Goal: Information Seeking & Learning: Learn about a topic

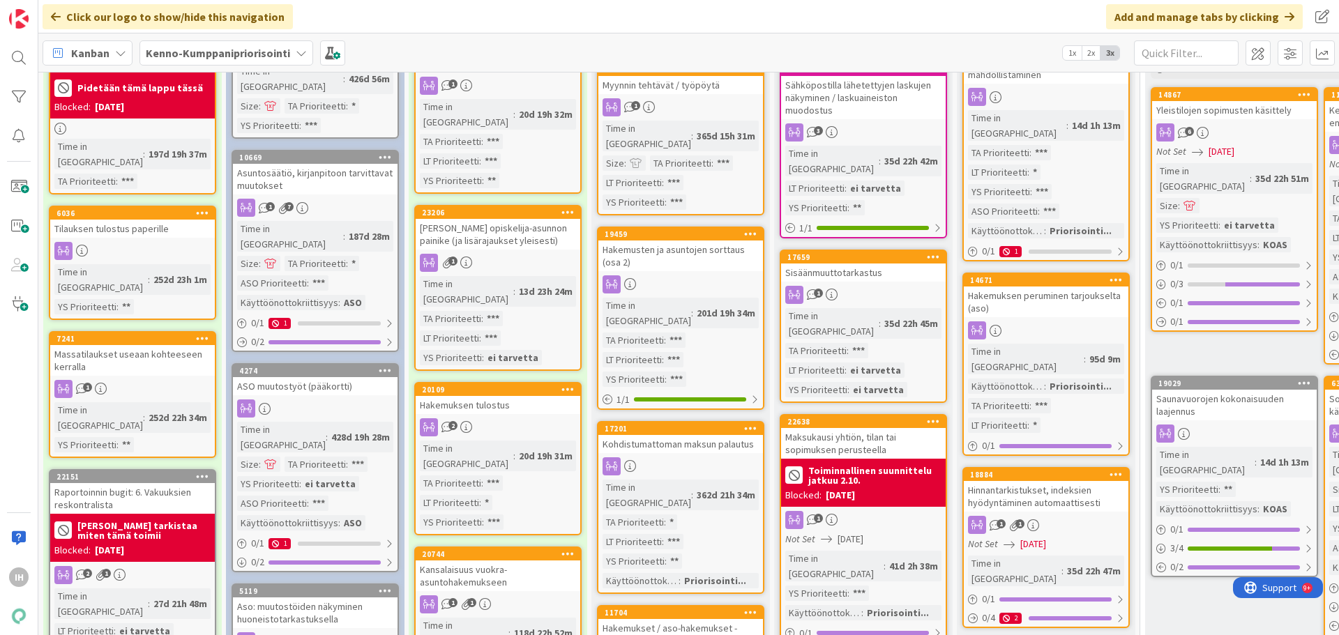
scroll to position [139, 0]
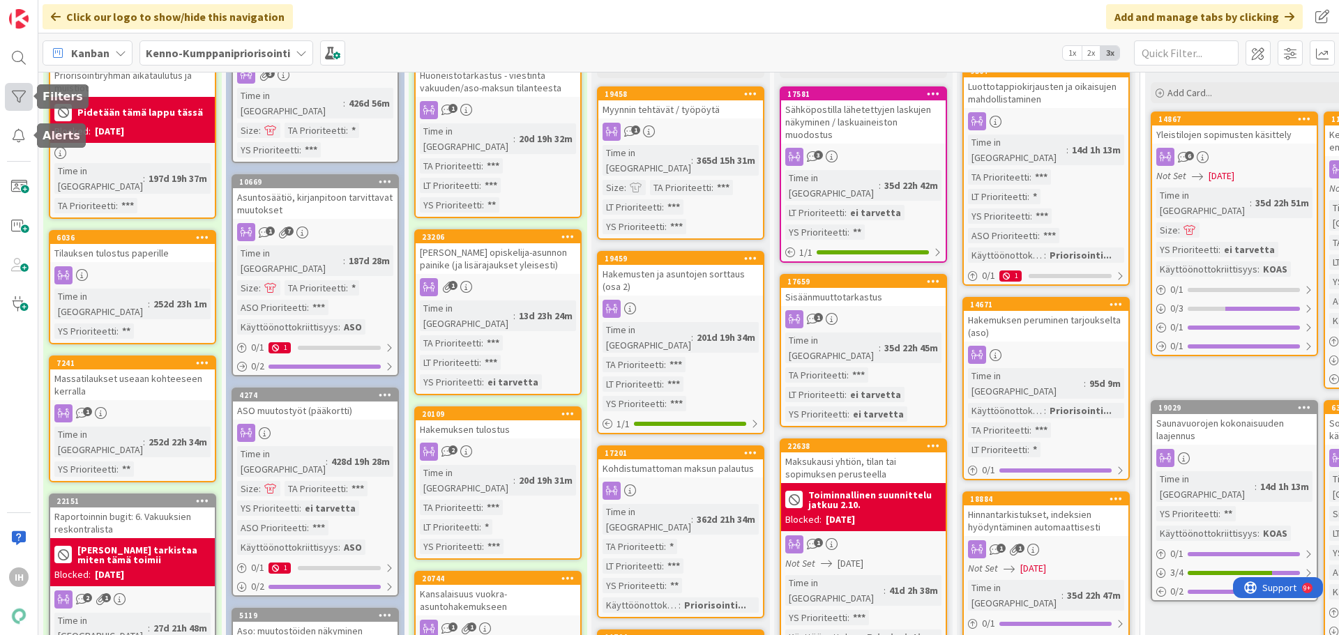
click at [15, 94] on div at bounding box center [19, 97] width 28 height 28
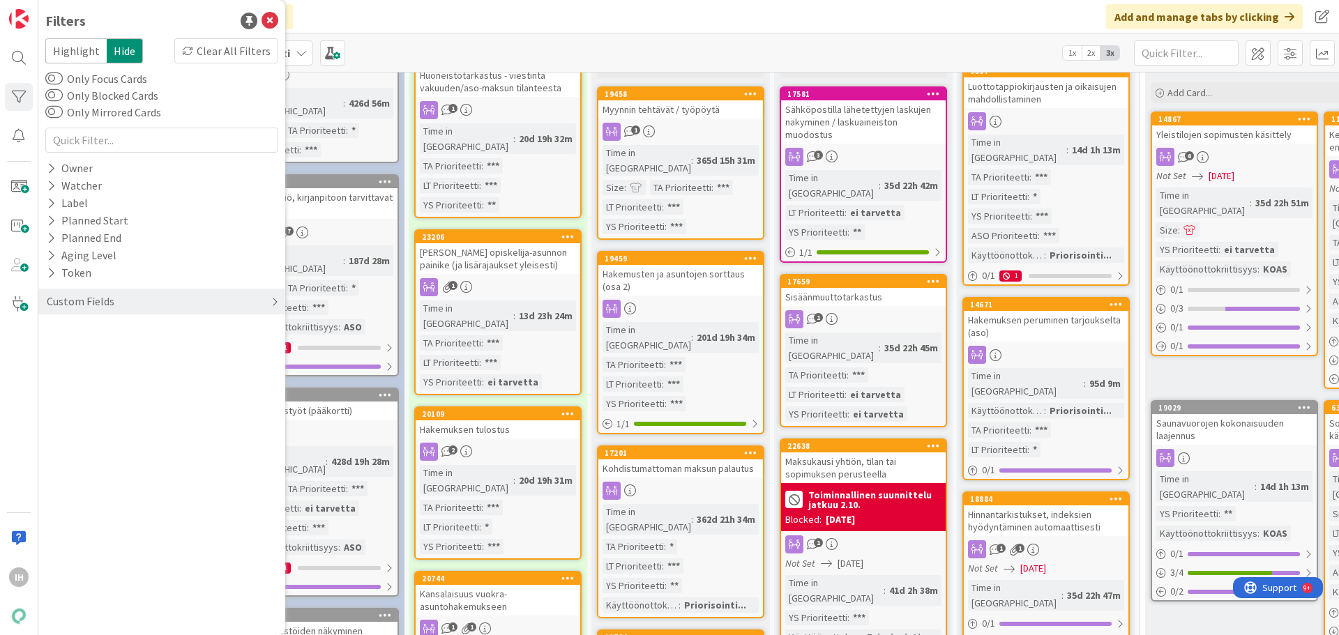
click at [110, 301] on div "Custom Fields" at bounding box center [80, 301] width 70 height 17
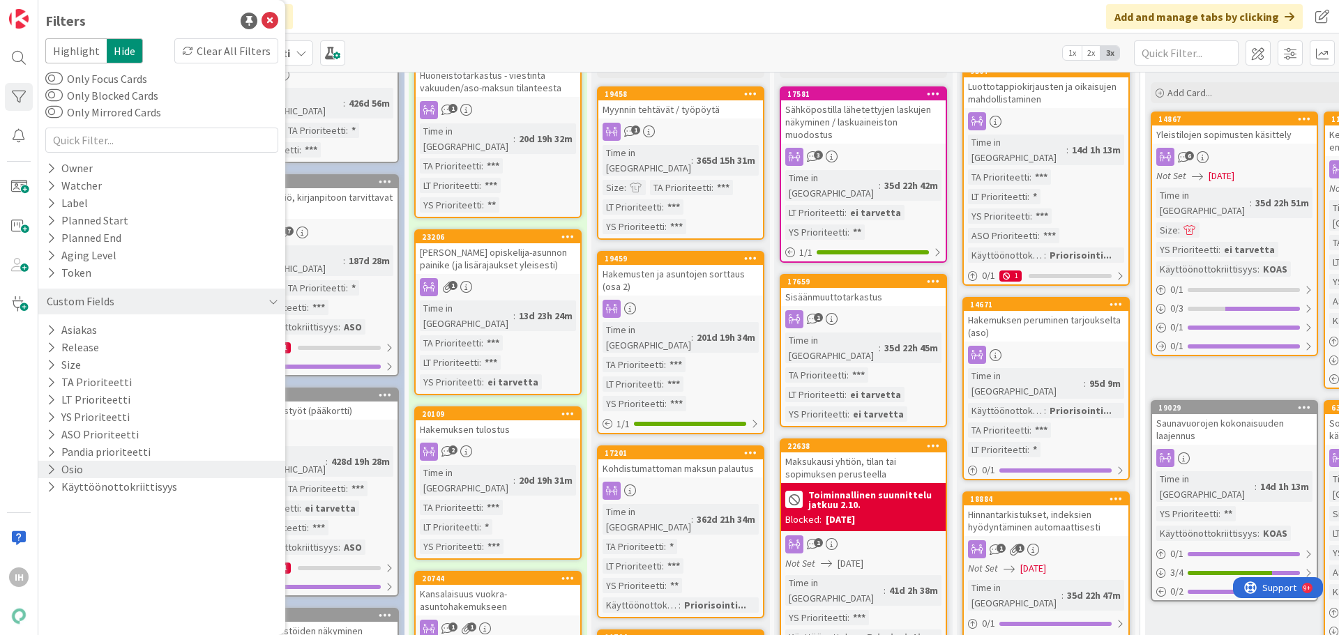
click at [64, 471] on button "Osio" at bounding box center [64, 469] width 39 height 17
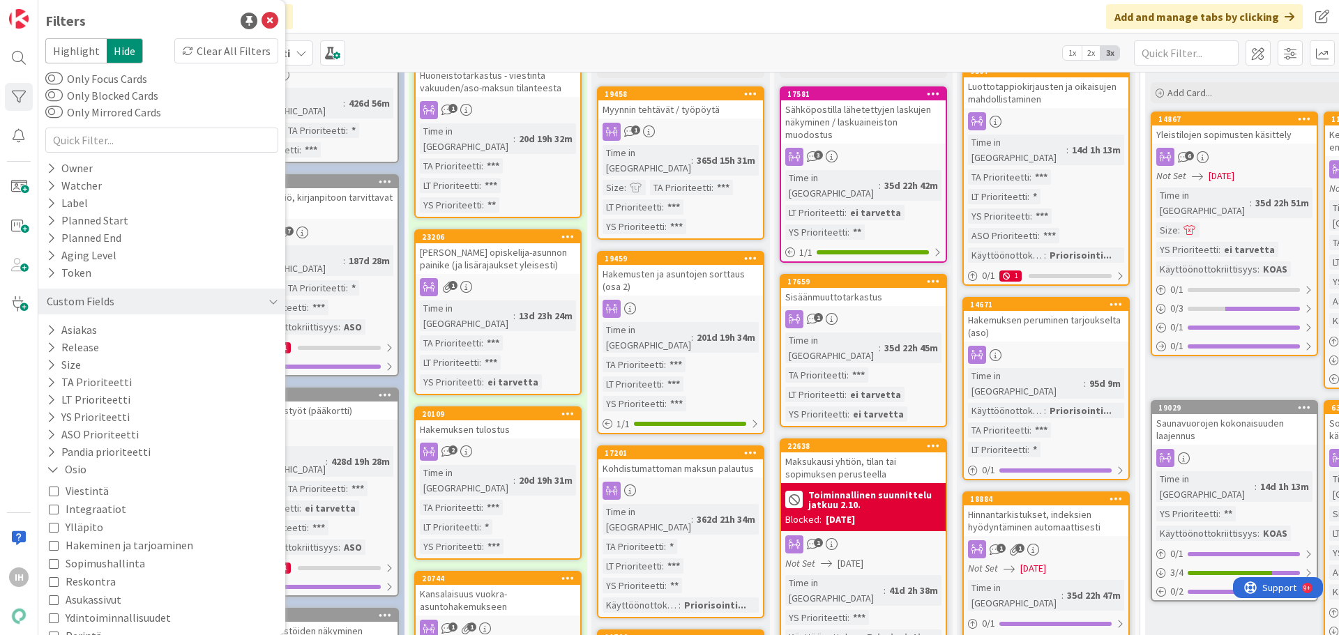
scroll to position [70, 0]
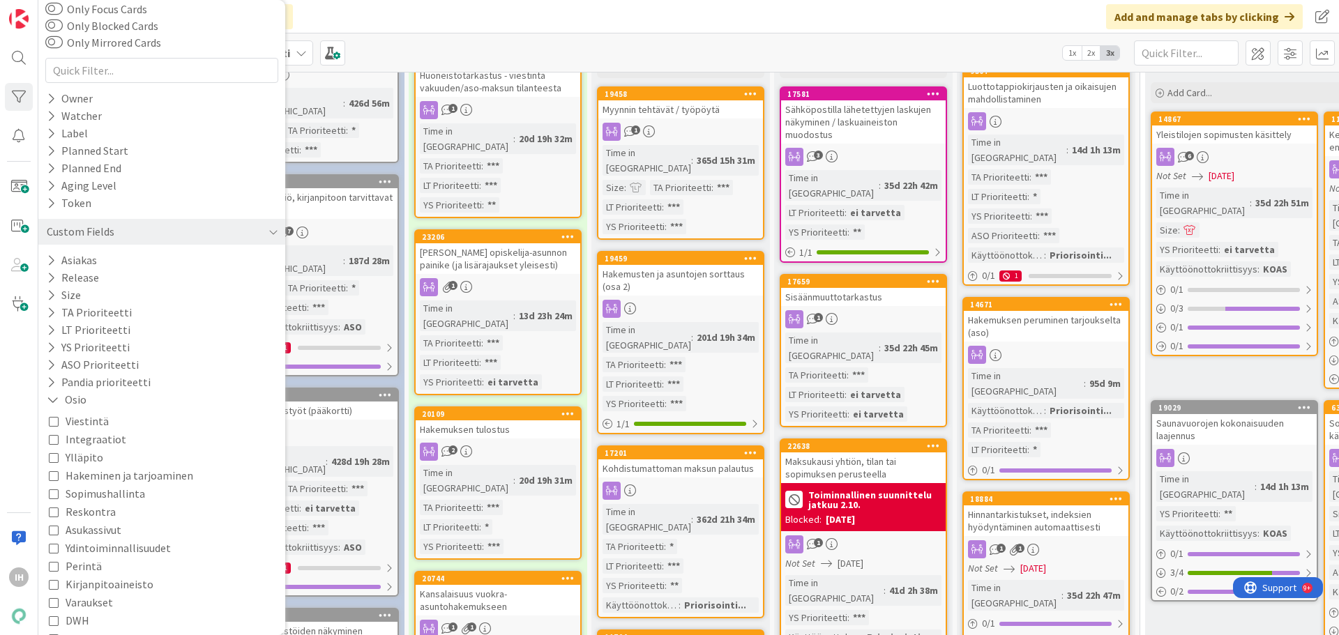
click at [93, 515] on span "Reskontra" at bounding box center [91, 512] width 50 height 18
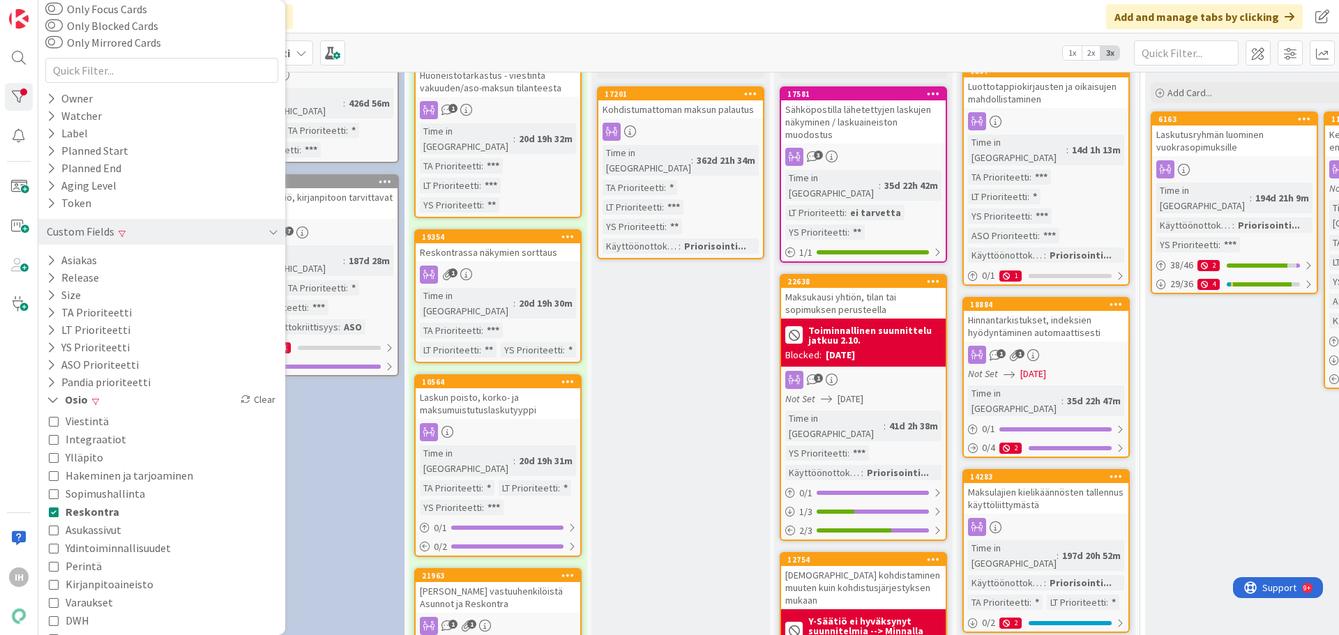
click at [52, 569] on icon at bounding box center [54, 566] width 10 height 10
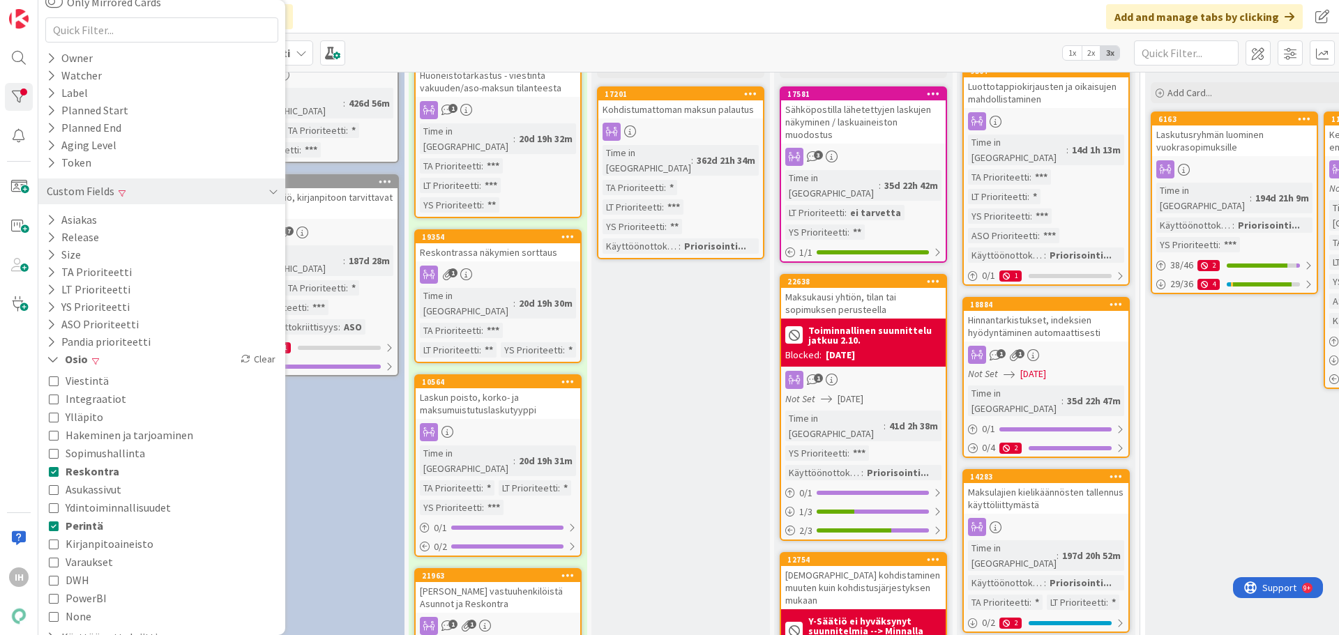
scroll to position [132, 0]
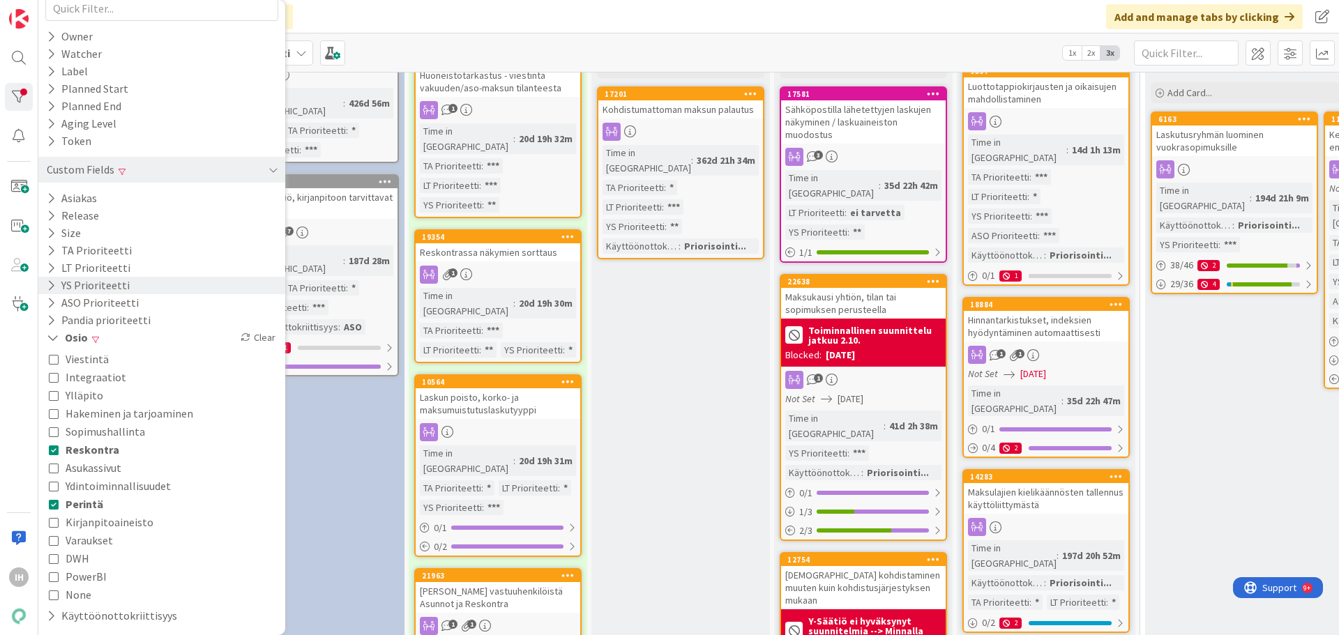
click at [48, 287] on icon at bounding box center [51, 286] width 9 height 12
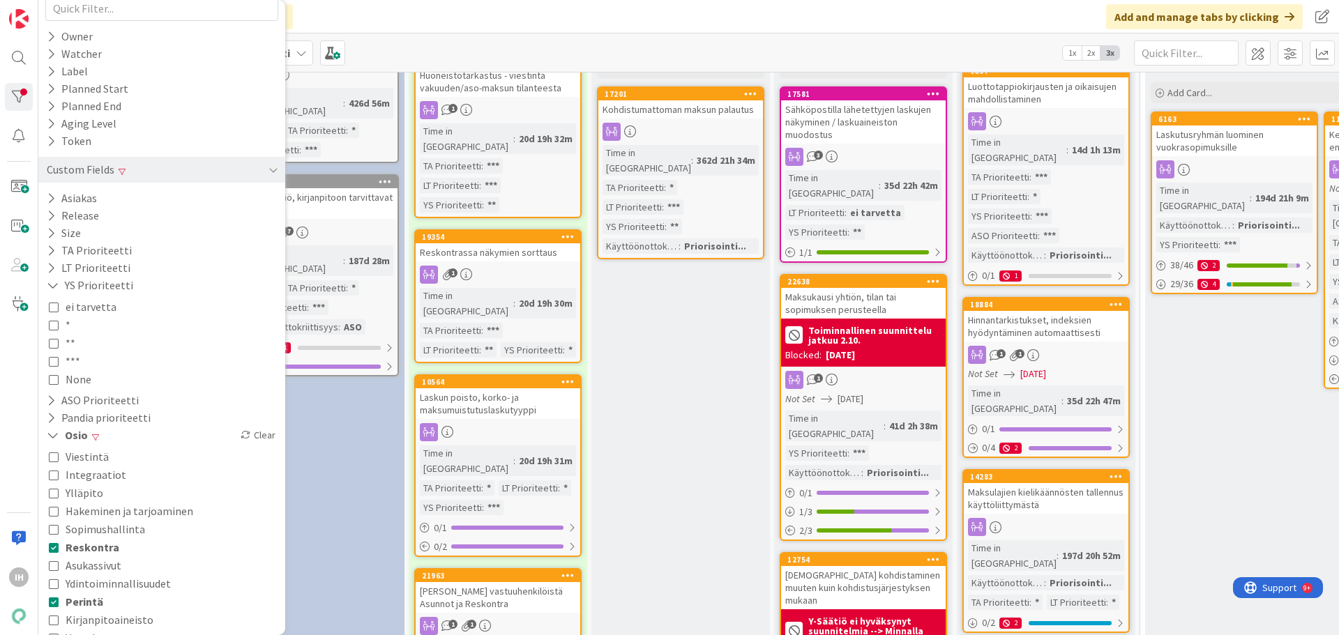
click at [51, 361] on icon at bounding box center [54, 361] width 10 height 10
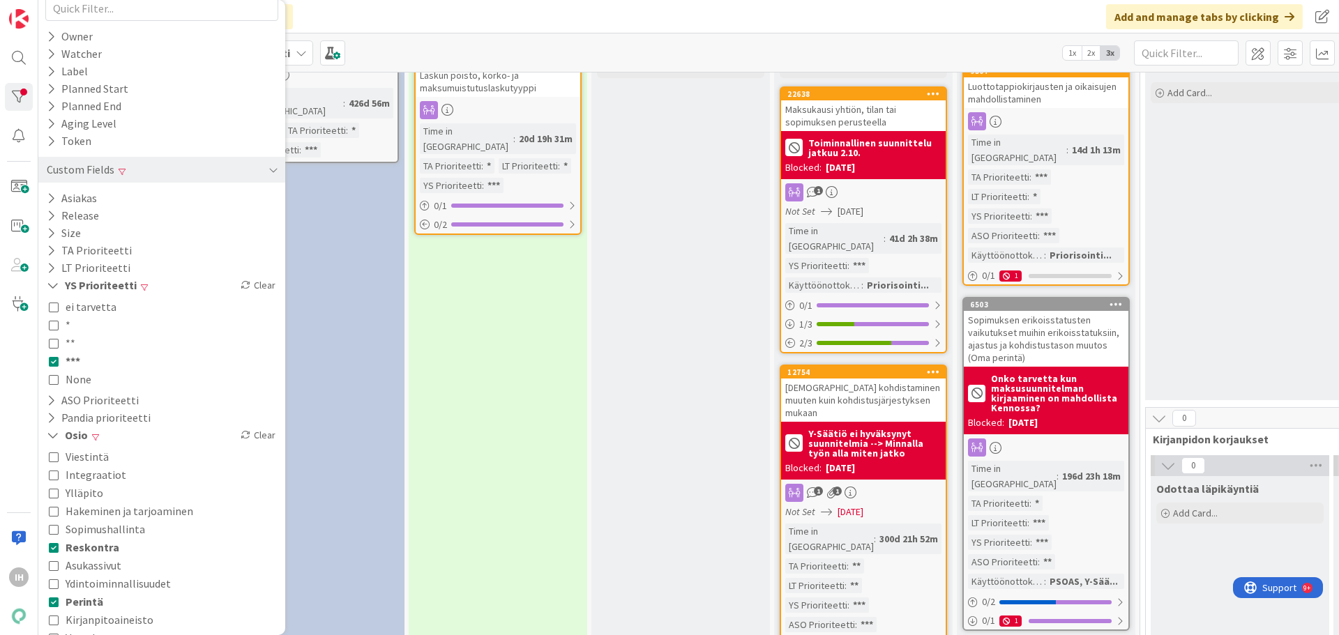
click at [56, 343] on icon at bounding box center [54, 343] width 10 height 10
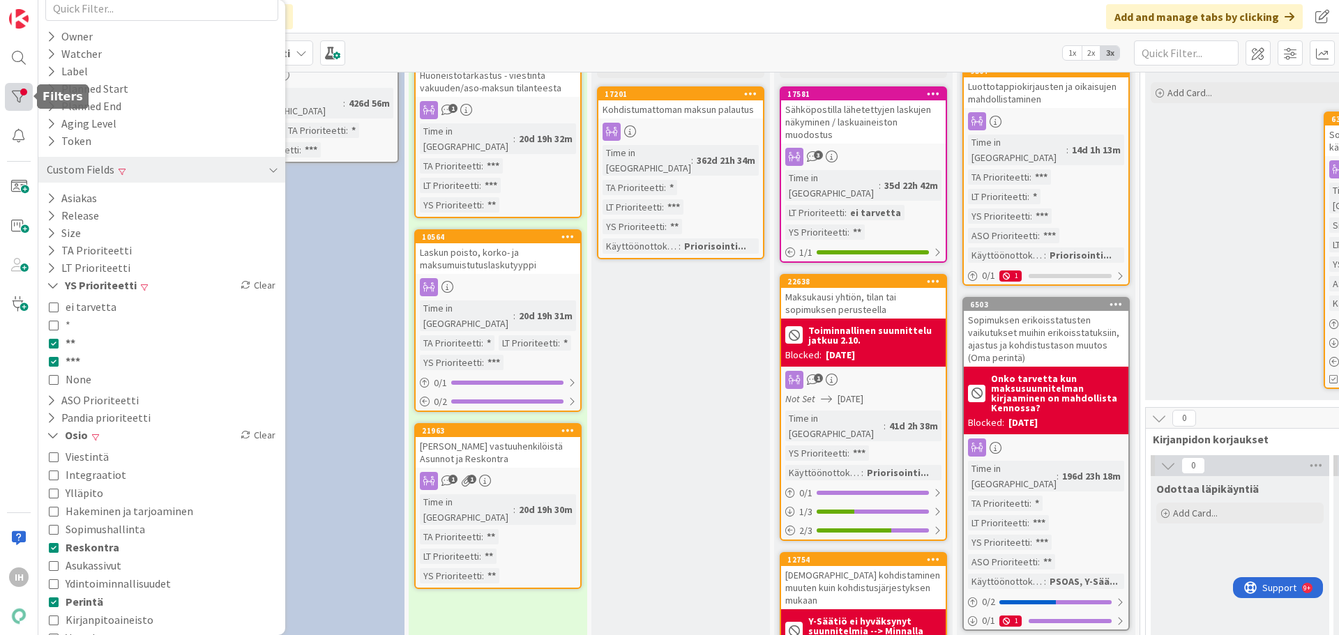
click at [16, 96] on div at bounding box center [19, 97] width 28 height 28
click at [50, 201] on icon at bounding box center [51, 198] width 9 height 12
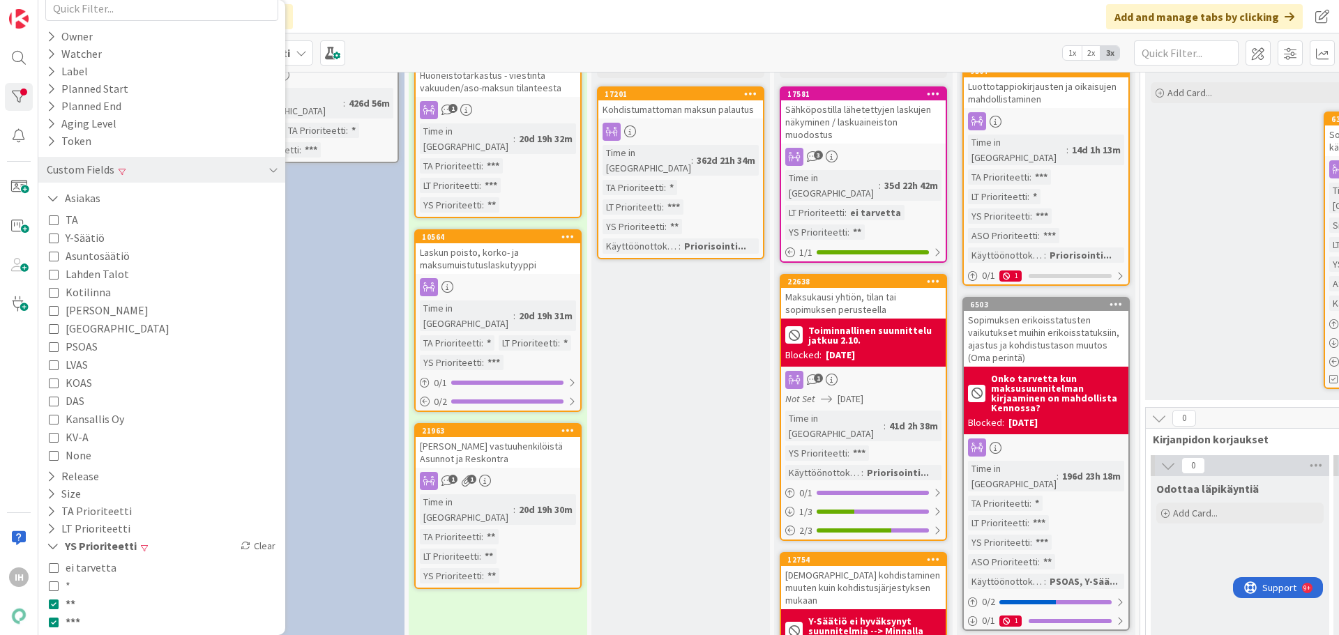
click at [53, 240] on icon at bounding box center [54, 238] width 10 height 10
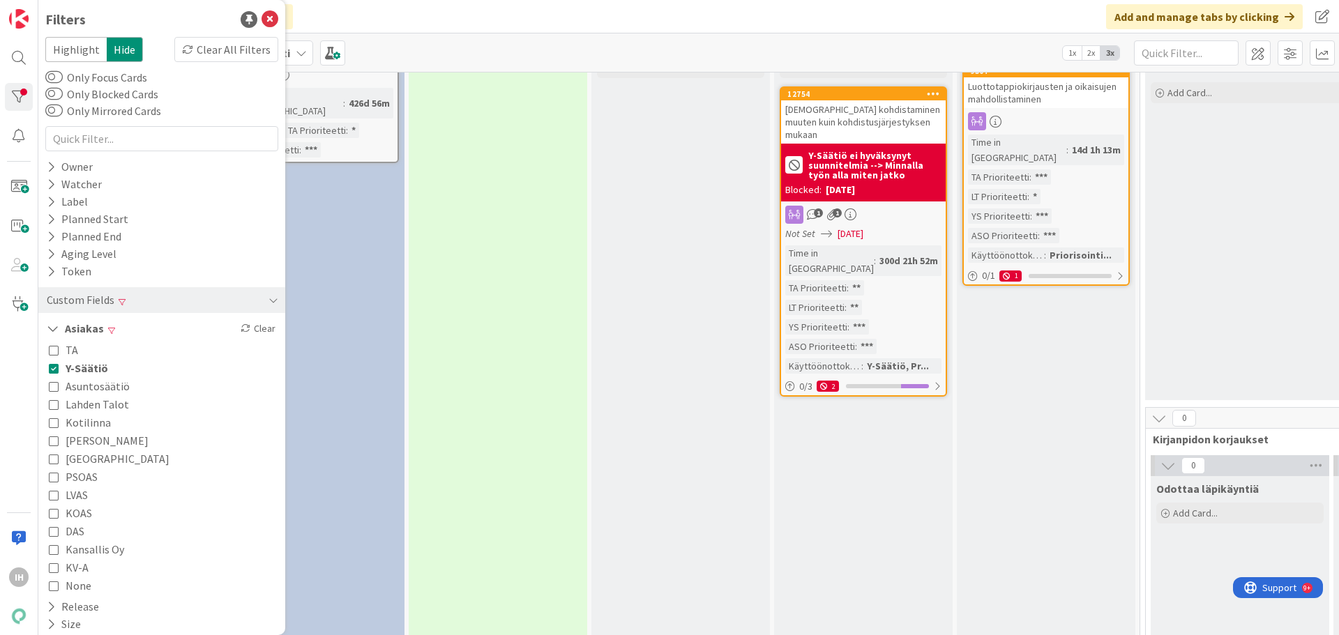
scroll to position [0, 0]
click at [265, 20] on icon at bounding box center [269, 21] width 17 height 17
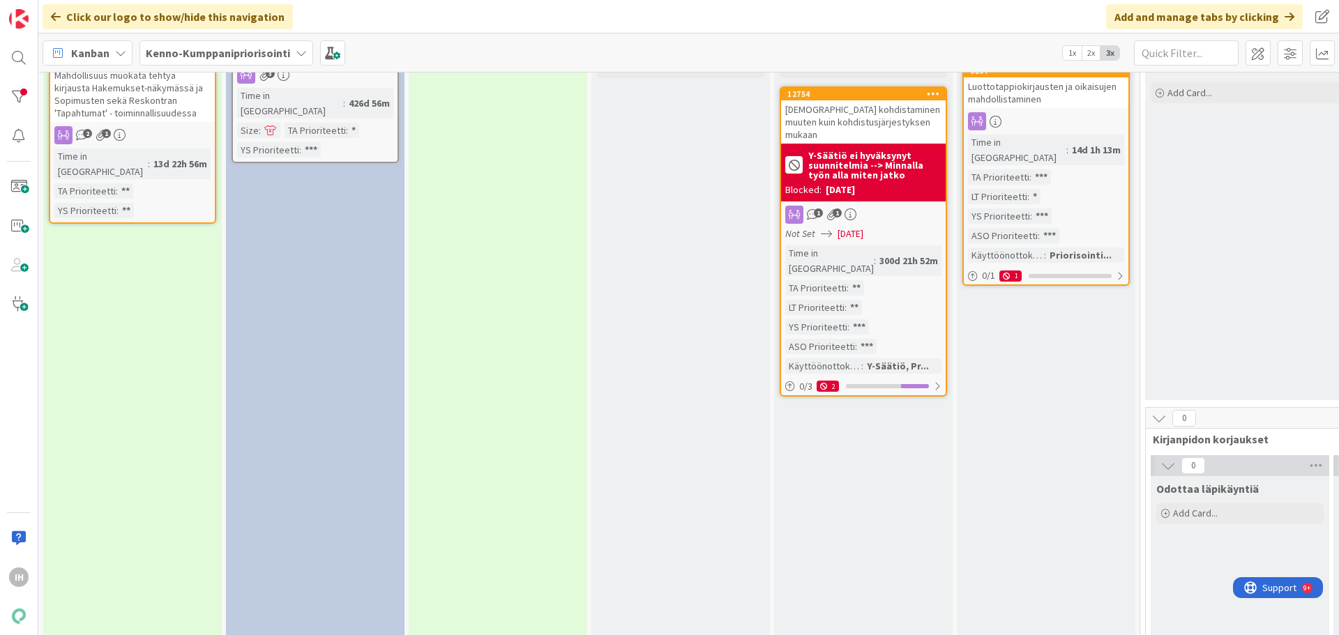
click at [1010, 440] on div "Tulossa toteutukseen priorisoituna Sisältö ja määrittely hyväksytty ja lukittu.…" at bounding box center [1046, 318] width 178 height 723
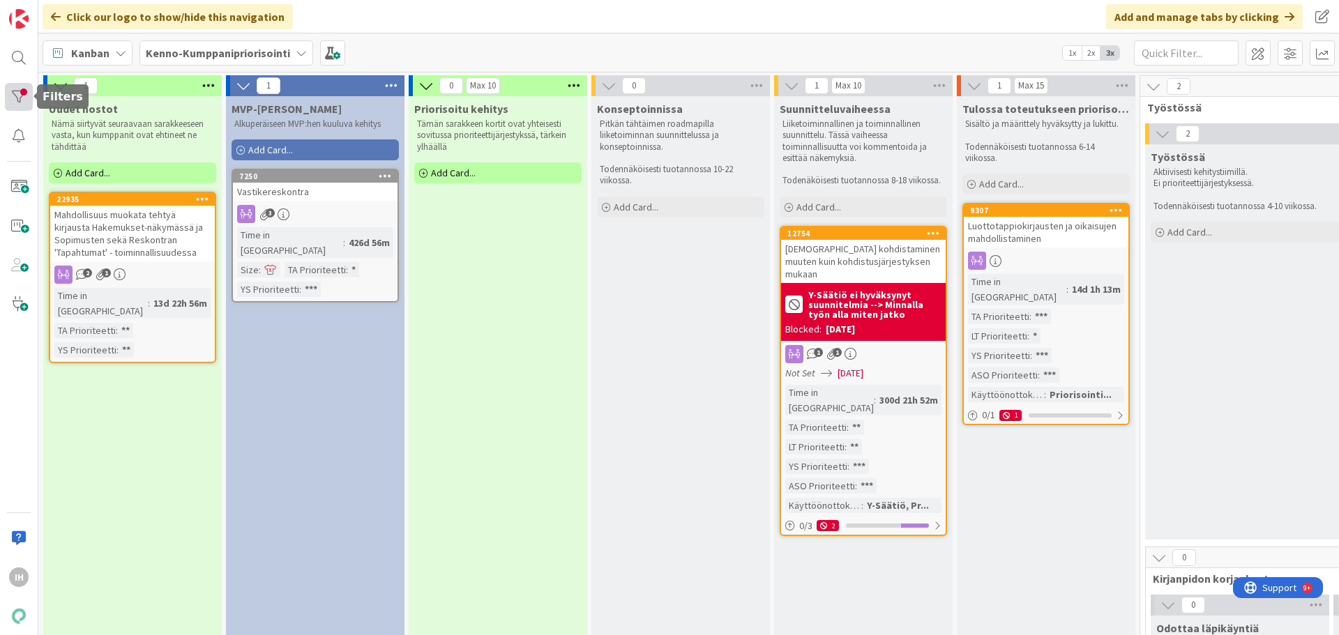
click at [15, 92] on div at bounding box center [19, 97] width 28 height 28
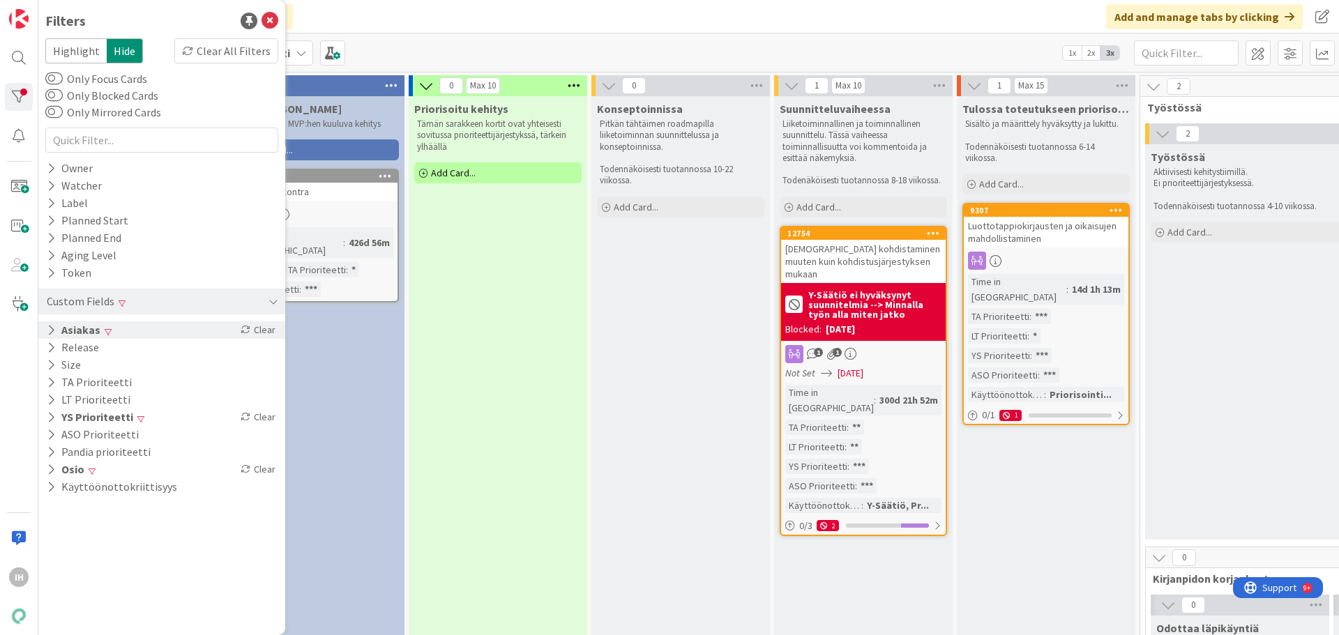
click at [48, 329] on icon at bounding box center [51, 330] width 9 height 12
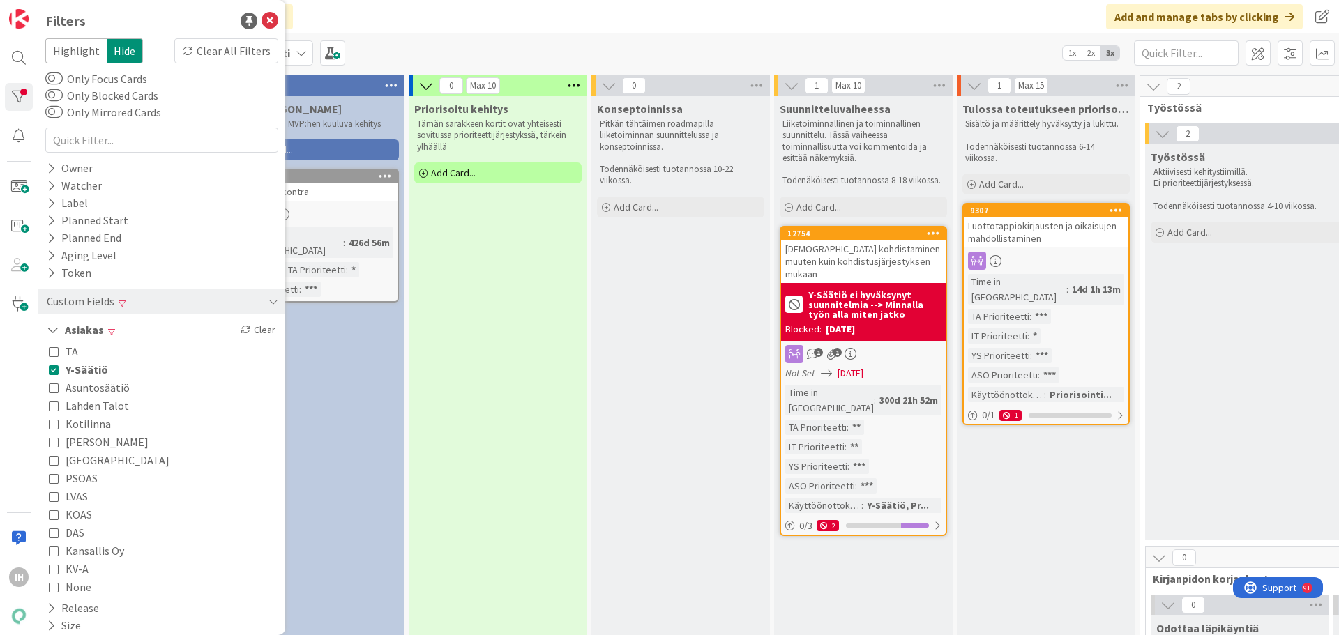
click at [56, 366] on button "Y-Säätiö" at bounding box center [78, 369] width 59 height 18
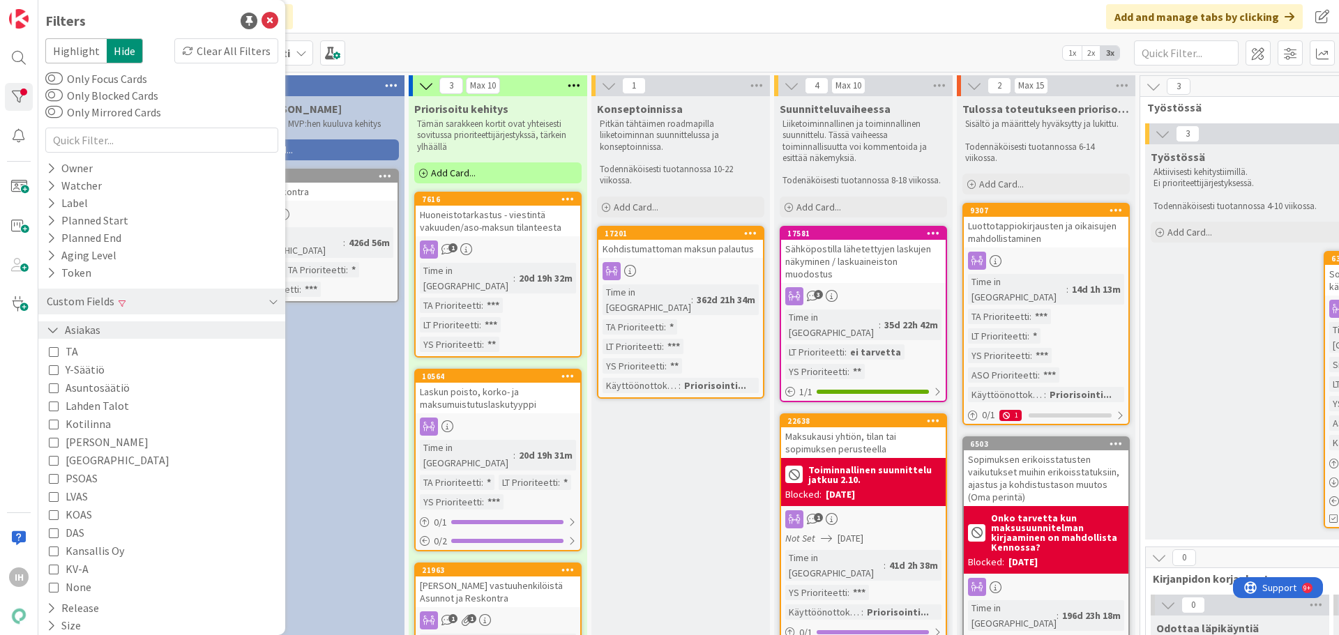
click at [54, 334] on icon at bounding box center [53, 330] width 13 height 12
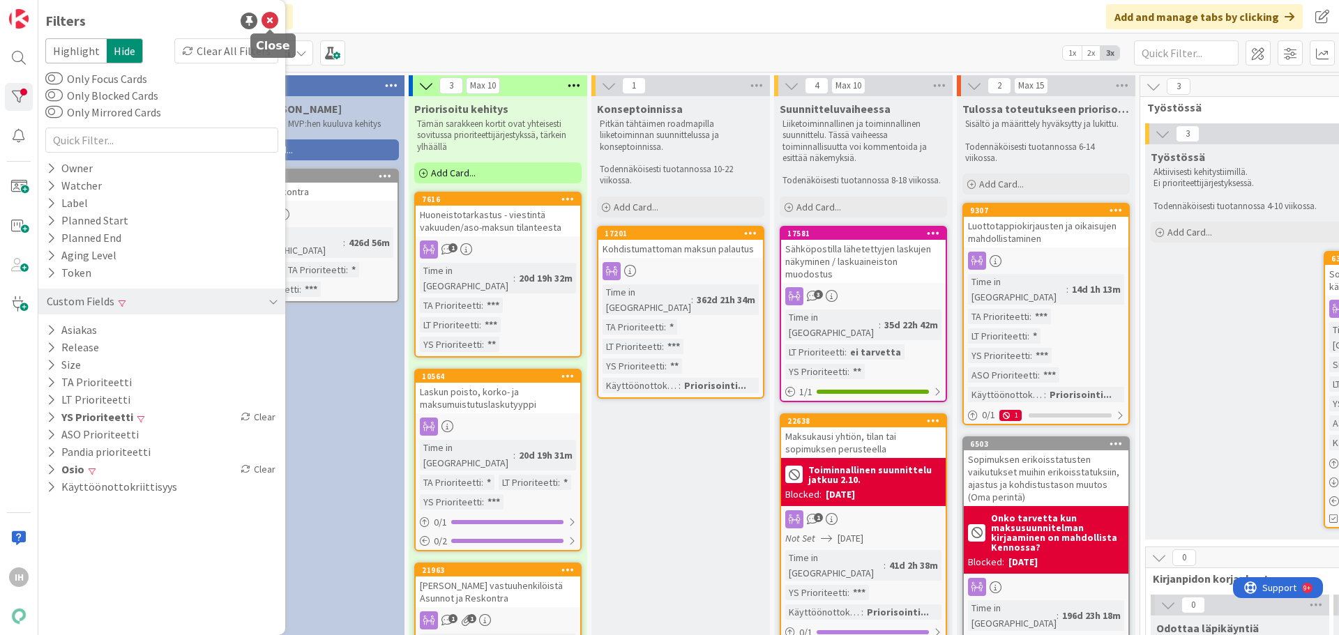
click at [265, 20] on icon at bounding box center [269, 21] width 17 height 17
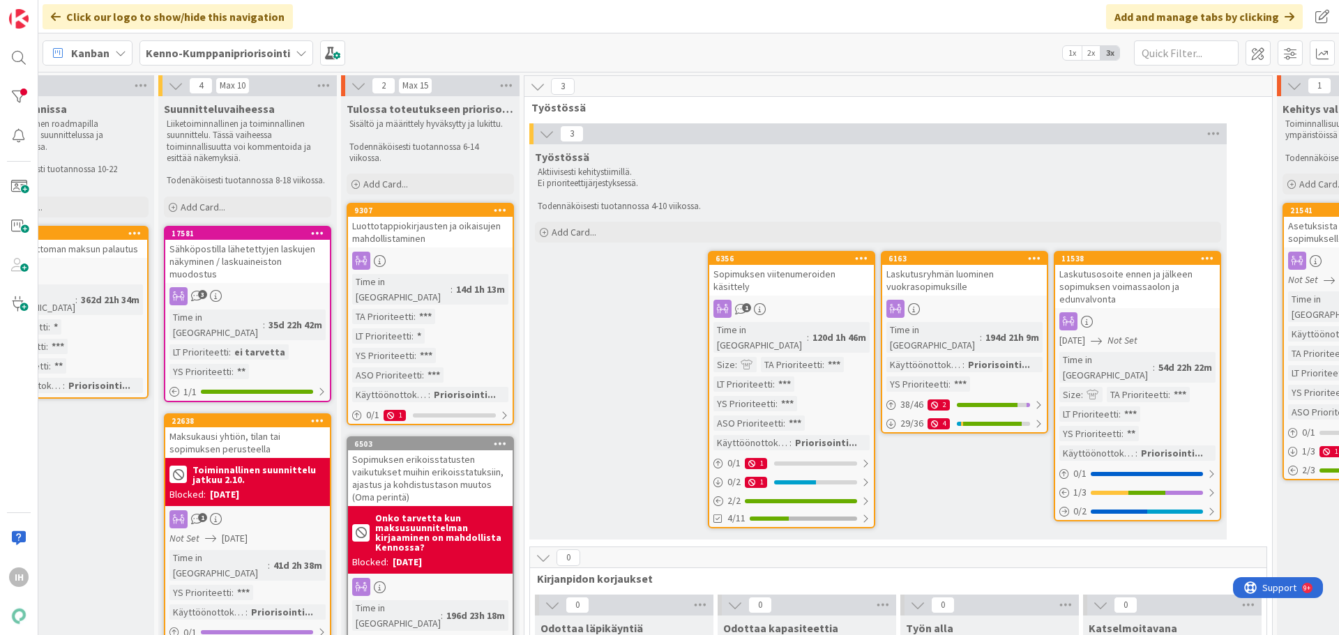
scroll to position [0, 1004]
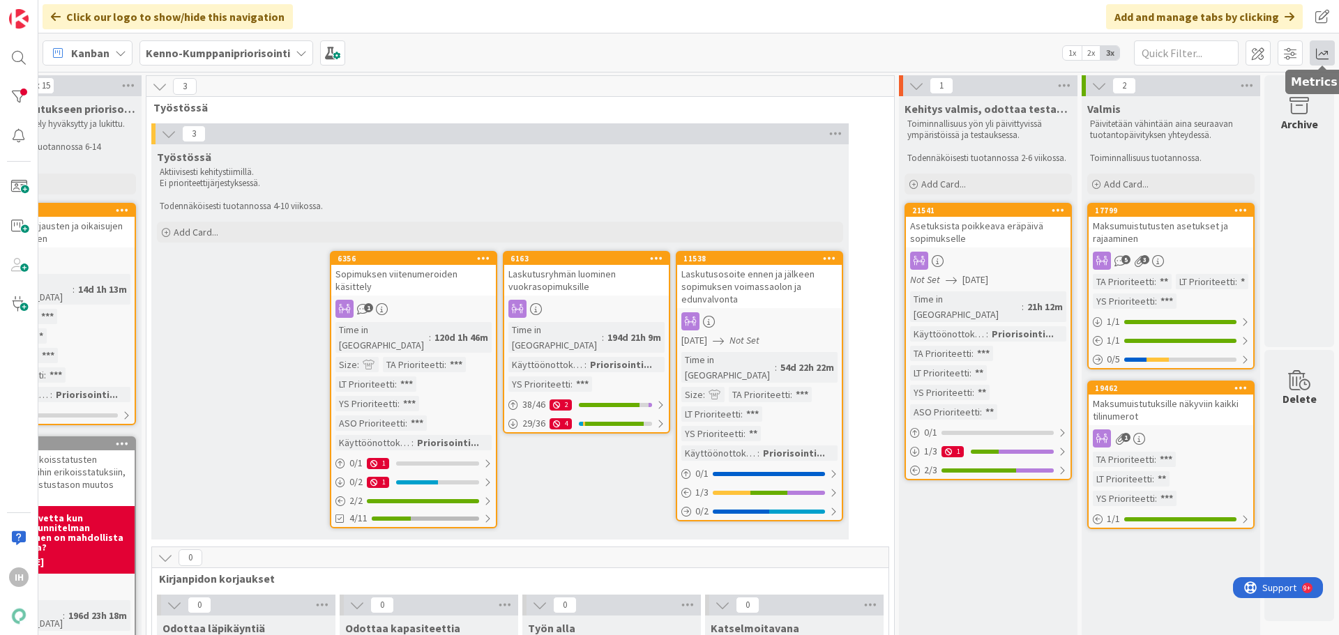
click at [1010, 59] on span at bounding box center [1321, 52] width 25 height 25
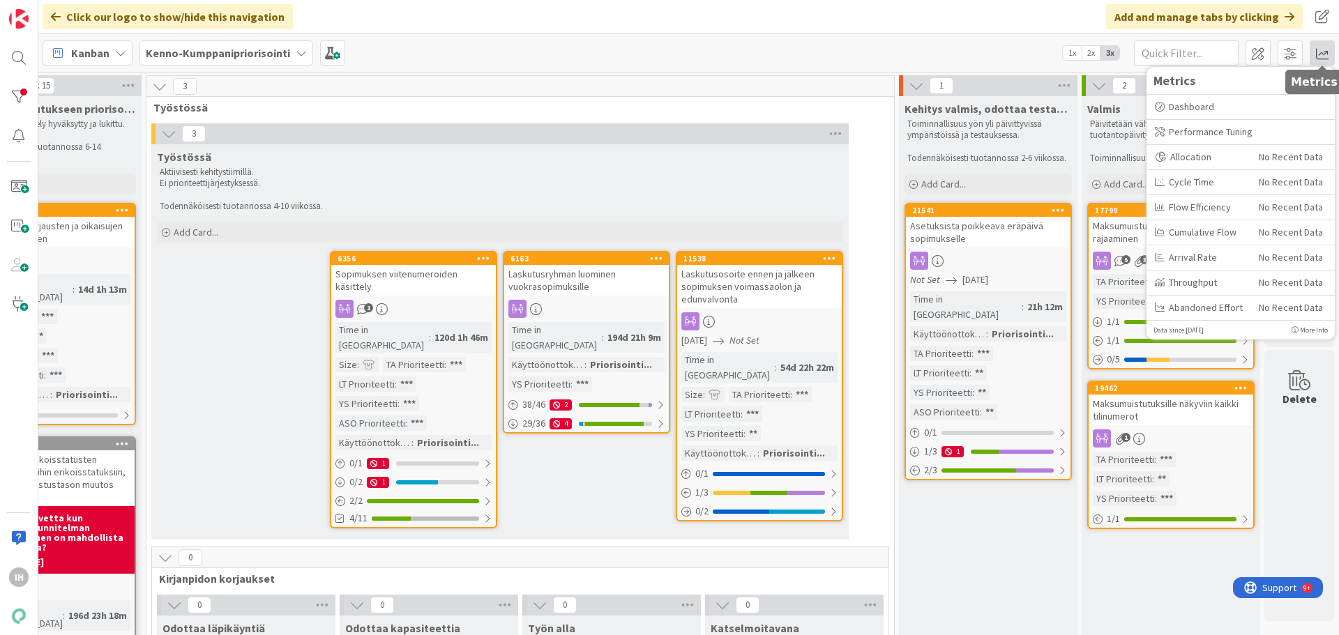
click at [1010, 59] on span at bounding box center [1321, 52] width 25 height 25
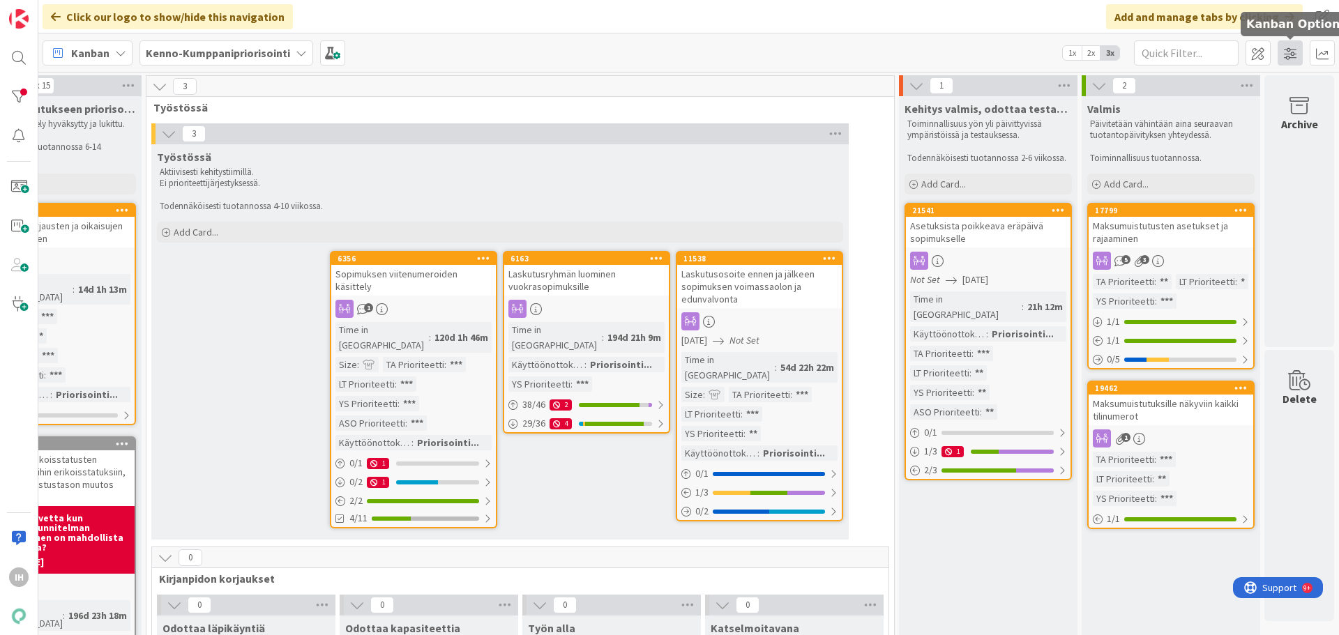
click at [1010, 54] on span at bounding box center [1289, 52] width 25 height 25
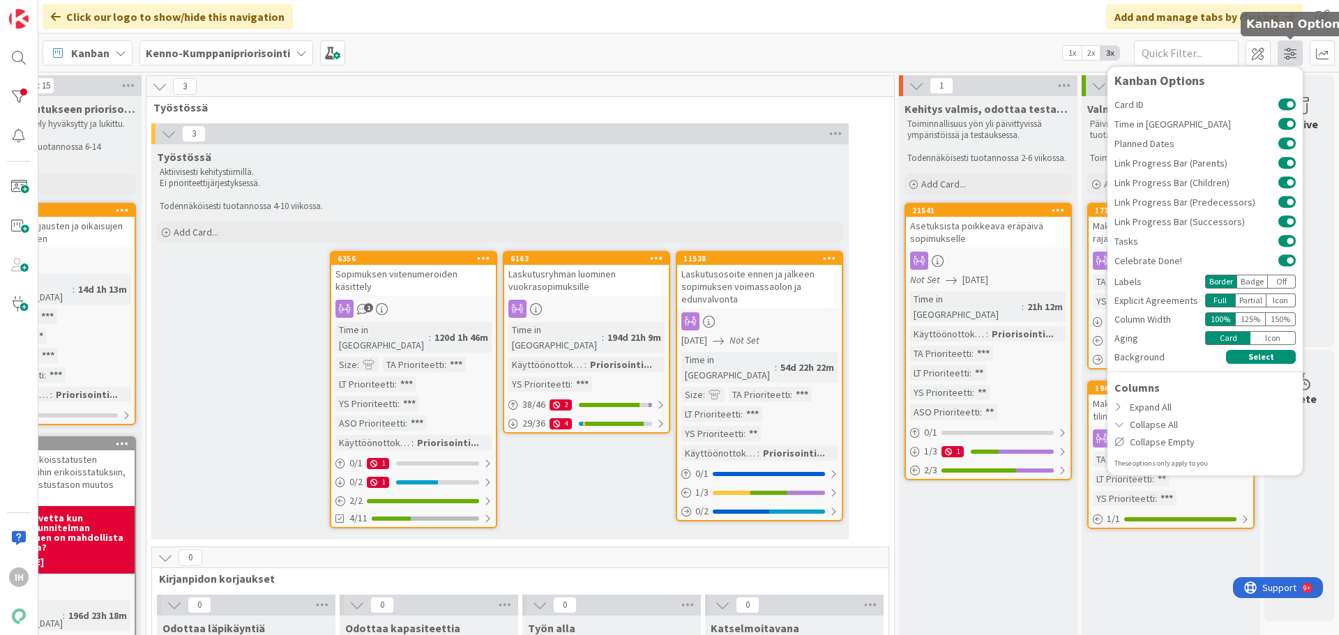
click at [1010, 54] on span at bounding box center [1289, 52] width 25 height 25
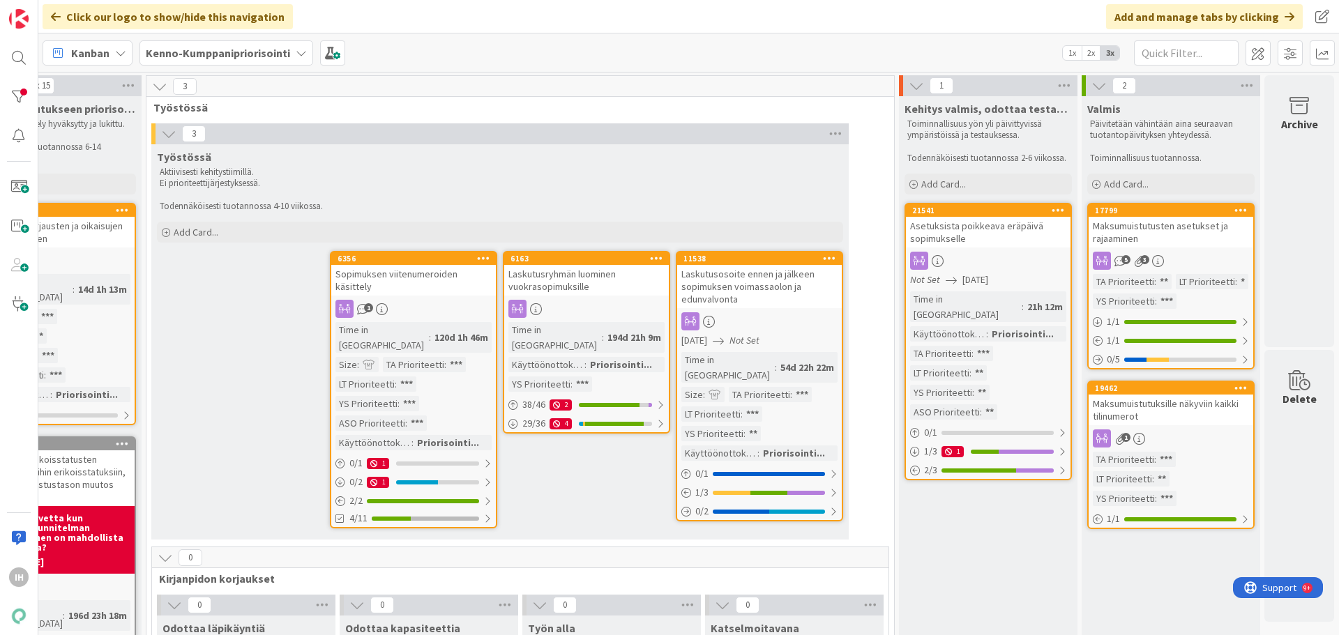
click at [971, 22] on div "Click our logo to show/hide this navigation Add and manage tabs by clicking" at bounding box center [688, 16] width 1300 height 33
click at [122, 53] on icon at bounding box center [120, 52] width 11 height 11
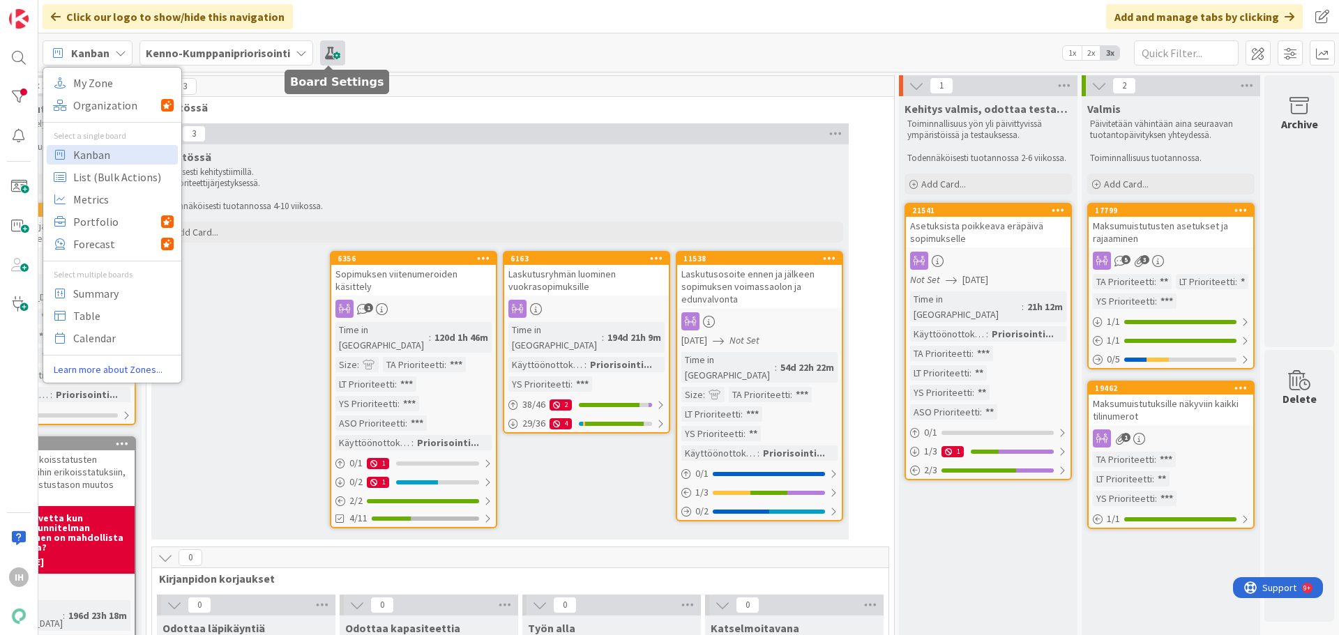
click at [333, 51] on span at bounding box center [332, 52] width 25 height 25
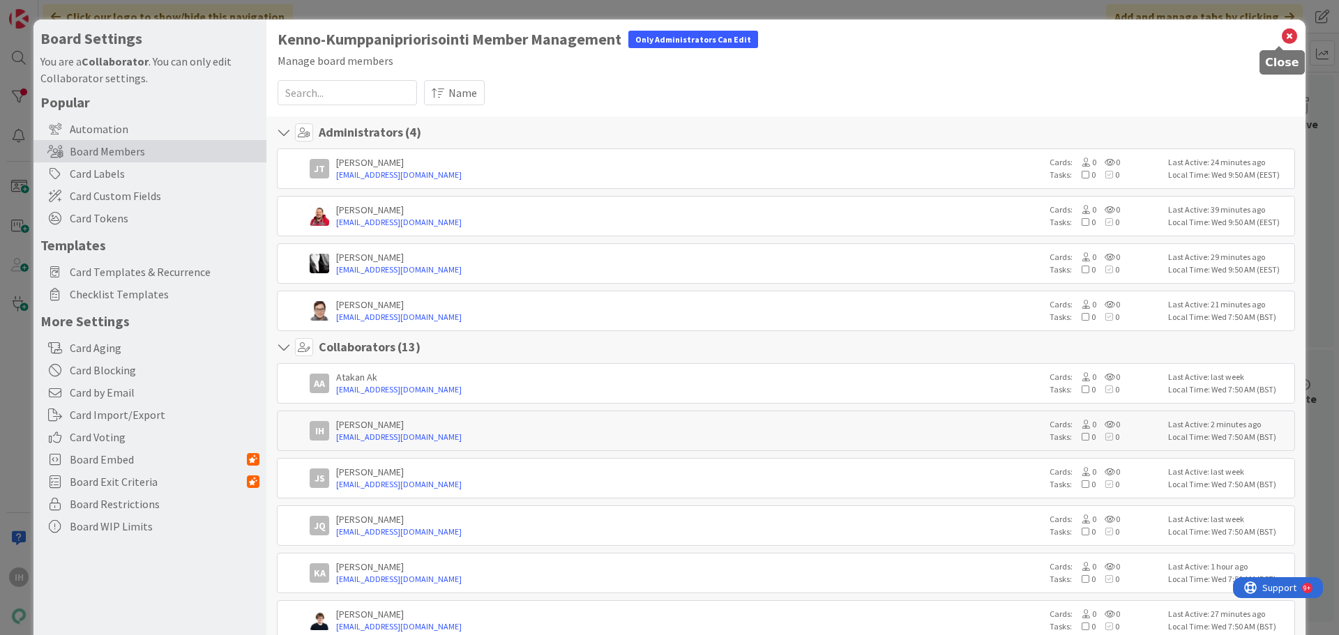
click at [1010, 31] on icon at bounding box center [1289, 36] width 18 height 20
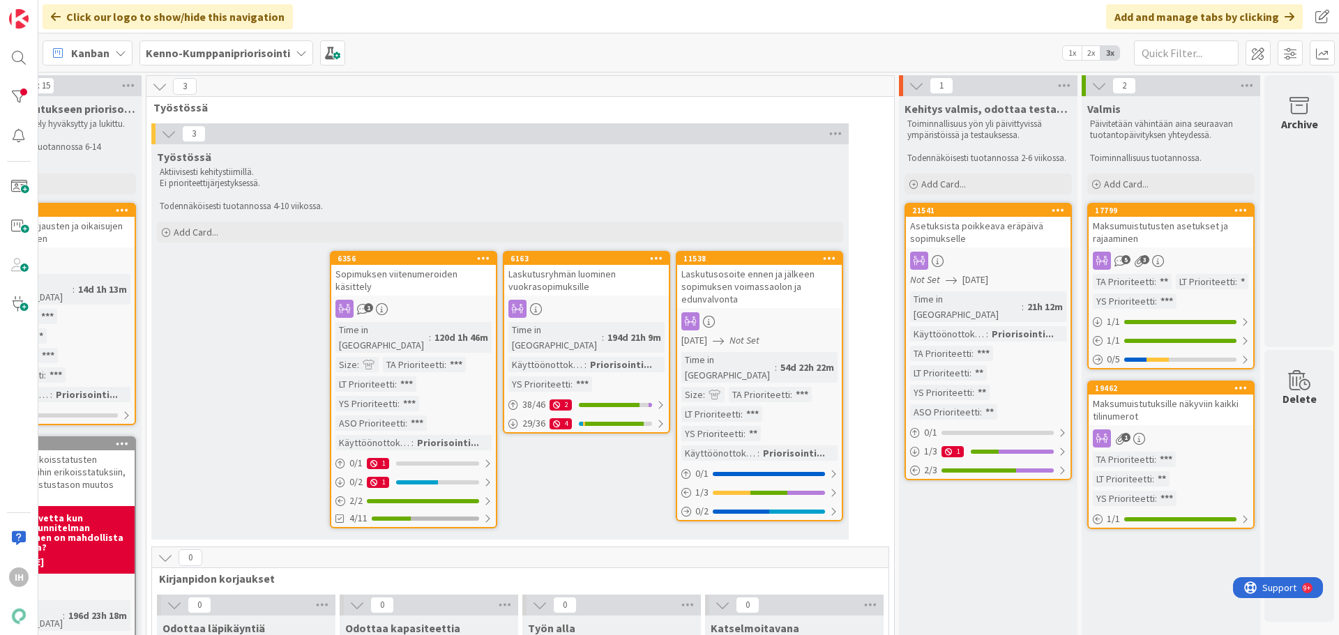
click at [974, 227] on div "Asetuksista poikkeava eräpäivä sopimukselle" at bounding box center [988, 232] width 165 height 31
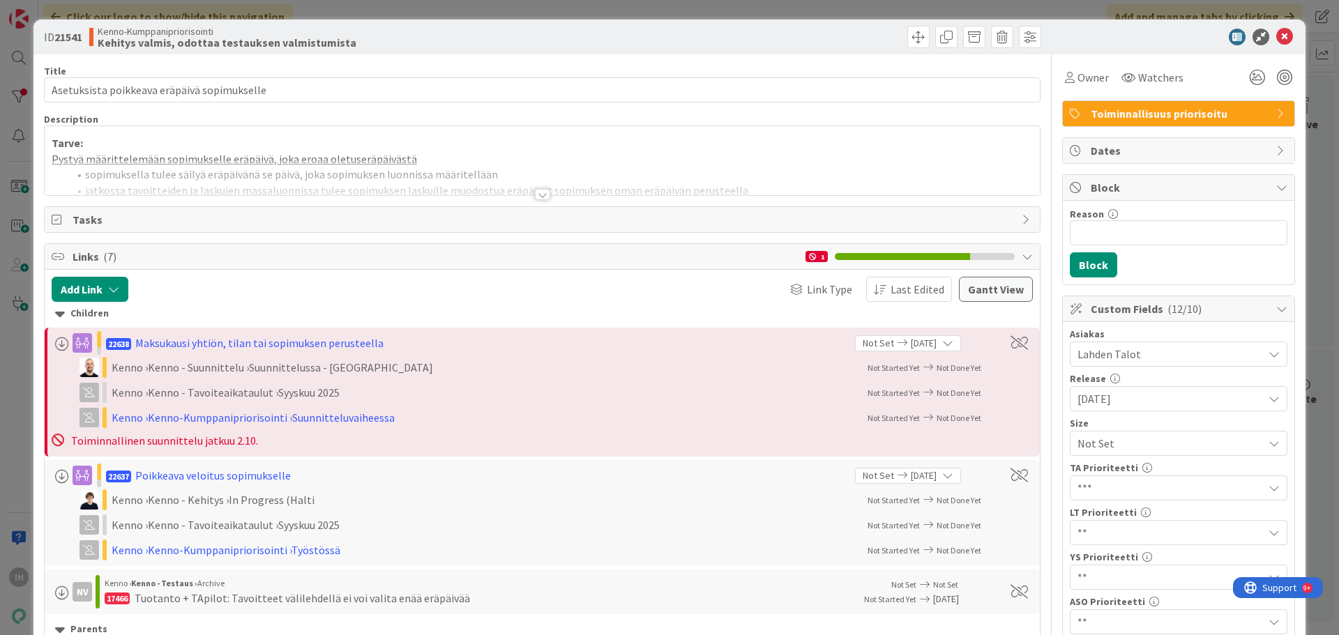
click at [535, 197] on div at bounding box center [542, 194] width 15 height 11
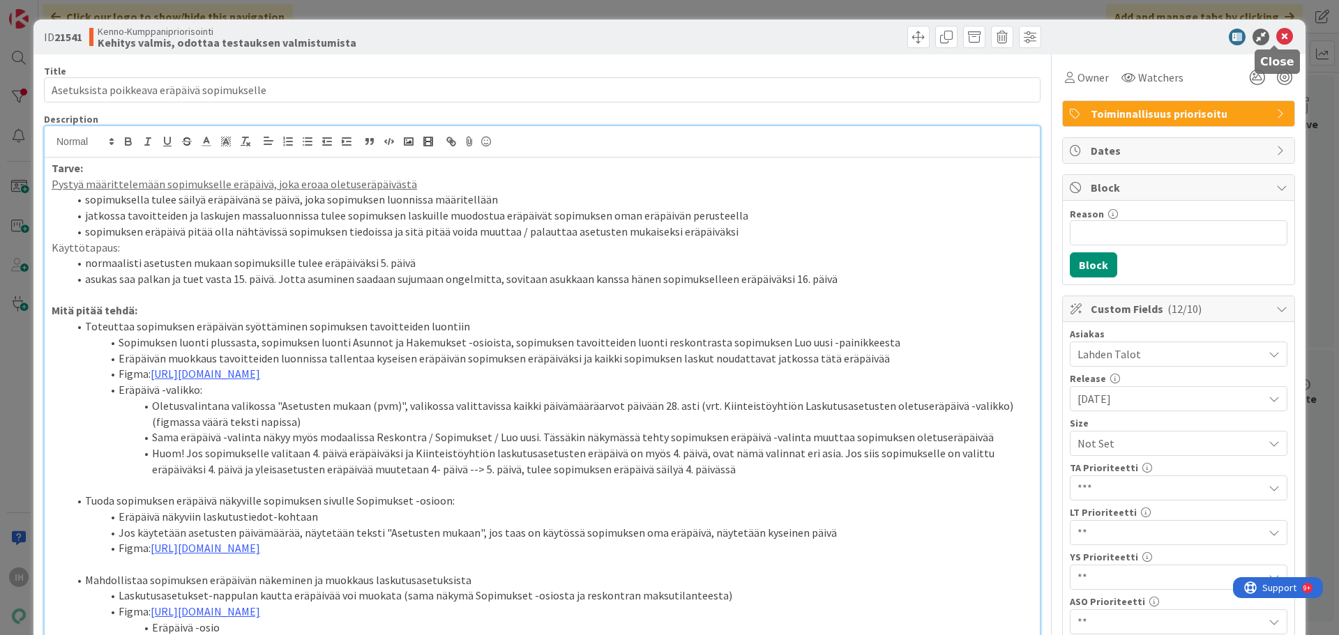
click at [1010, 36] on icon at bounding box center [1284, 37] width 17 height 17
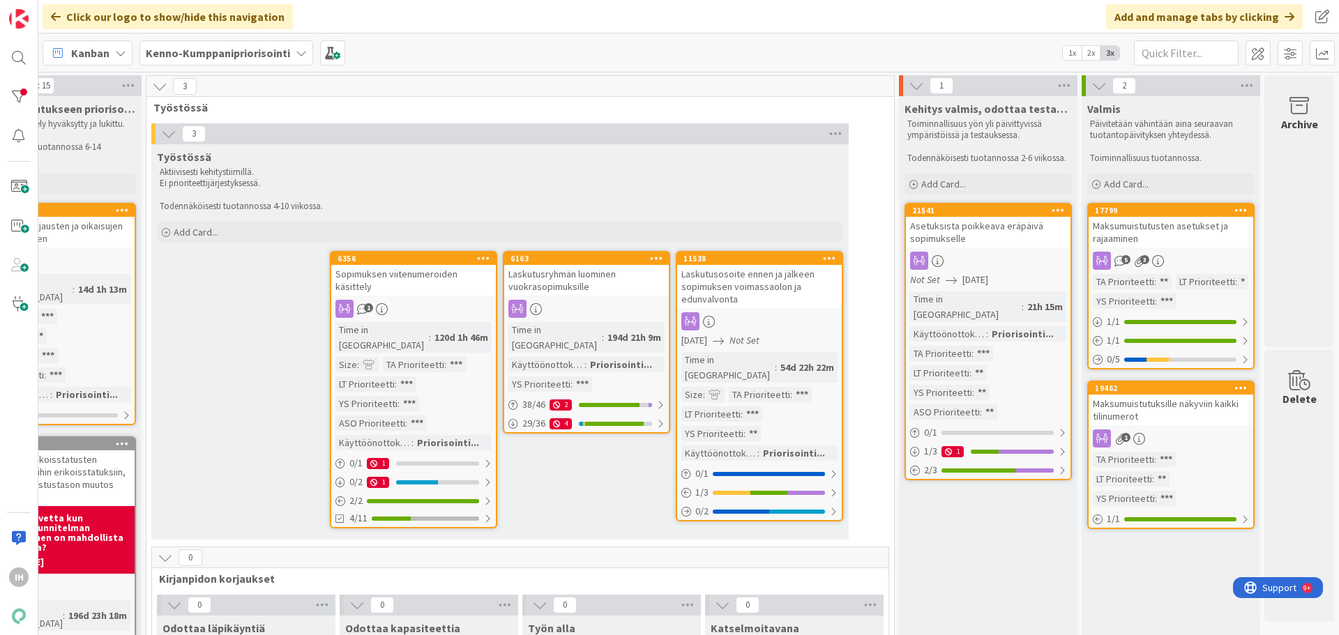
click at [585, 282] on div "Laskutusryhmän luominen vuokrasopimuksille" at bounding box center [586, 280] width 165 height 31
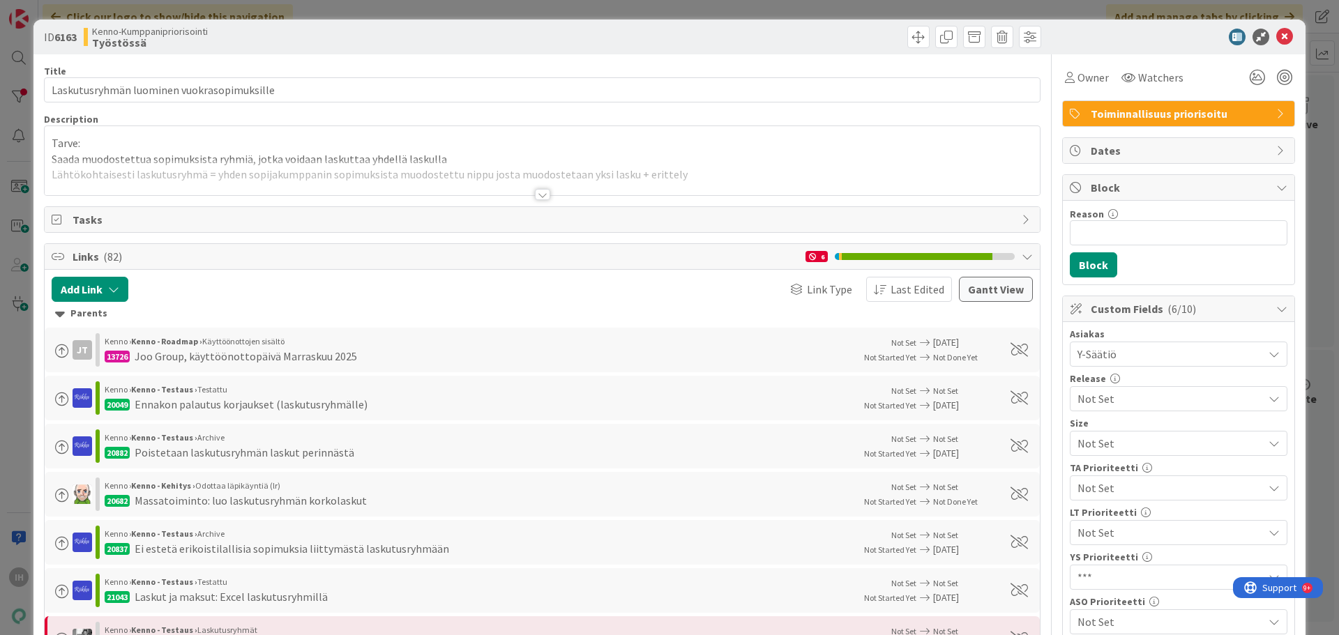
click at [542, 191] on div at bounding box center [542, 194] width 15 height 11
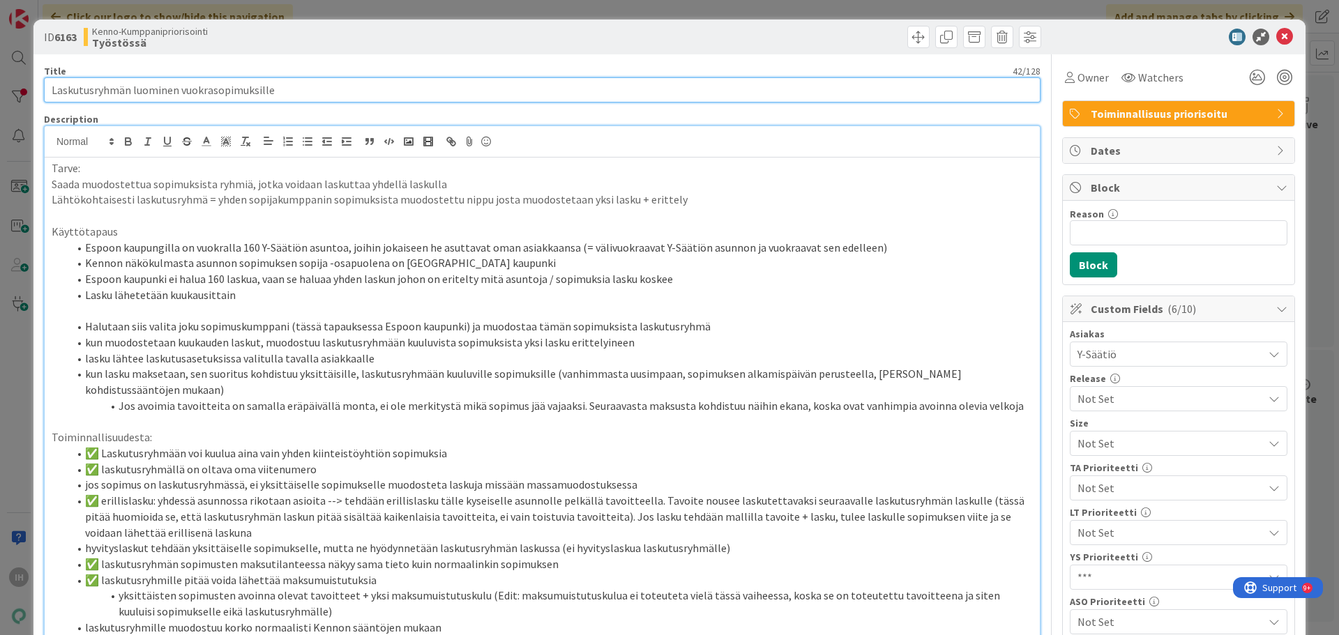
drag, startPoint x: 275, startPoint y: 90, endPoint x: 41, endPoint y: 92, distance: 233.6
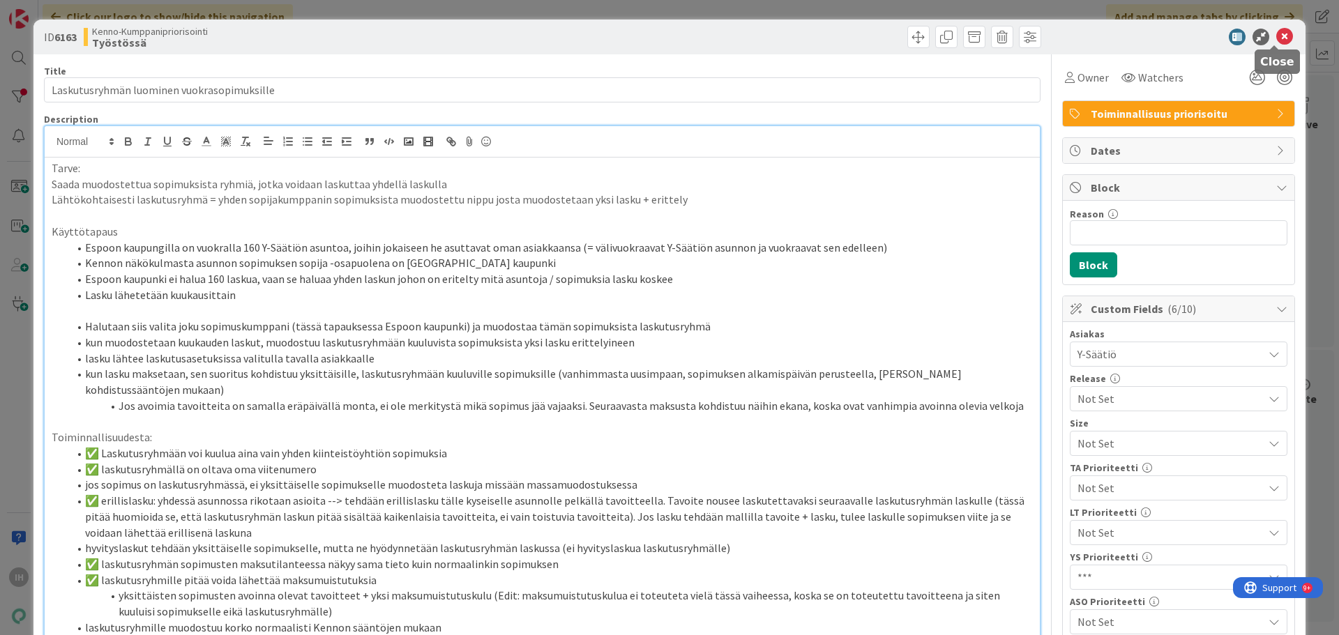
drag, startPoint x: 1275, startPoint y: 36, endPoint x: 1026, endPoint y: 20, distance: 248.7
click at [1010, 36] on icon at bounding box center [1284, 37] width 17 height 17
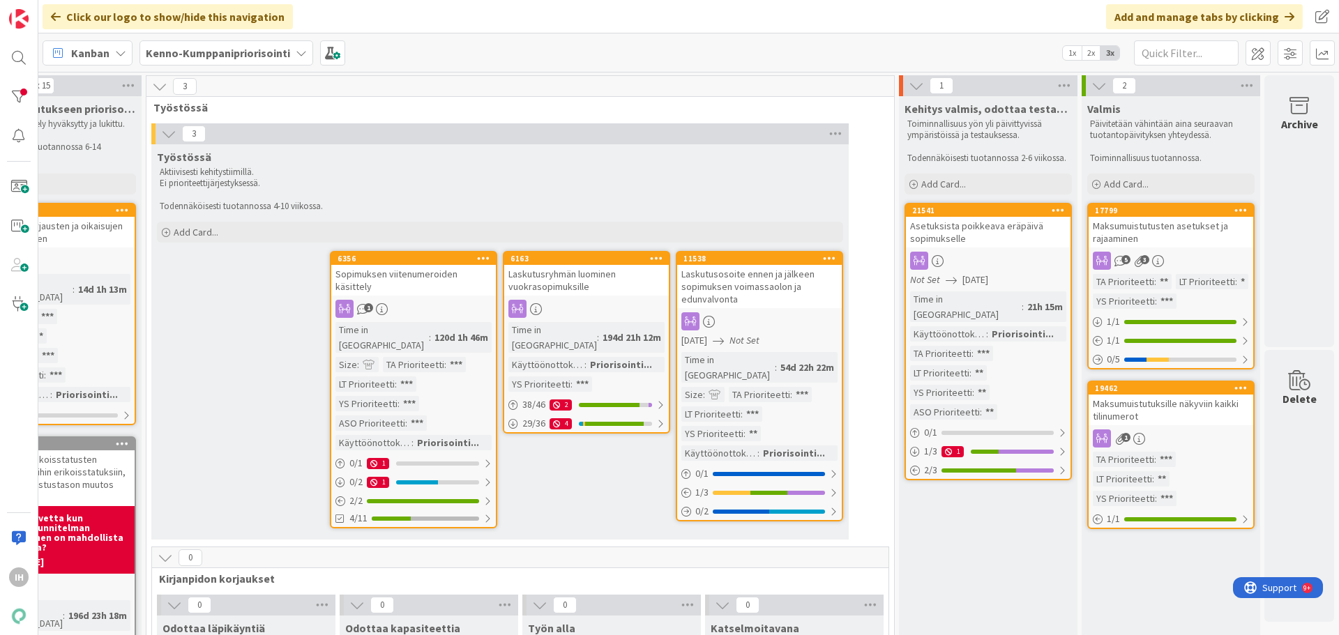
click at [1010, 524] on div "Kehitys valmis, odottaa testauksen valmistumista Toiminnallisuus yön yli päivit…" at bounding box center [988, 645] width 178 height 1098
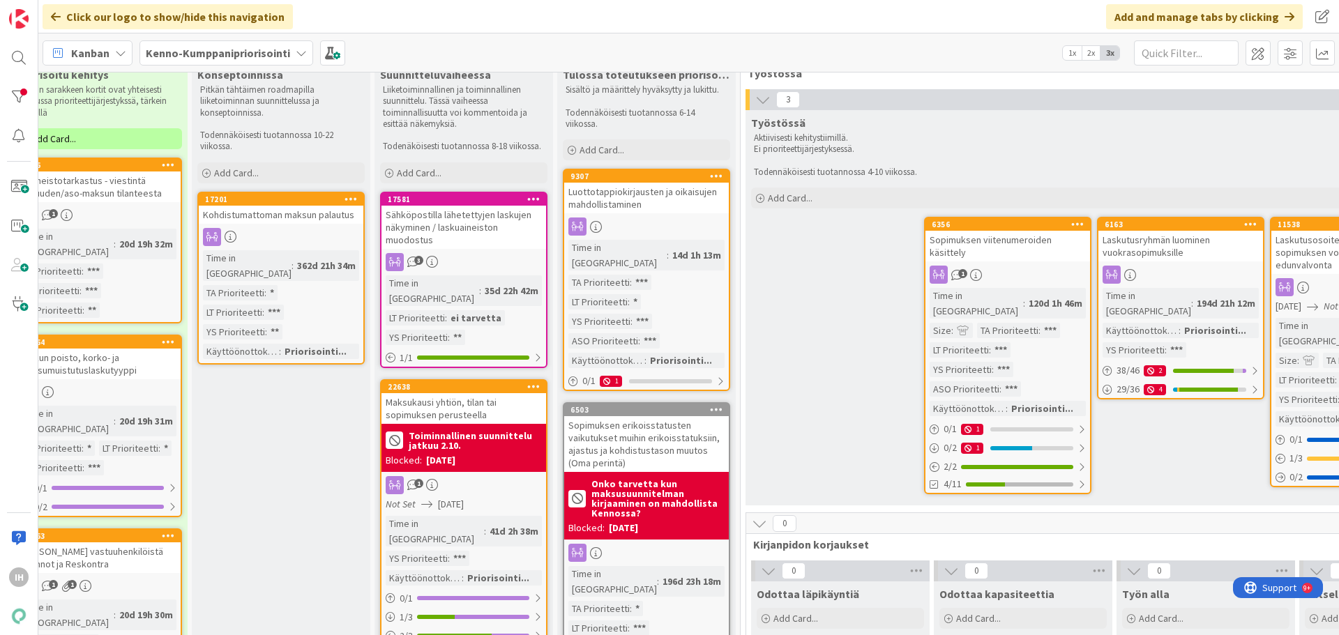
scroll to position [0, 400]
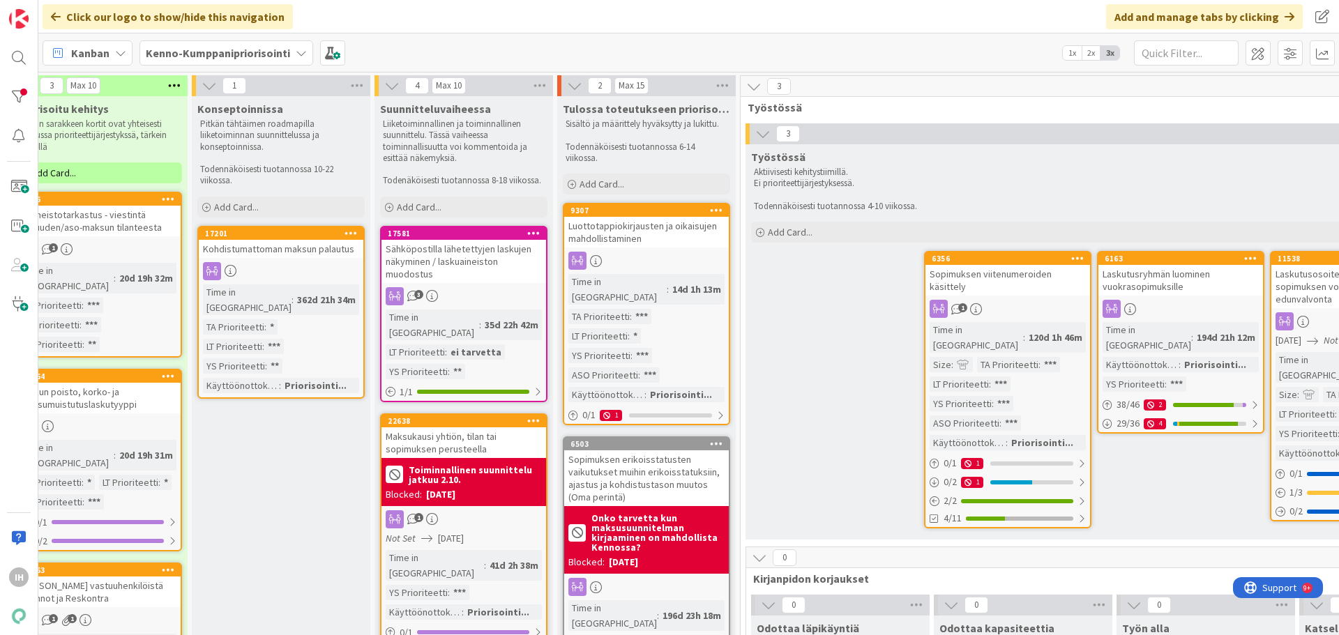
click at [651, 232] on div "Luottotappiokirjausten ja oikaisujen mahdollistaminen" at bounding box center [646, 232] width 165 height 31
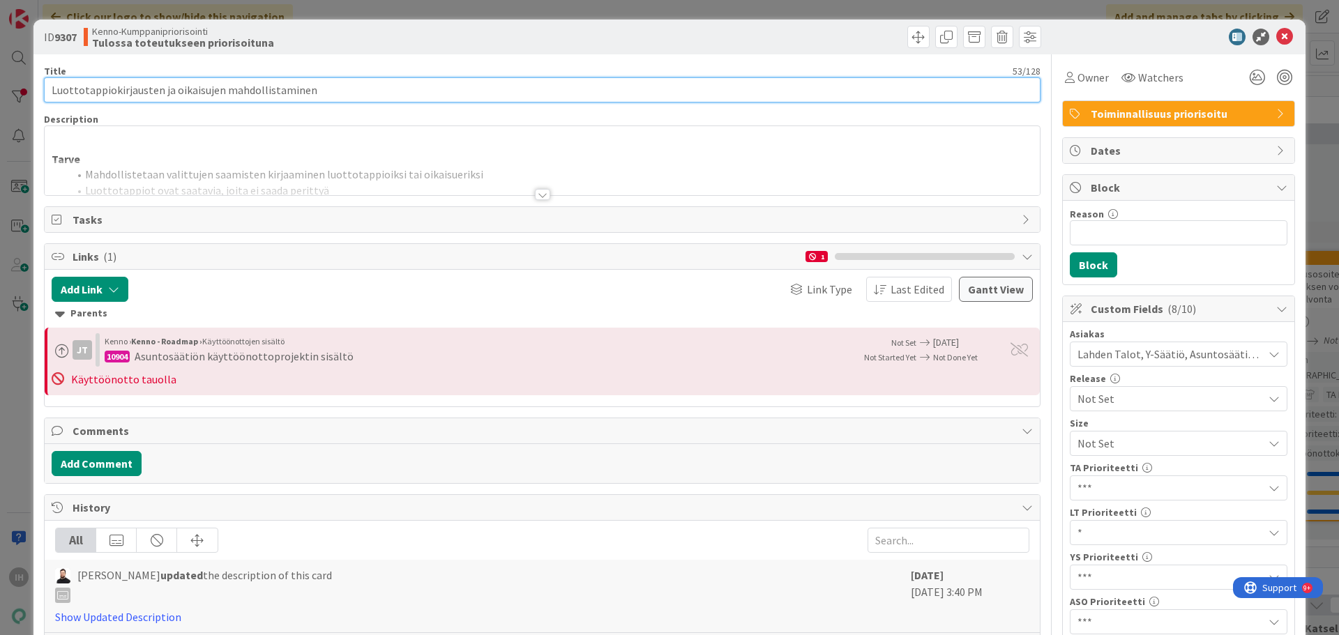
drag, startPoint x: 166, startPoint y: 86, endPoint x: 122, endPoint y: 100, distance: 46.3
click at [19, 82] on div "ID 9307 Kenno-Kumppanipriorisointi Tulossa toteutukseen priorisoituna Title 53 …" at bounding box center [669, 317] width 1339 height 635
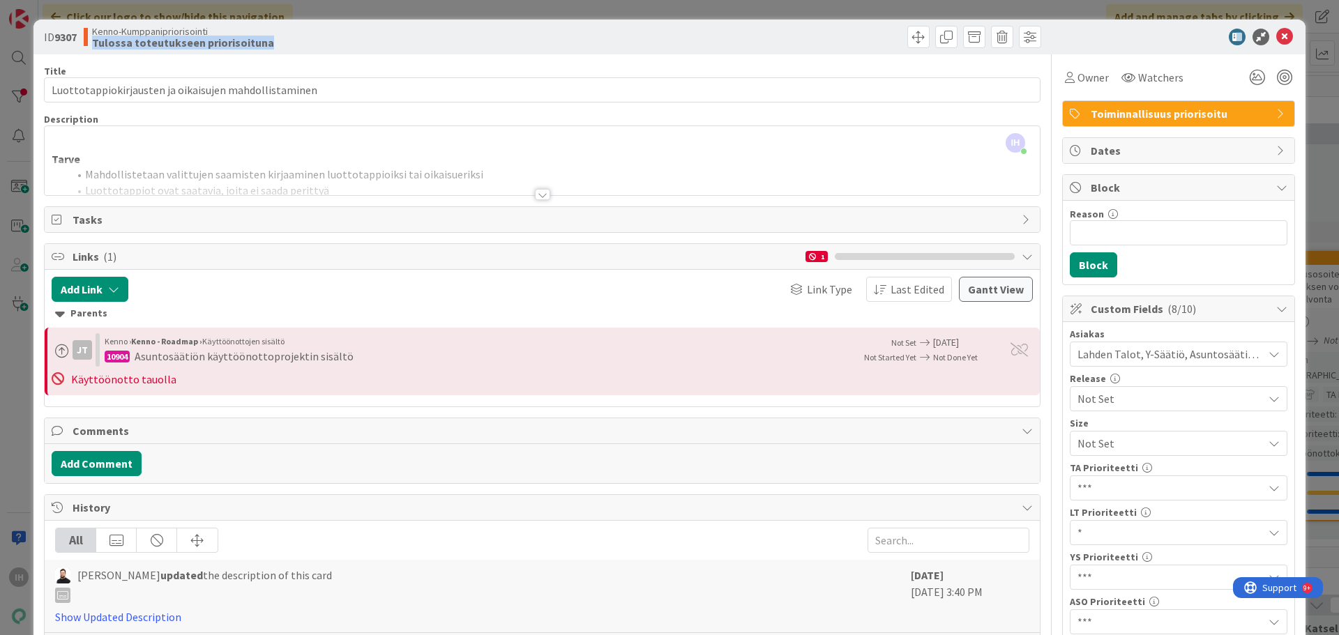
drag, startPoint x: 260, startPoint y: 45, endPoint x: 93, endPoint y: 44, distance: 166.6
click at [93, 44] on div "Kenno-Kumppanipriorisointi Tulossa toteutukseen priorisoituna" at bounding box center [311, 37] width 455 height 22
click at [542, 192] on div at bounding box center [542, 194] width 15 height 11
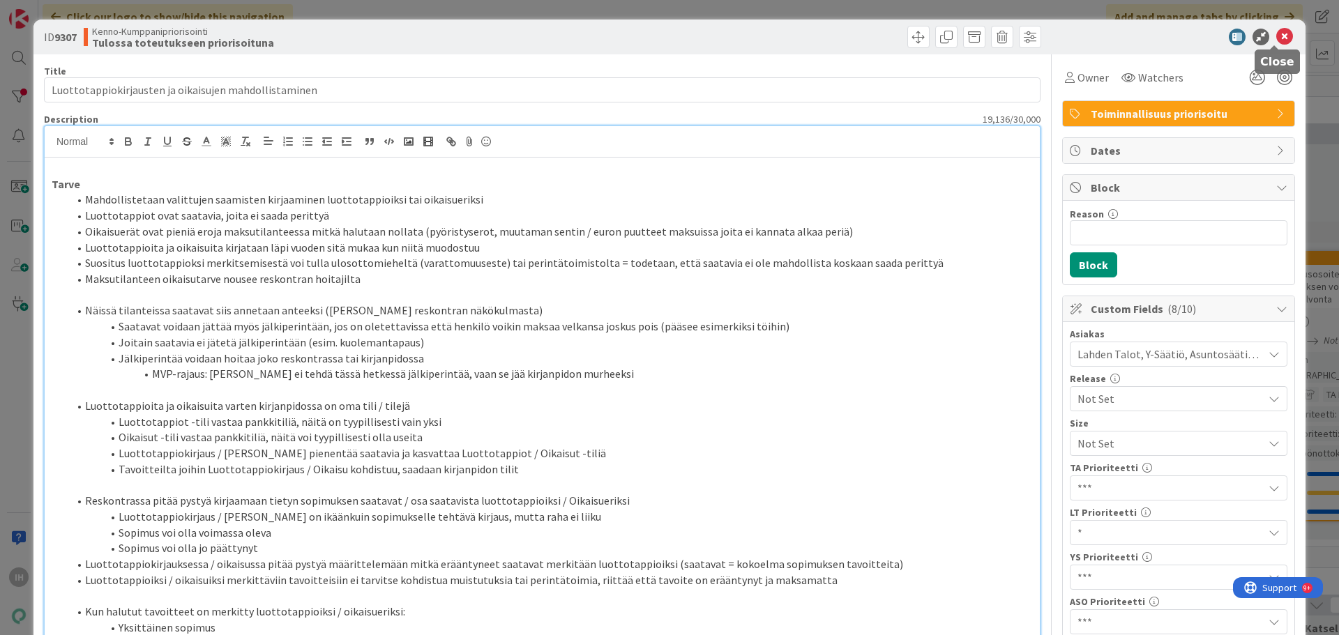
click at [1010, 33] on icon at bounding box center [1284, 37] width 17 height 17
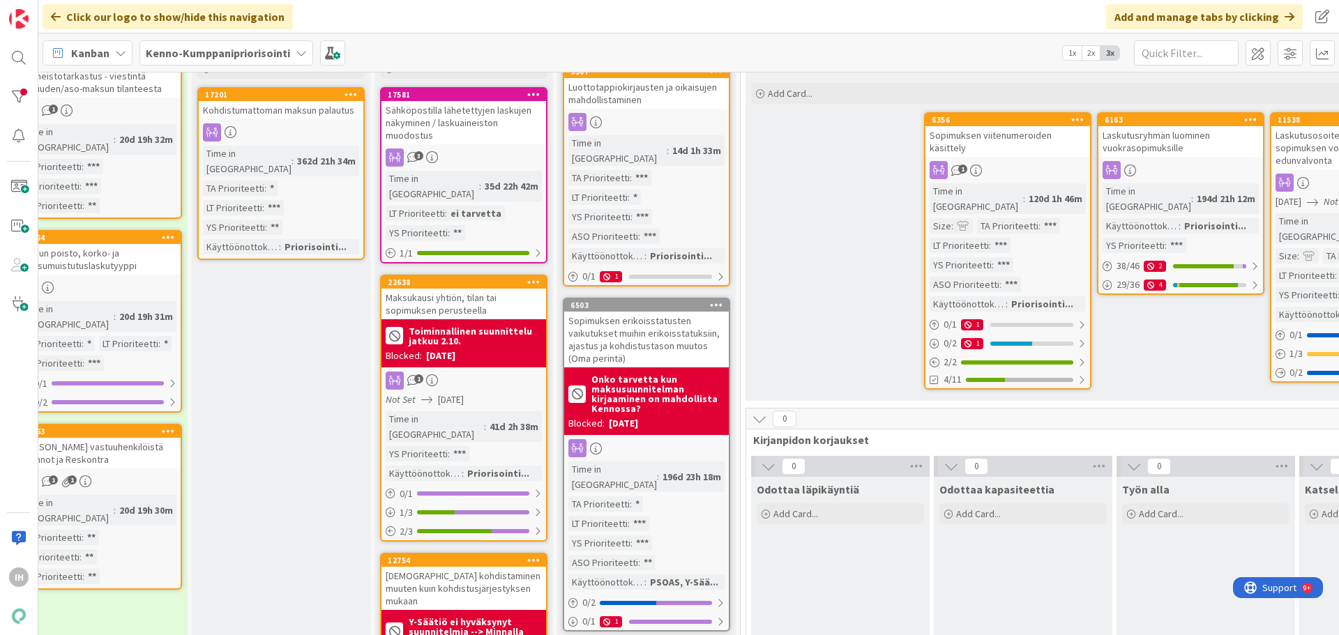
scroll to position [139, 400]
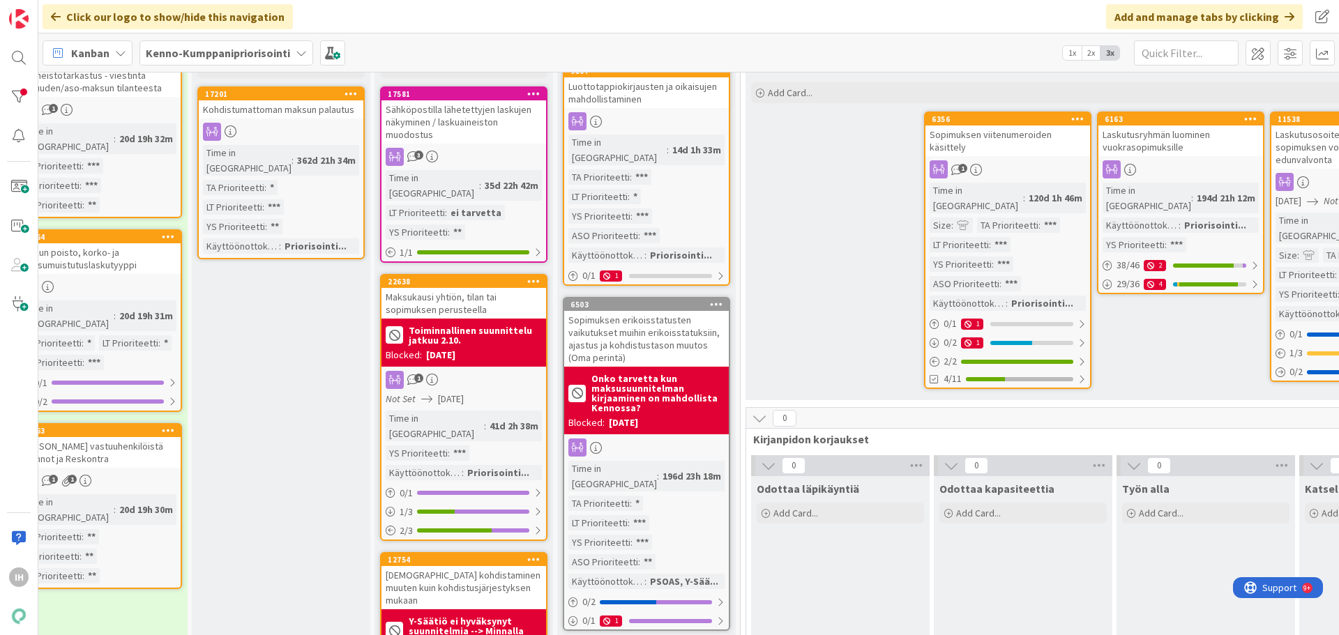
click at [457, 288] on div "Maksukausi yhtiön, tilan tai sopimuksen perusteella" at bounding box center [463, 303] width 165 height 31
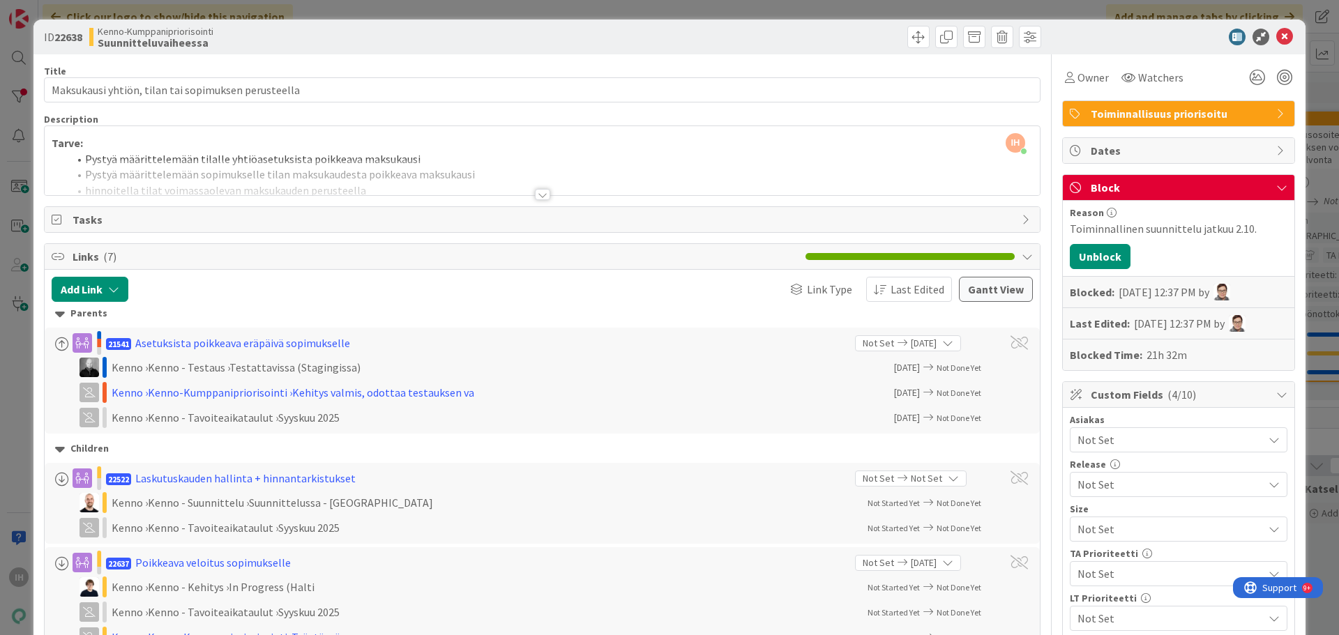
click at [538, 195] on div at bounding box center [542, 194] width 15 height 11
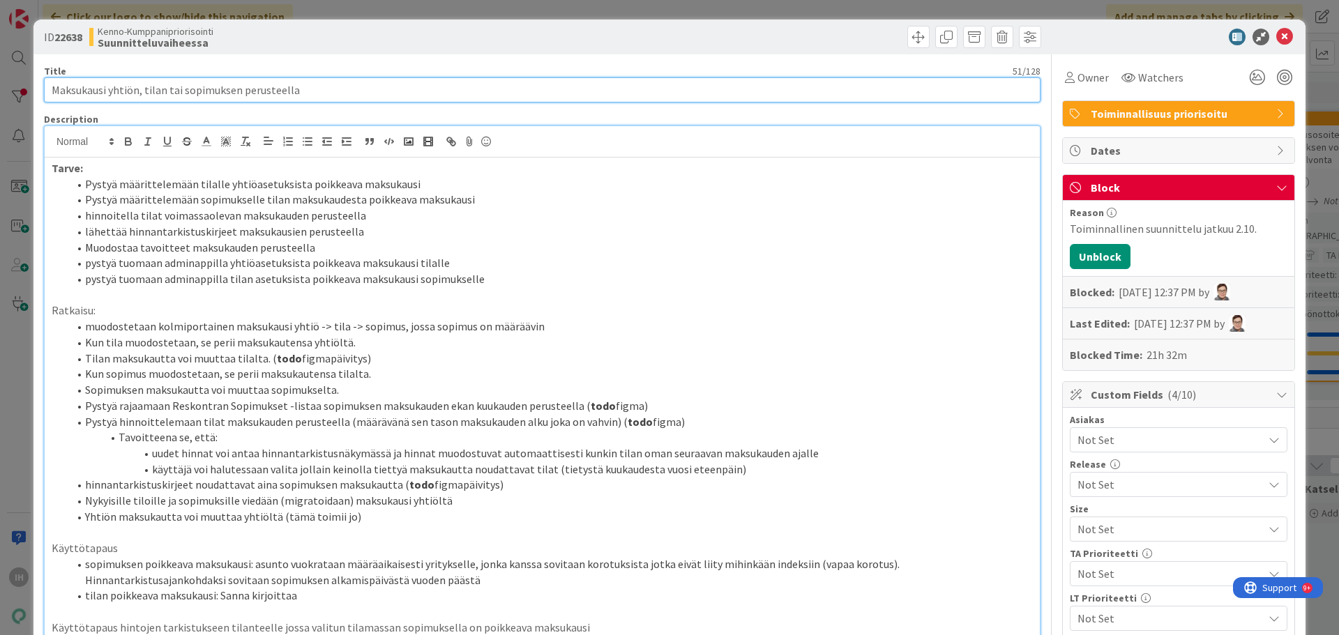
drag, startPoint x: 293, startPoint y: 90, endPoint x: 49, endPoint y: 93, distance: 244.1
click at [49, 93] on input "Maksukausi yhtiön, tilan tai sopimuksen perusteella" at bounding box center [542, 89] width 996 height 25
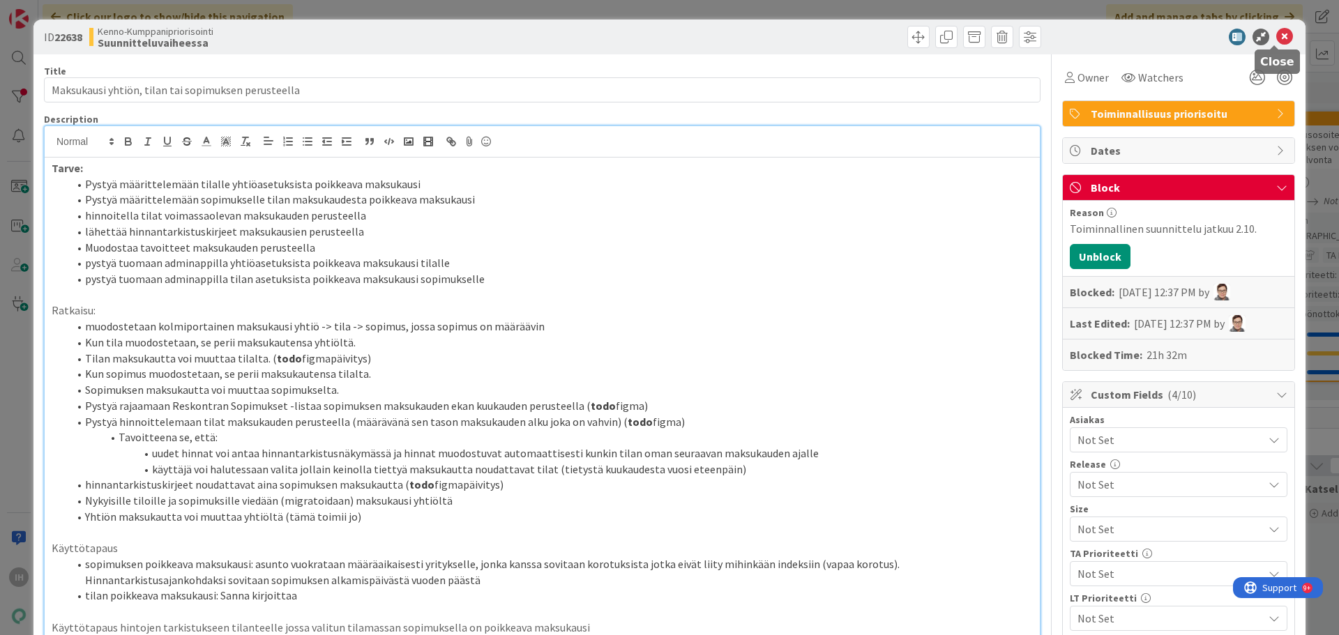
drag, startPoint x: 1278, startPoint y: 33, endPoint x: 1207, endPoint y: 40, distance: 71.5
click at [1010, 33] on icon at bounding box center [1284, 37] width 17 height 17
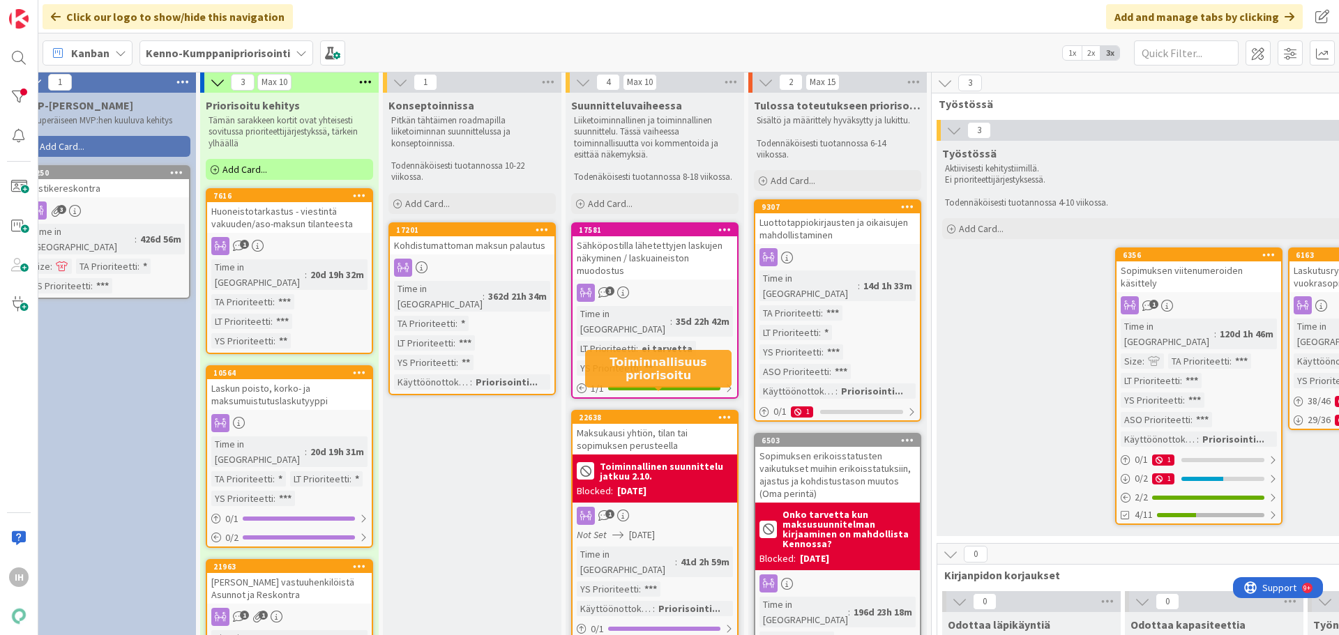
scroll to position [0, 208]
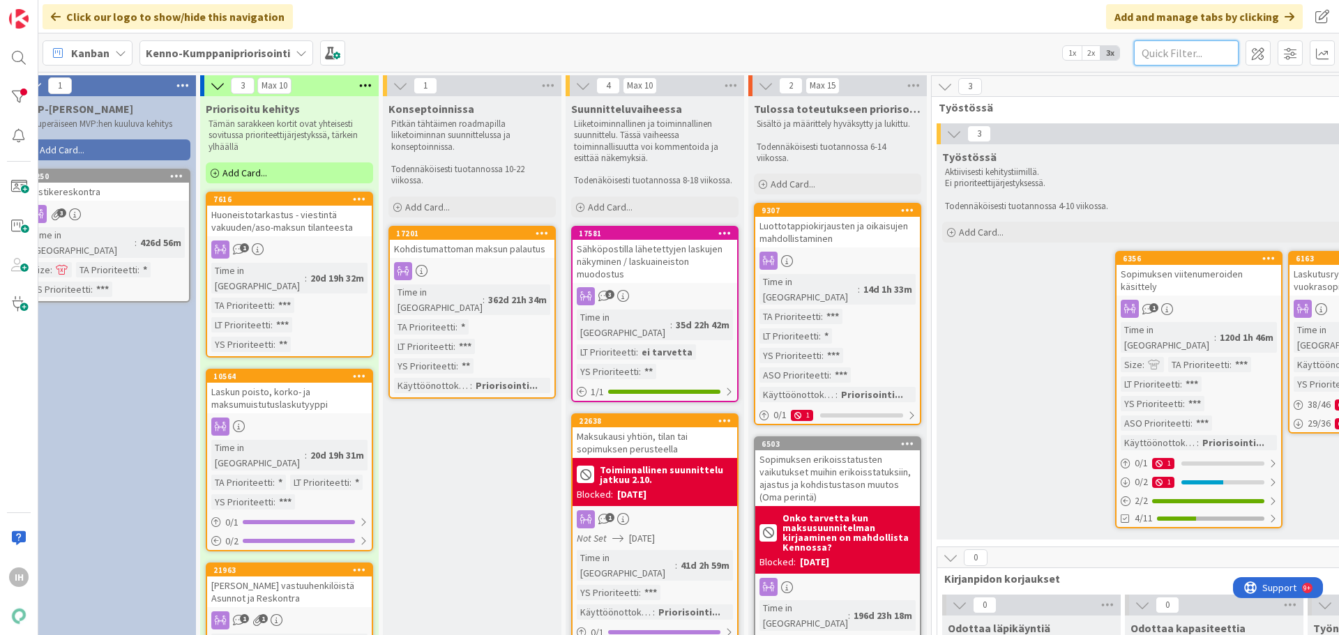
click at [1010, 54] on input "text" at bounding box center [1186, 52] width 105 height 25
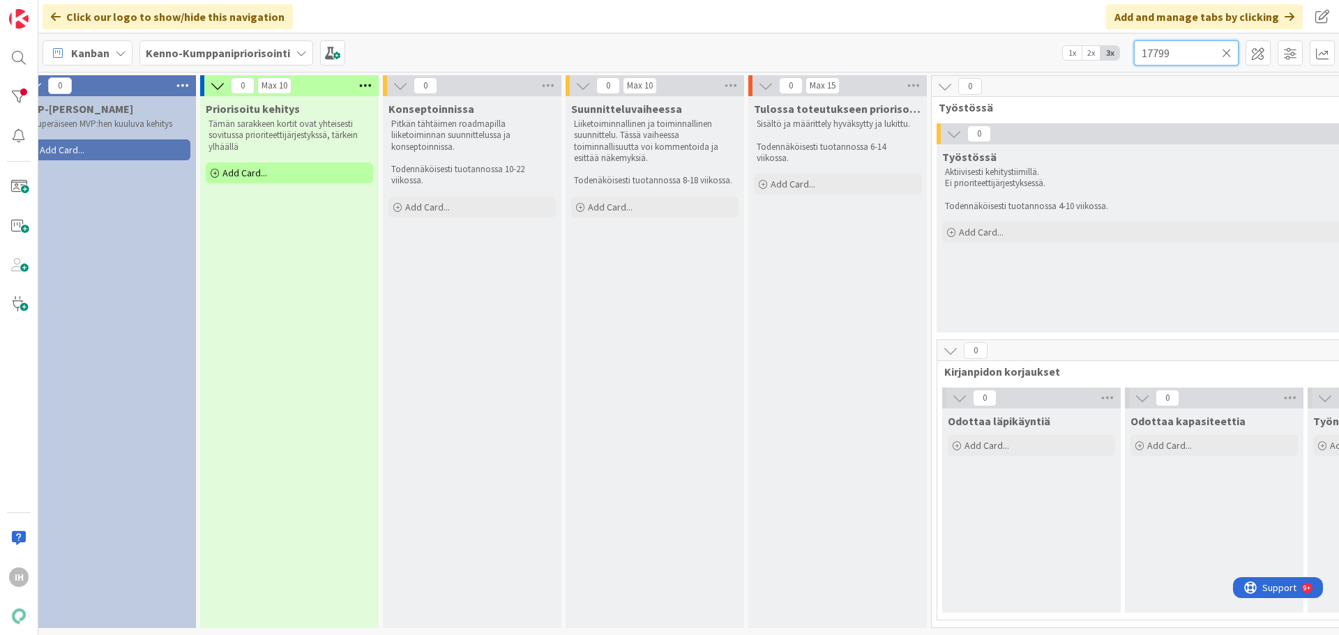
scroll to position [0, 1004]
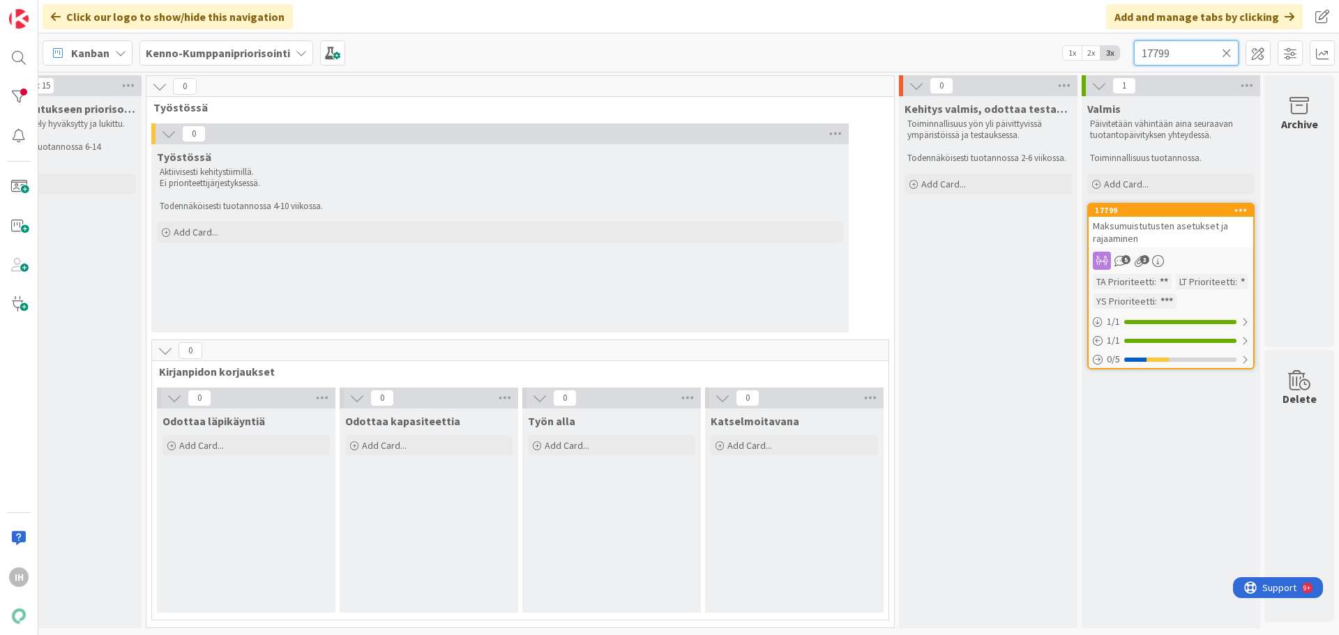
type input "17799"
click at [1010, 229] on span "Maksumuistutusten asetukset ja rajaaminen" at bounding box center [1160, 232] width 135 height 25
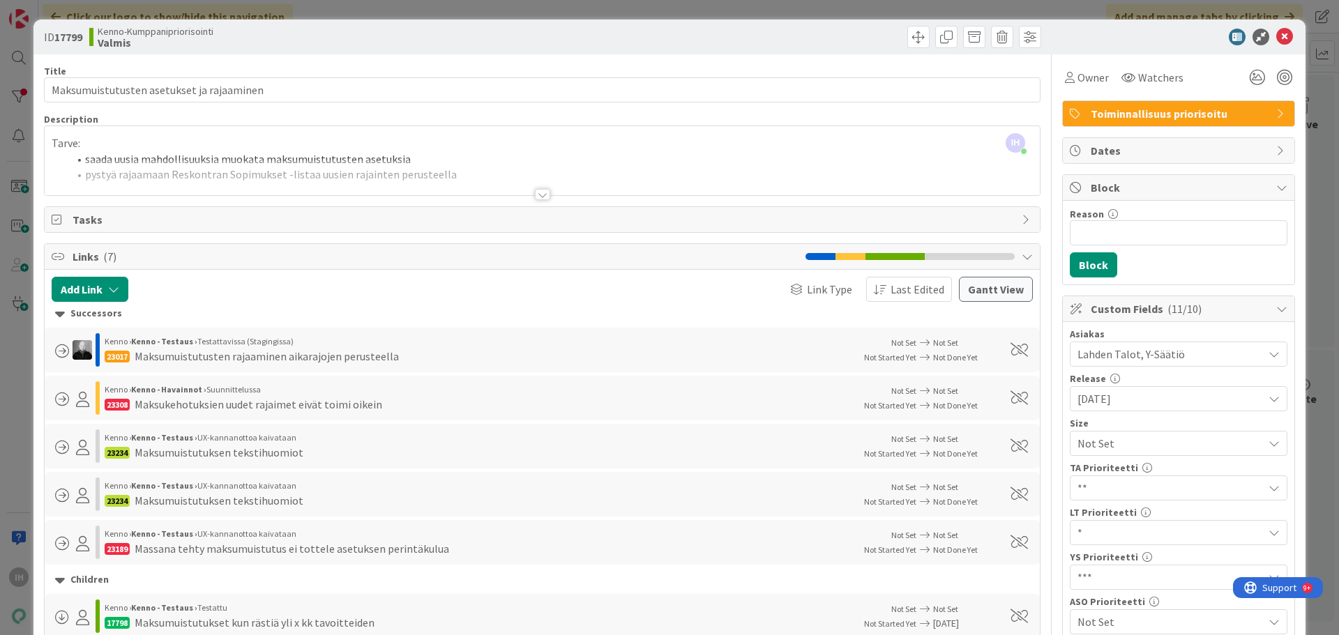
click at [536, 197] on div at bounding box center [542, 194] width 15 height 11
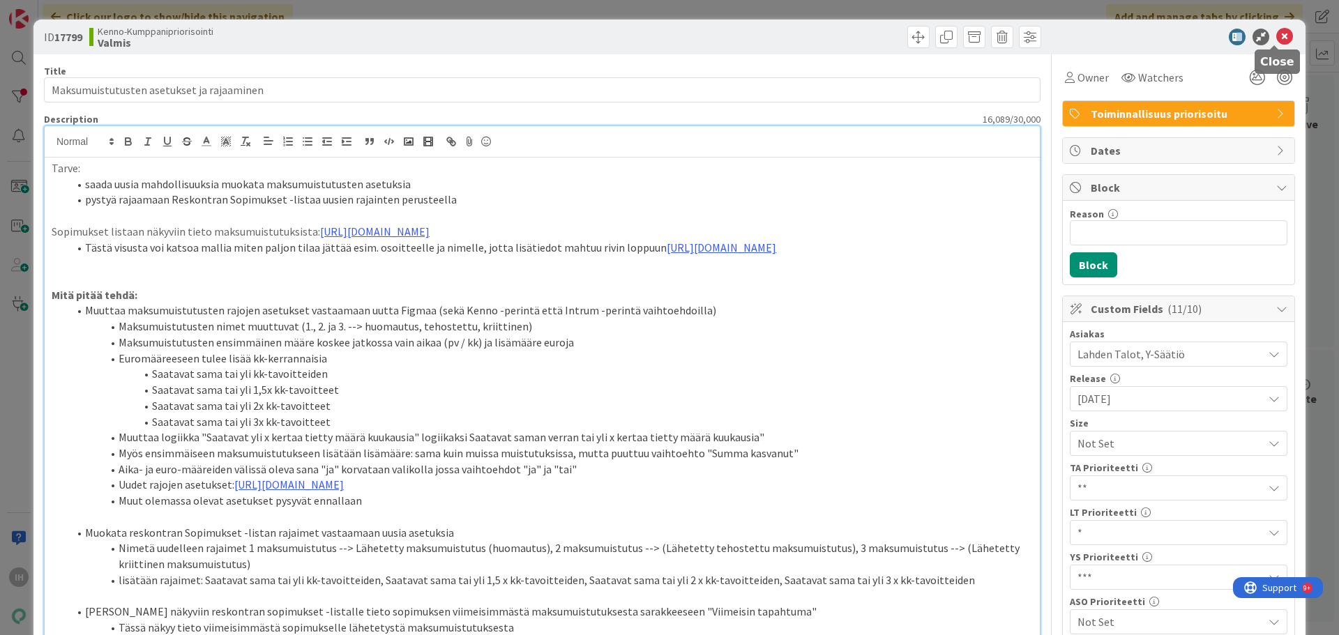
click at [1010, 35] on icon at bounding box center [1284, 37] width 17 height 17
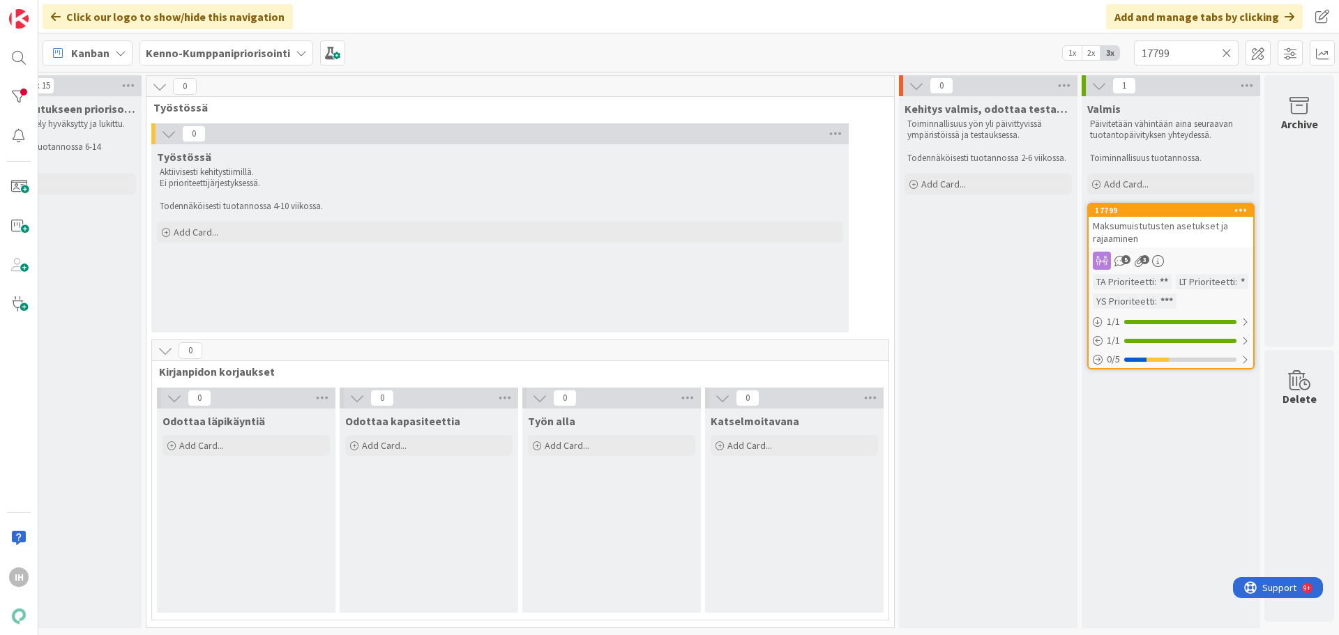
click at [1010, 52] on icon at bounding box center [1227, 53] width 10 height 13
click at [1010, 61] on input "text" at bounding box center [1186, 52] width 105 height 25
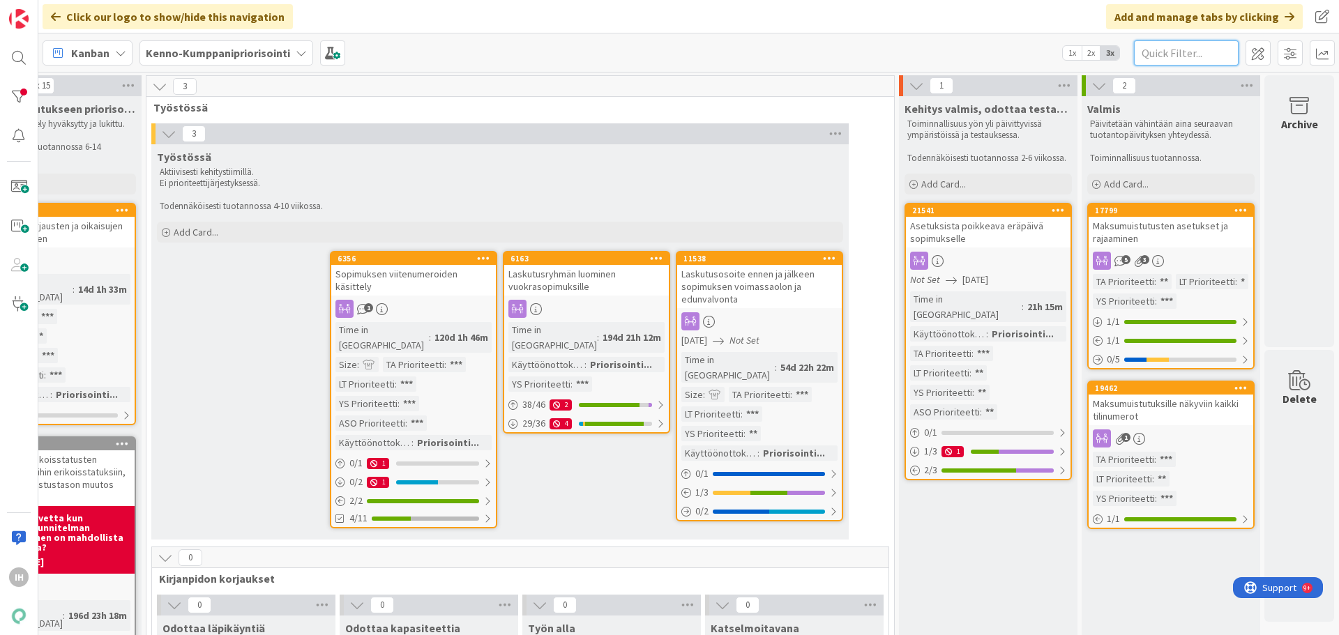
paste input "21539"
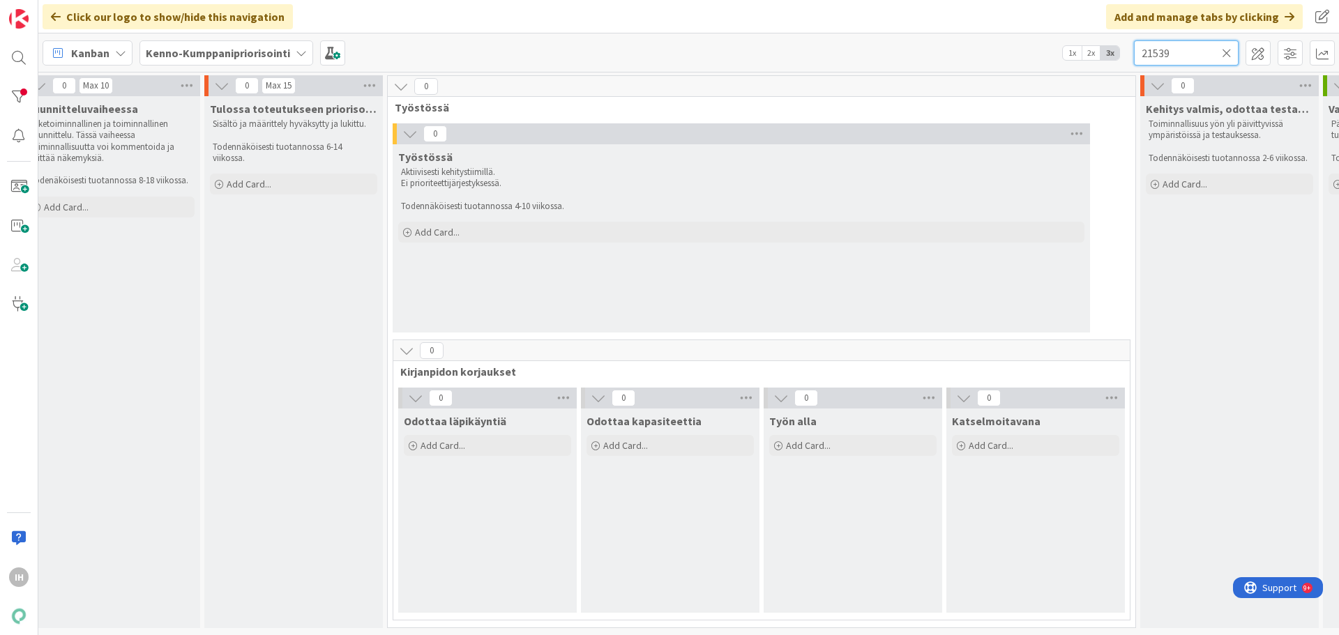
scroll to position [0, 1004]
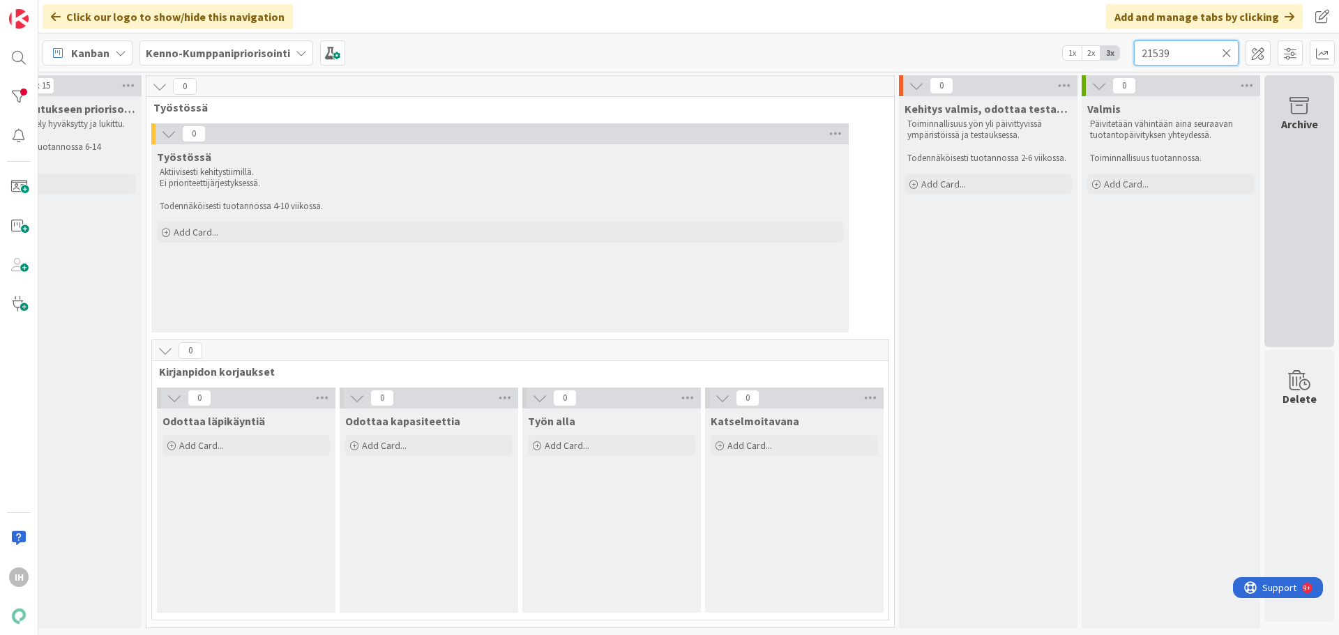
type input "21539"
click at [1010, 243] on div "Archive" at bounding box center [1299, 211] width 70 height 272
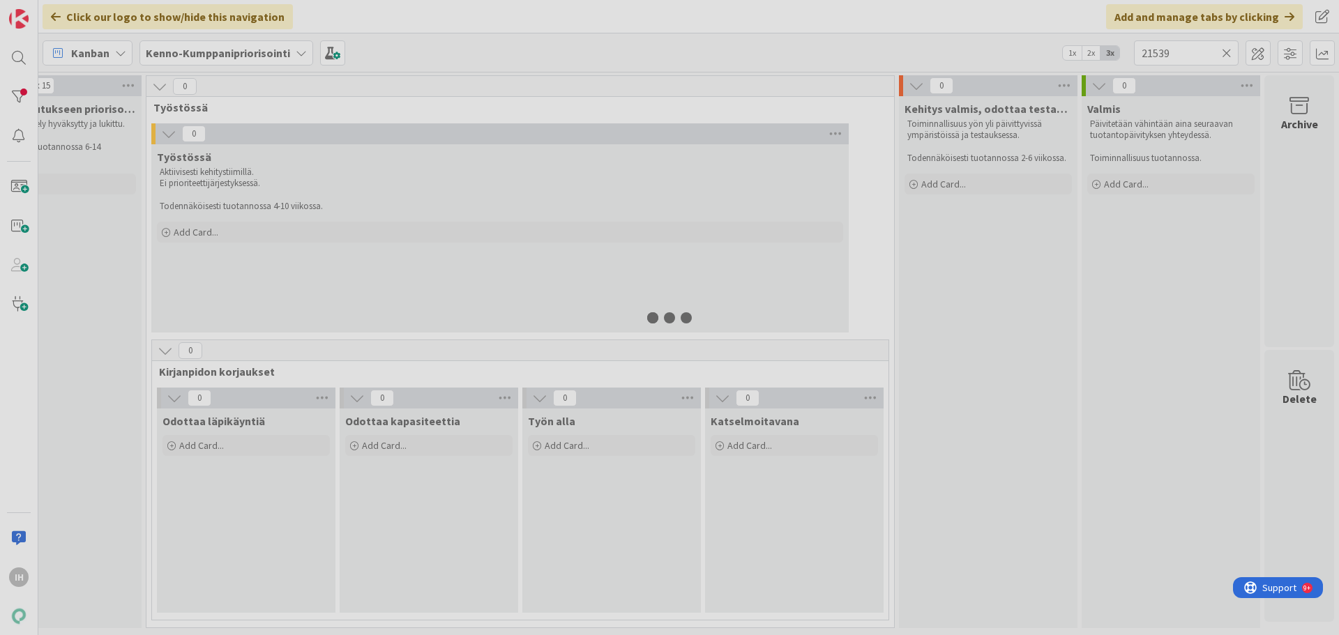
scroll to position [0, 994]
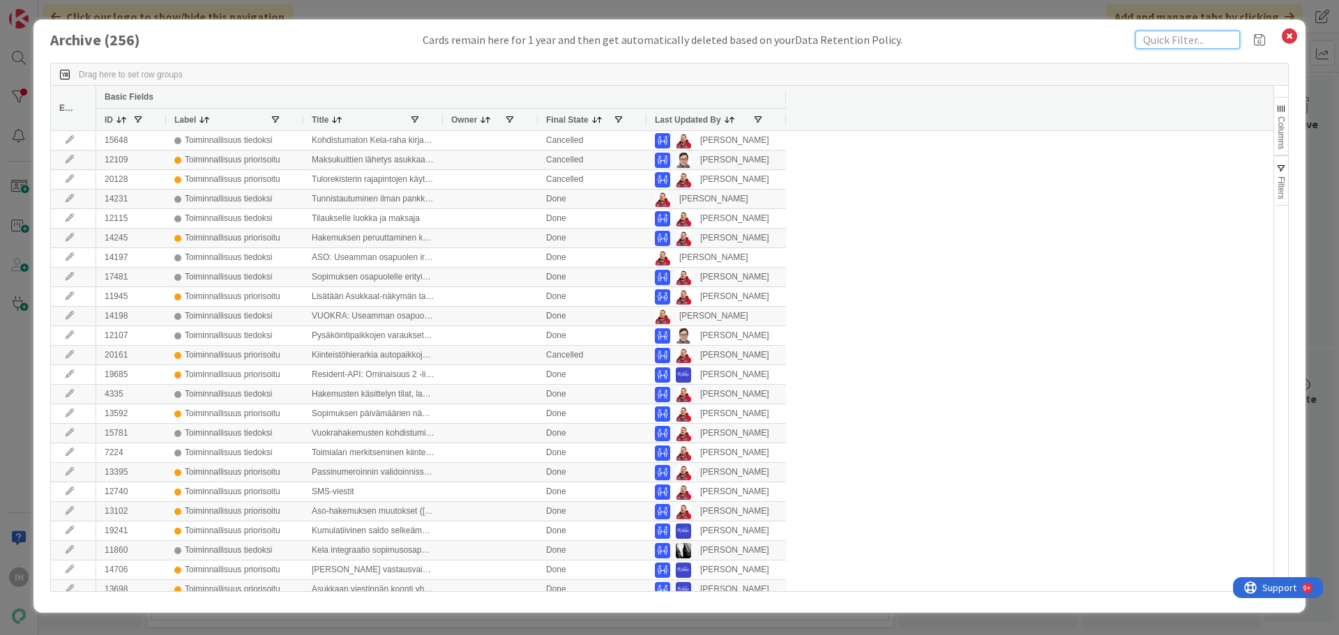
click at [1010, 38] on input "text" at bounding box center [1187, 40] width 105 height 18
paste input "21539"
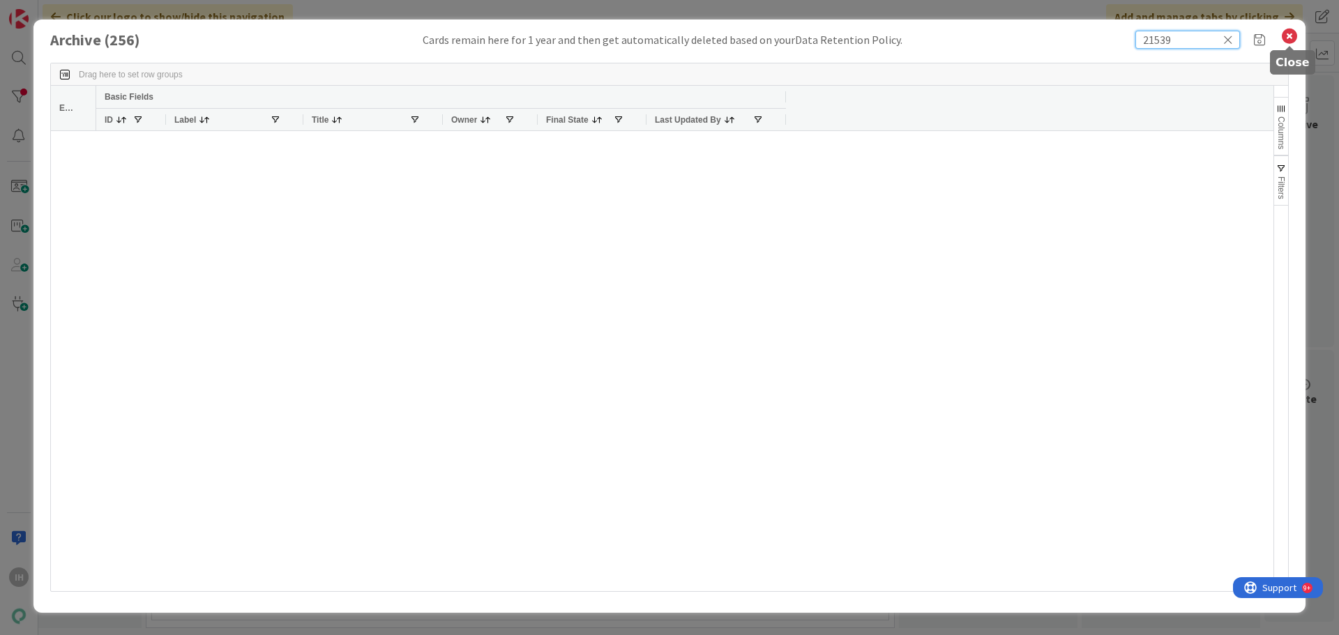
type input "21539"
click at [1010, 33] on icon at bounding box center [1289, 36] width 18 height 20
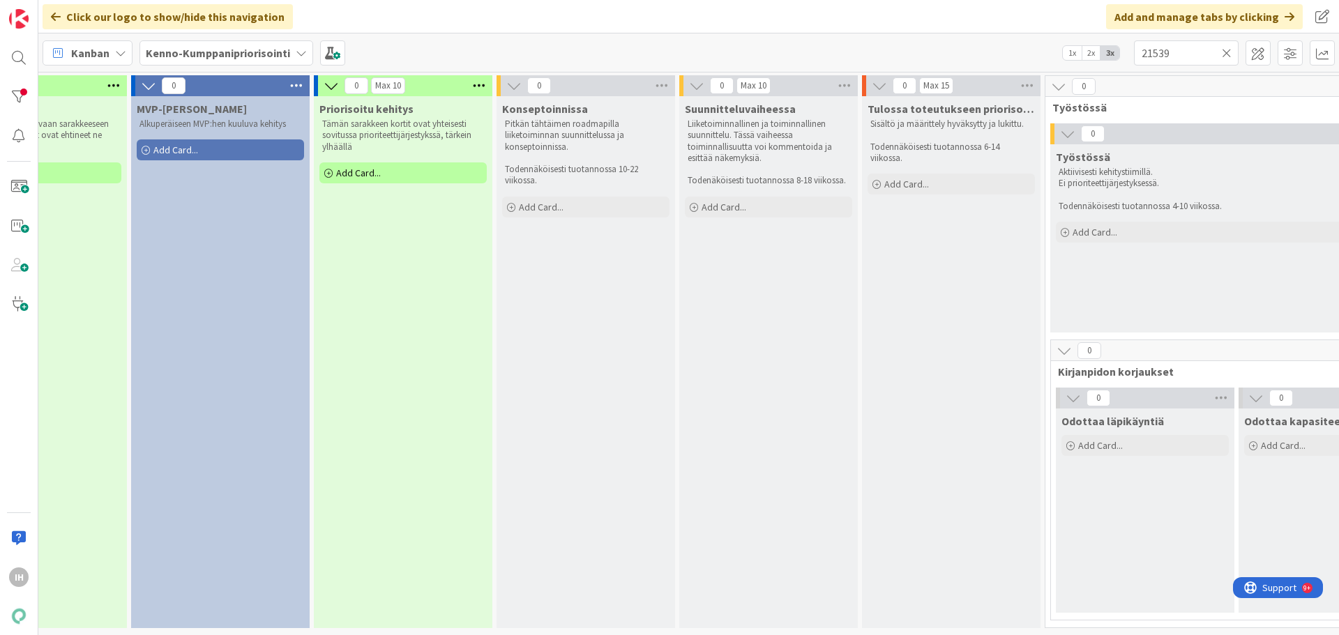
scroll to position [0, 0]
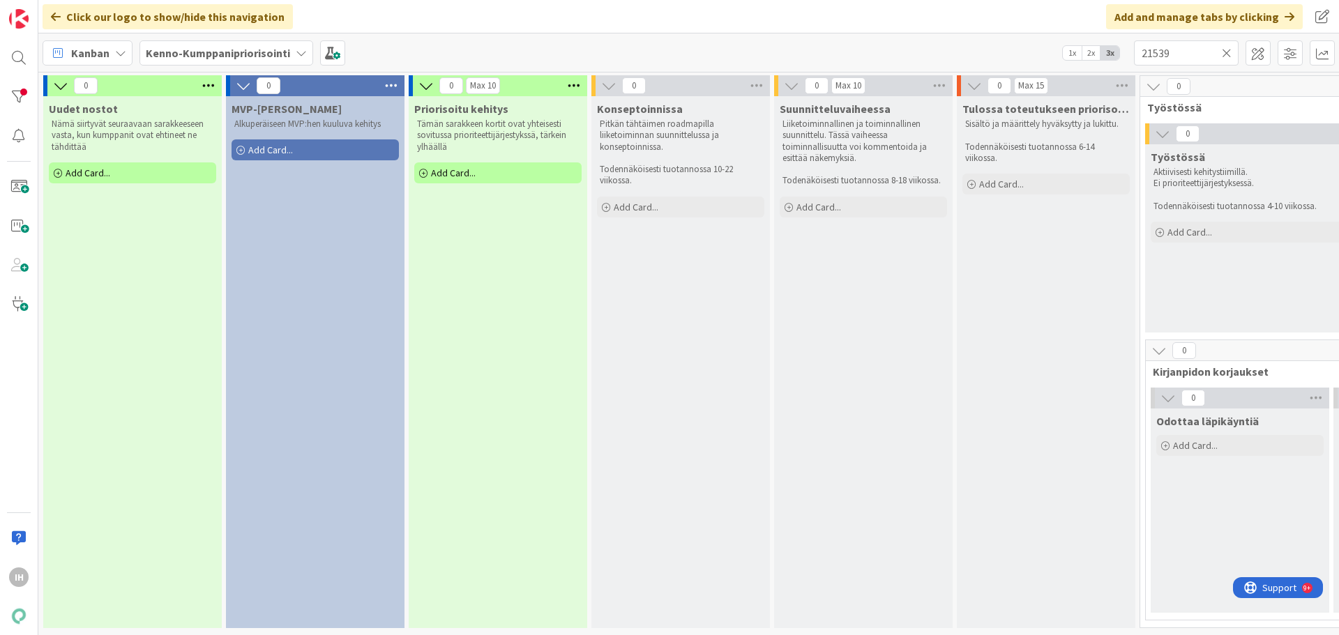
click at [1010, 53] on icon at bounding box center [1227, 53] width 10 height 13
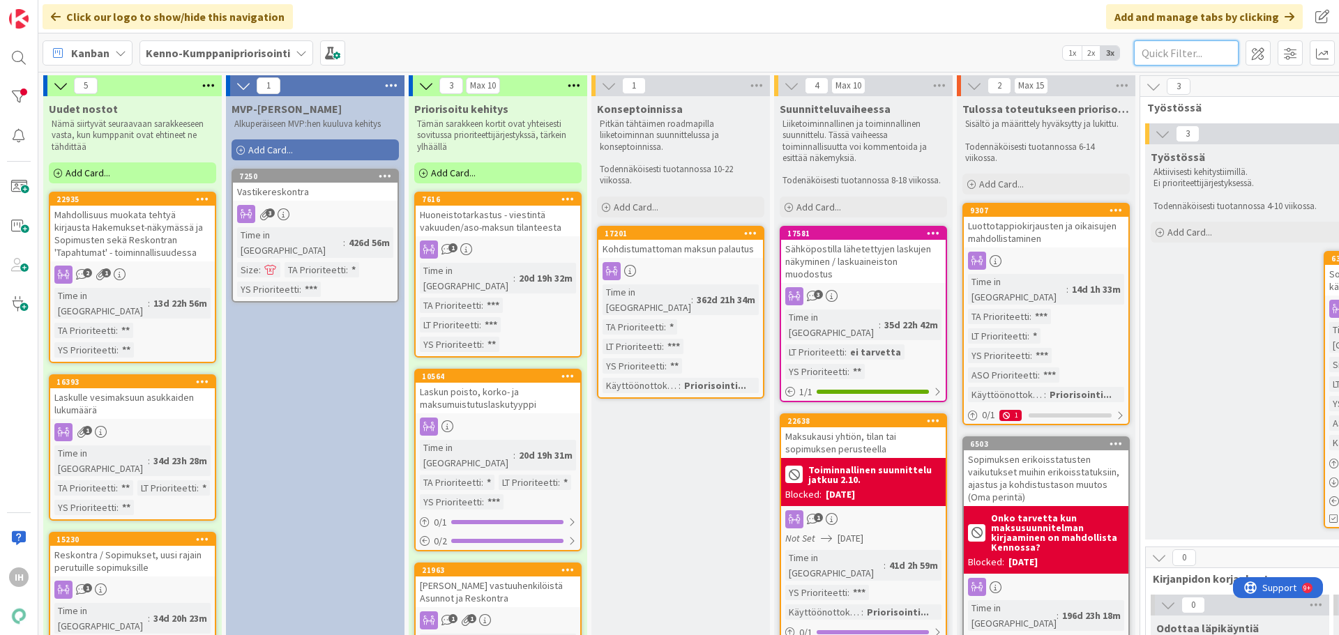
click at [1010, 57] on input "text" at bounding box center [1186, 52] width 105 height 25
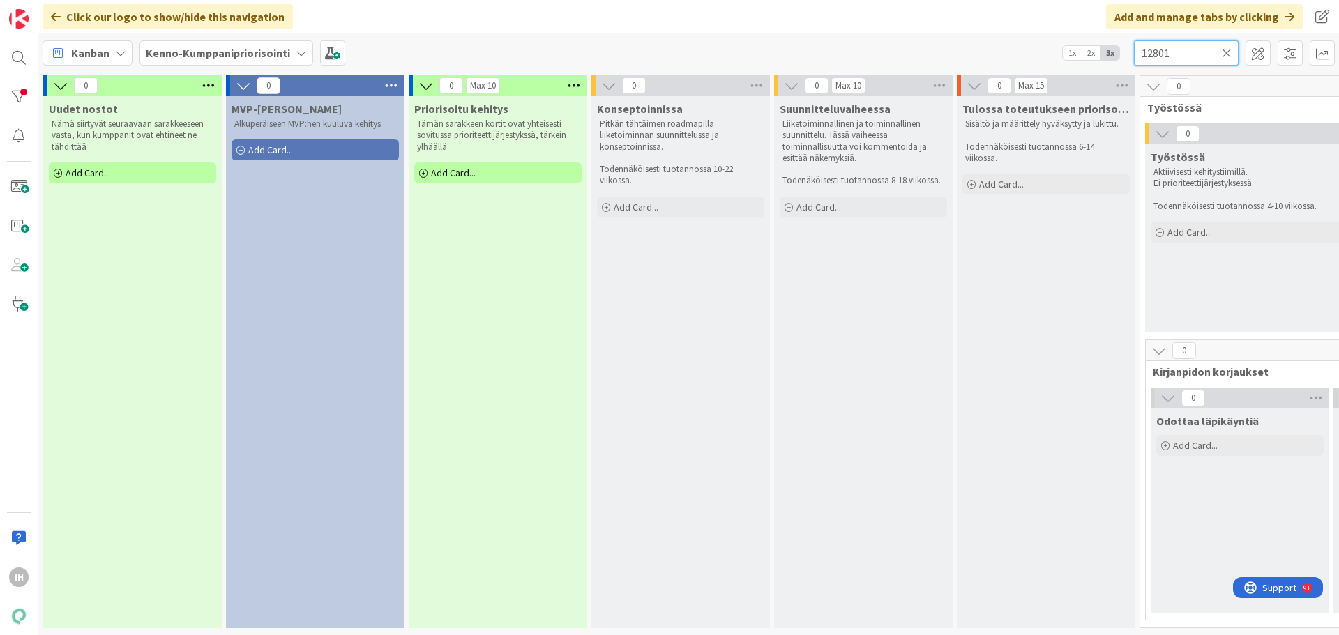
type input "12801"
click at [1010, 55] on icon at bounding box center [1227, 53] width 10 height 13
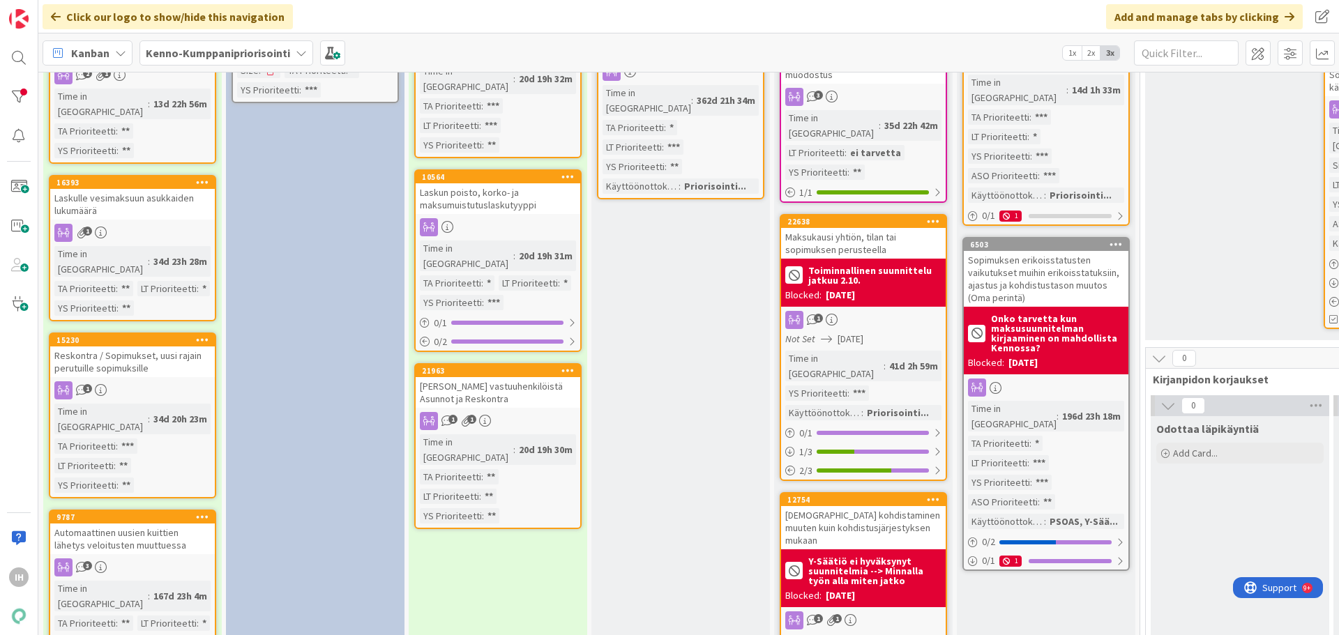
scroll to position [209, 0]
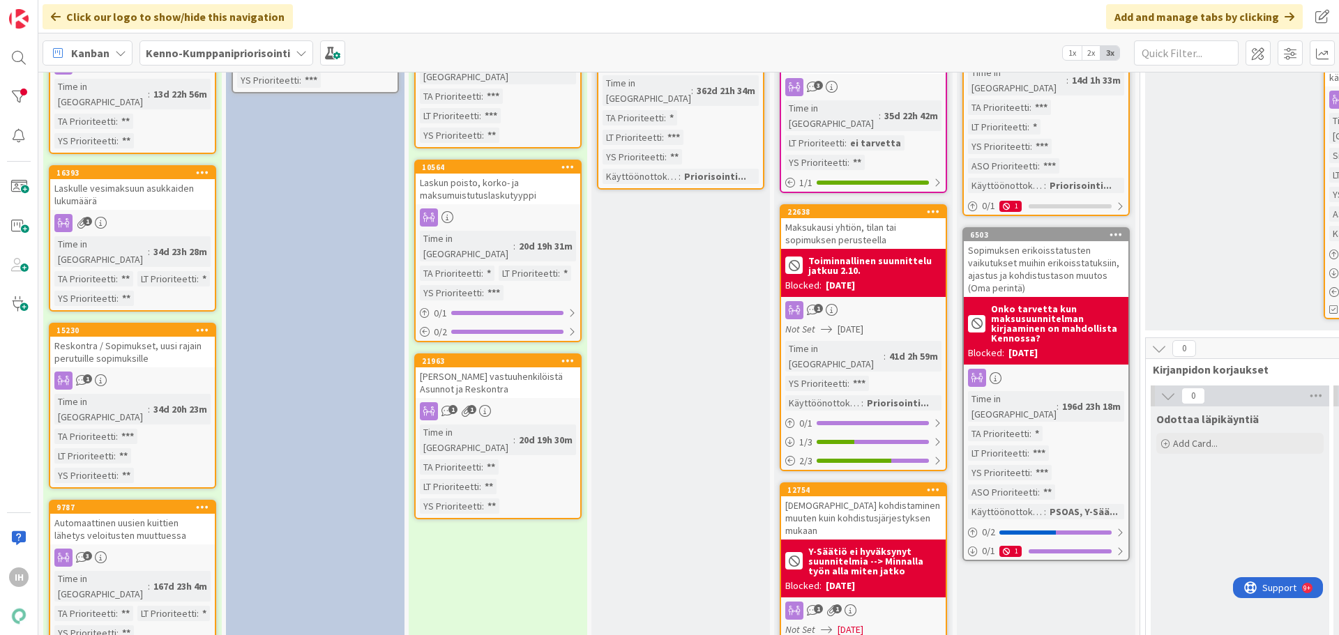
click at [850, 219] on div "Maksukausi yhtiön, tilan tai sopimuksen perusteella" at bounding box center [863, 233] width 165 height 31
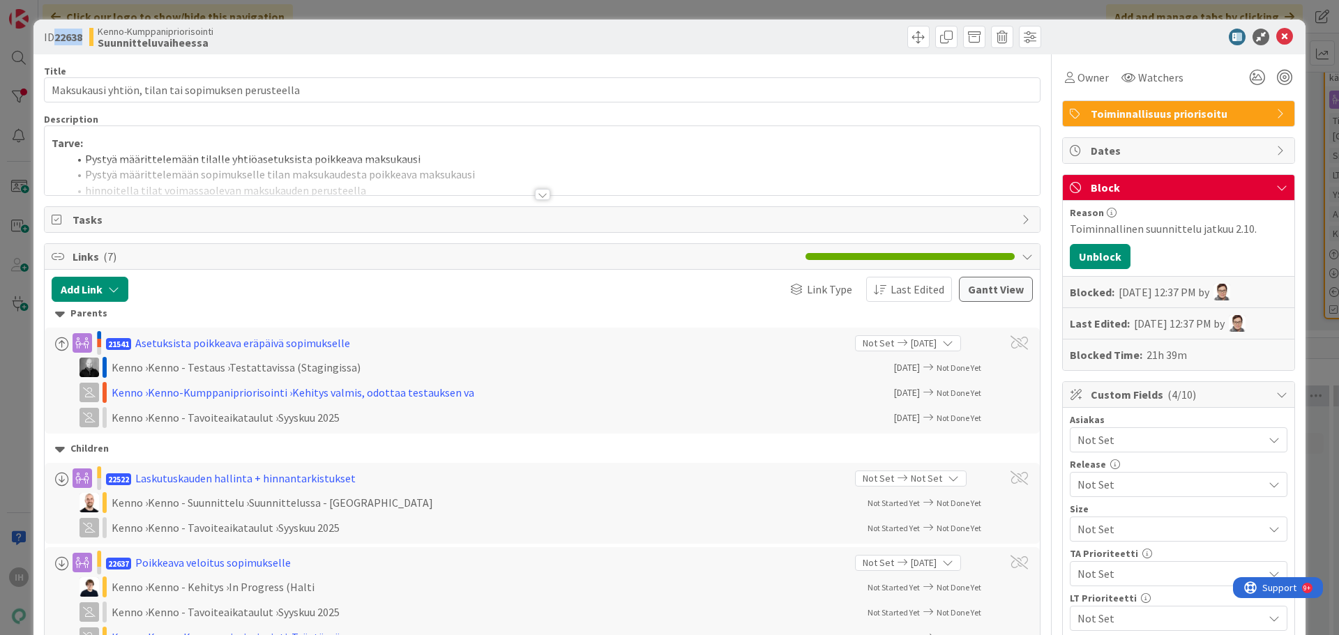
drag, startPoint x: 84, startPoint y: 38, endPoint x: 56, endPoint y: 37, distance: 27.9
click at [56, 37] on b "22638" at bounding box center [68, 37] width 28 height 14
copy b "22638"
drag, startPoint x: 213, startPoint y: 45, endPoint x: 98, endPoint y: 45, distance: 115.0
click at [98, 45] on div "Kenno-Kumppanipriorisointi Suunnitteluvaiheessa" at bounding box center [314, 37] width 450 height 22
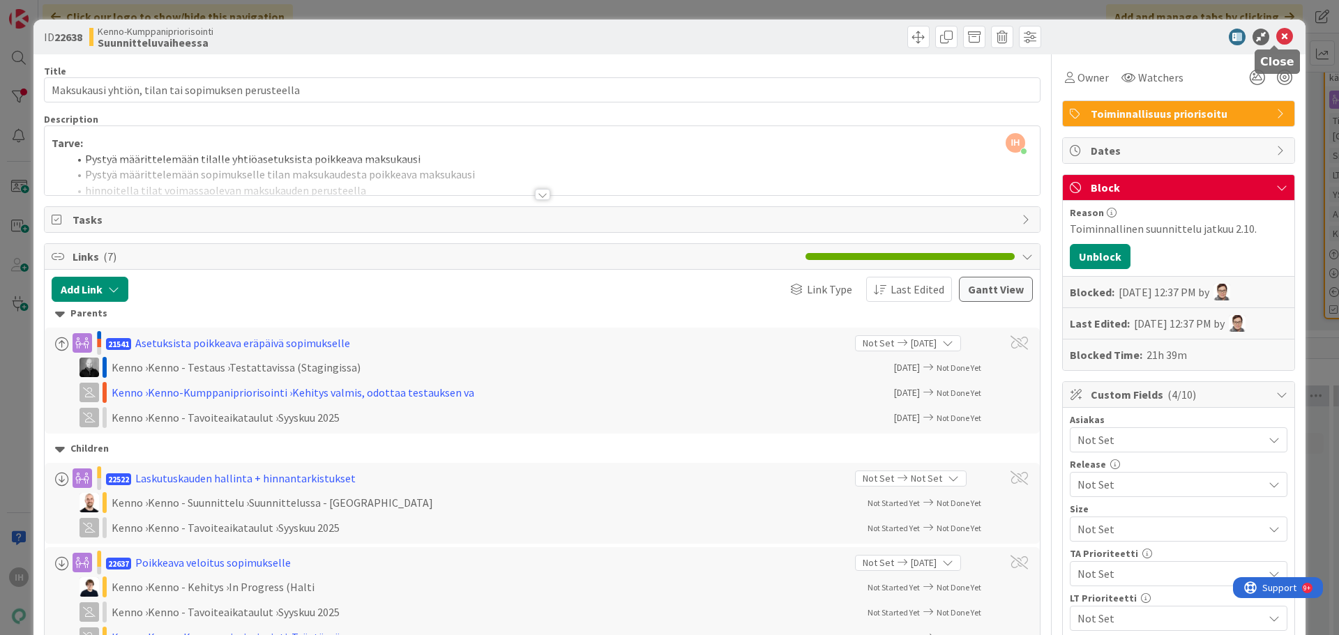
click at [1010, 38] on icon at bounding box center [1284, 37] width 17 height 17
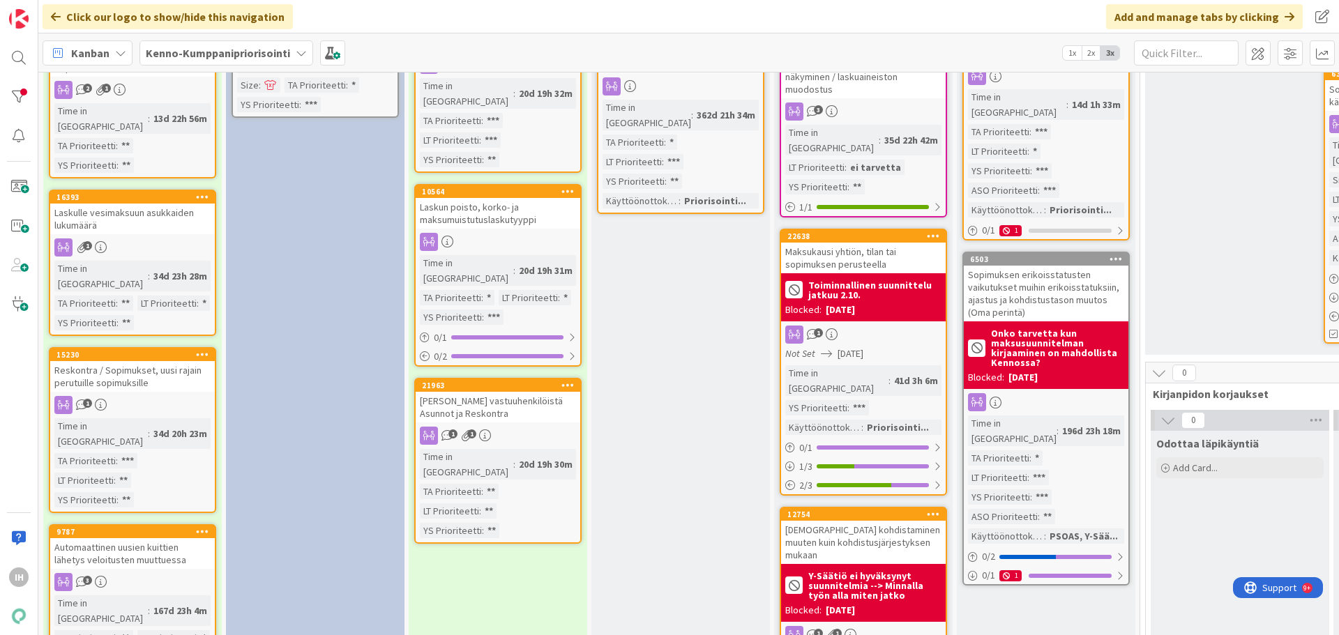
scroll to position [209, 0]
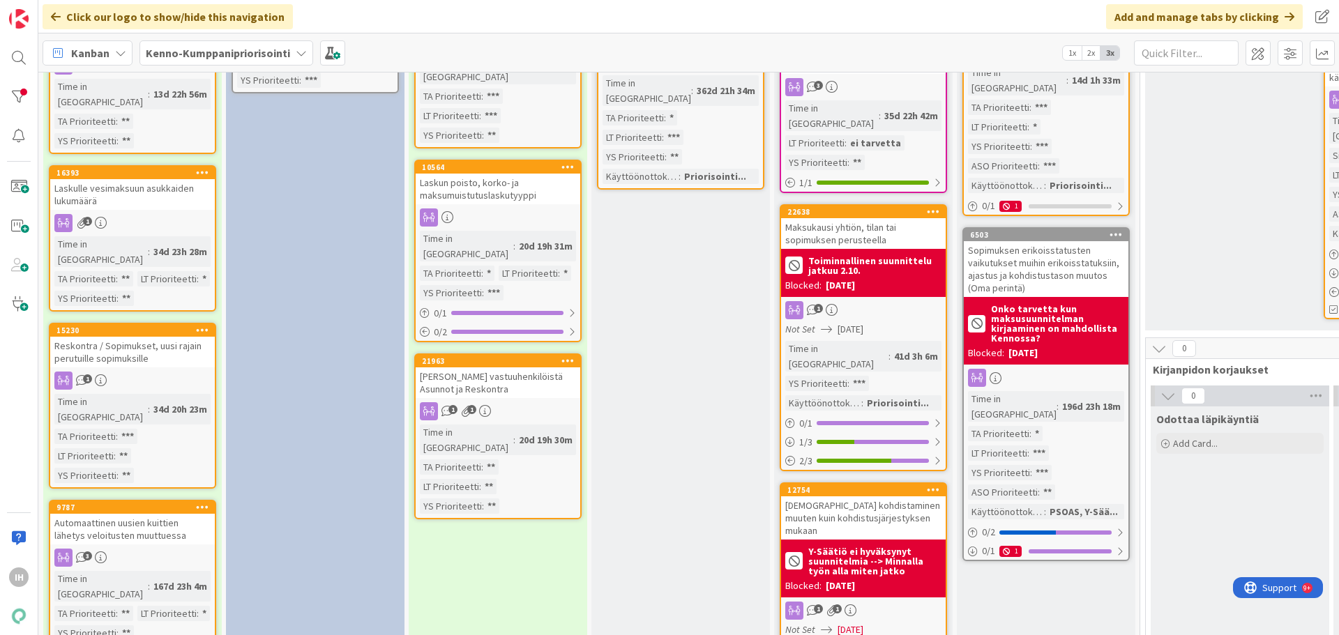
click at [1010, 248] on div "Sopimuksen erikoisstatusten vaikutukset muihin erikoisstatuksiin, ajastus ja ko…" at bounding box center [1046, 269] width 165 height 56
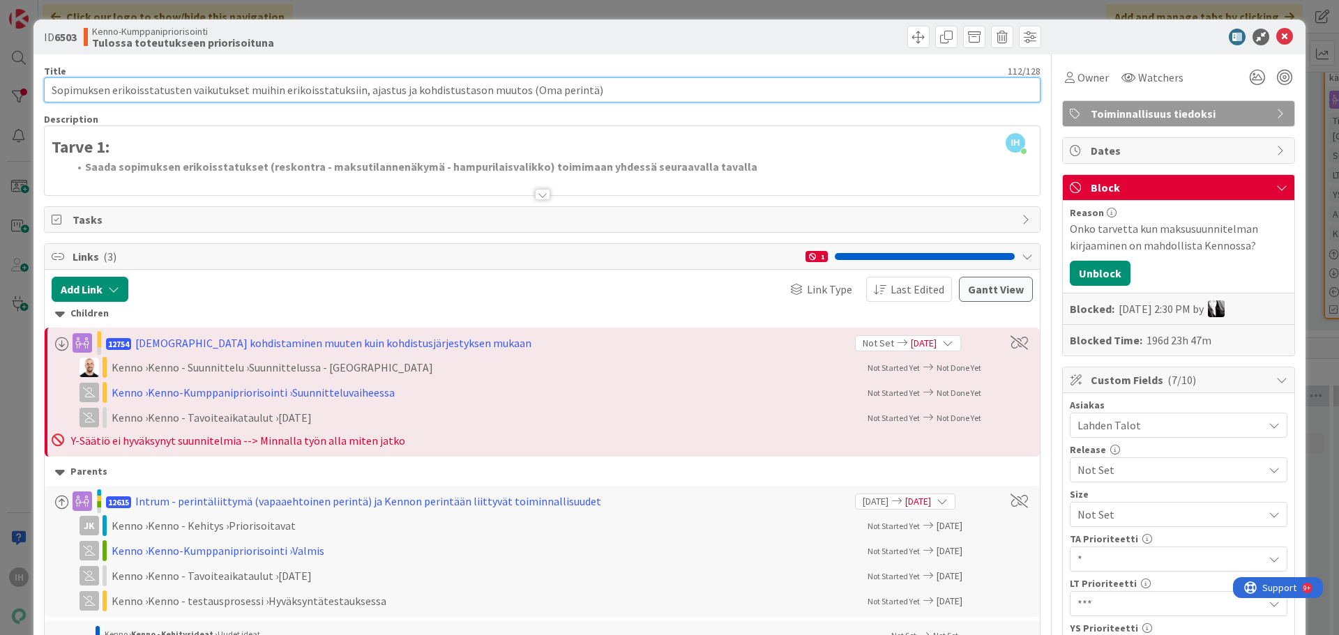
drag, startPoint x: 514, startPoint y: 89, endPoint x: 48, endPoint y: 98, distance: 465.9
click at [48, 98] on input "Sopimuksen erikoisstatusten vaikutukset muihin erikoisstatuksiin, ajastus ja ko…" at bounding box center [542, 89] width 996 height 25
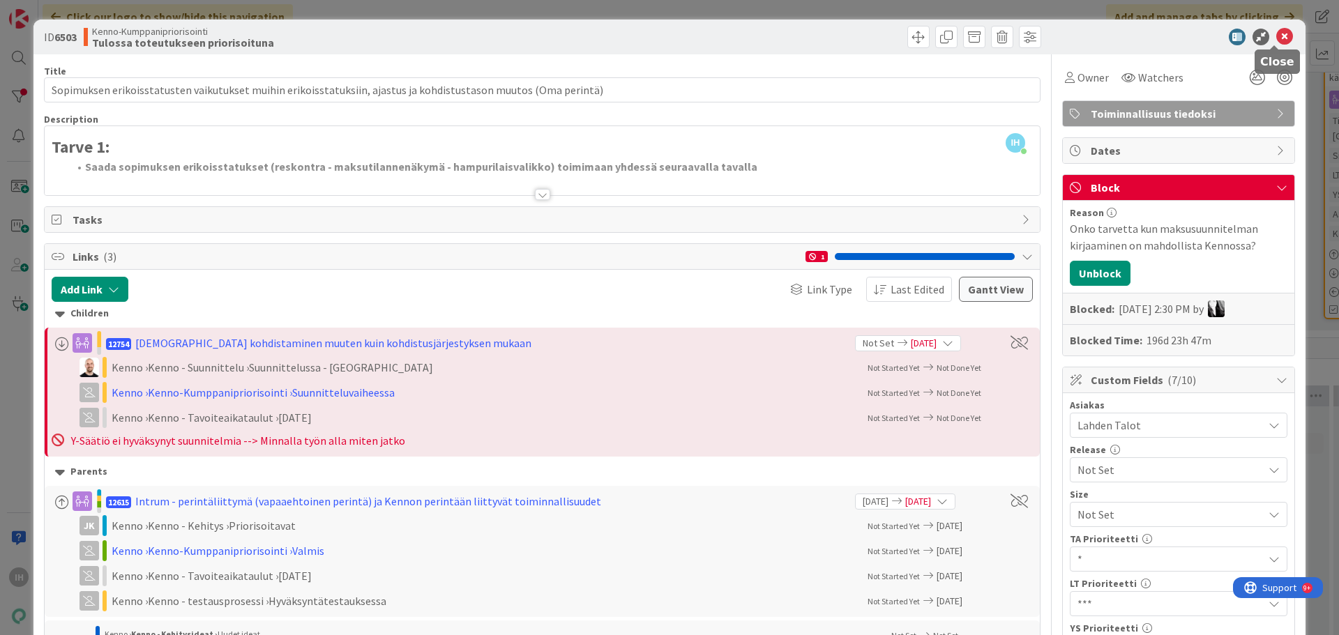
drag, startPoint x: 1275, startPoint y: 35, endPoint x: 1135, endPoint y: 79, distance: 147.1
click at [1010, 35] on icon at bounding box center [1284, 37] width 17 height 17
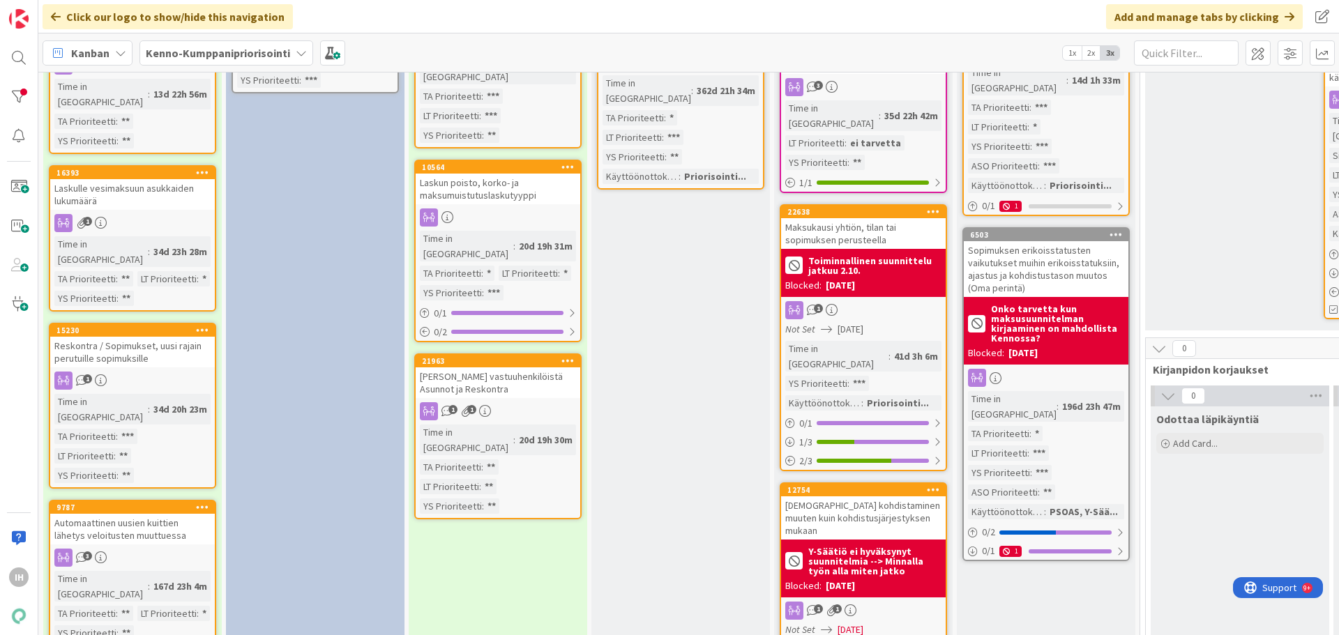
click at [883, 496] on div "[DEMOGRAPHIC_DATA] kohdistaminen muuten kuin kohdistusjärjestyksen mukaan" at bounding box center [863, 517] width 165 height 43
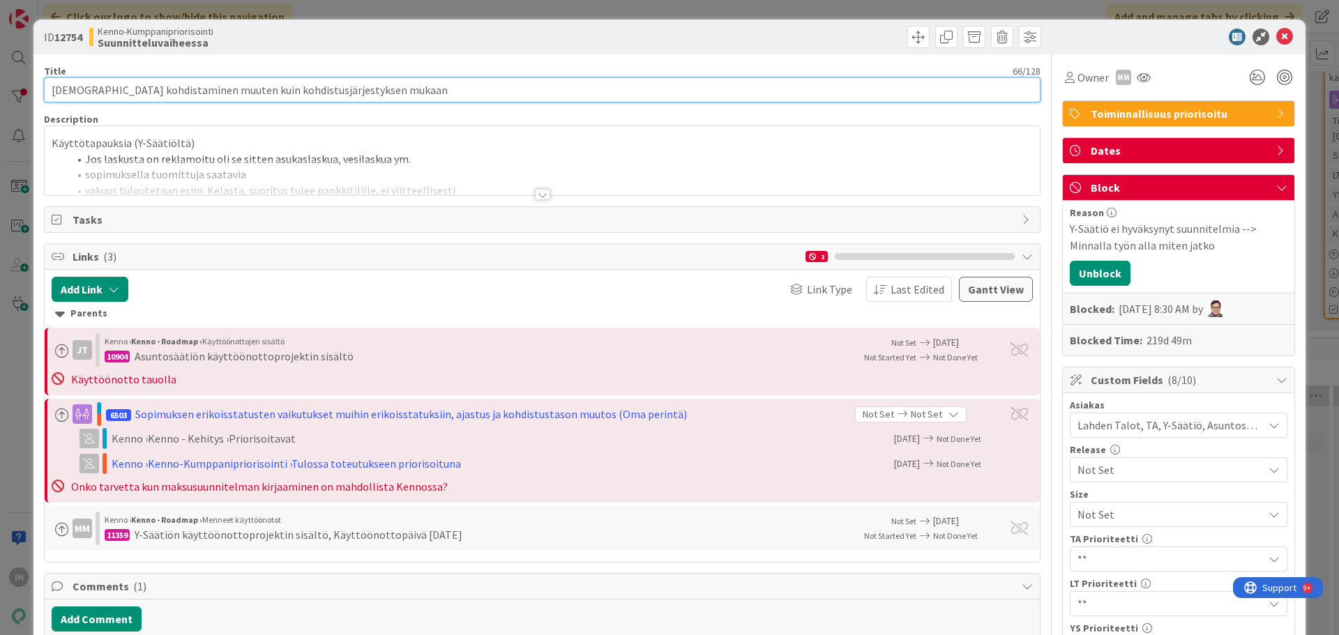
drag, startPoint x: 385, startPoint y: 91, endPoint x: 54, endPoint y: 92, distance: 331.2
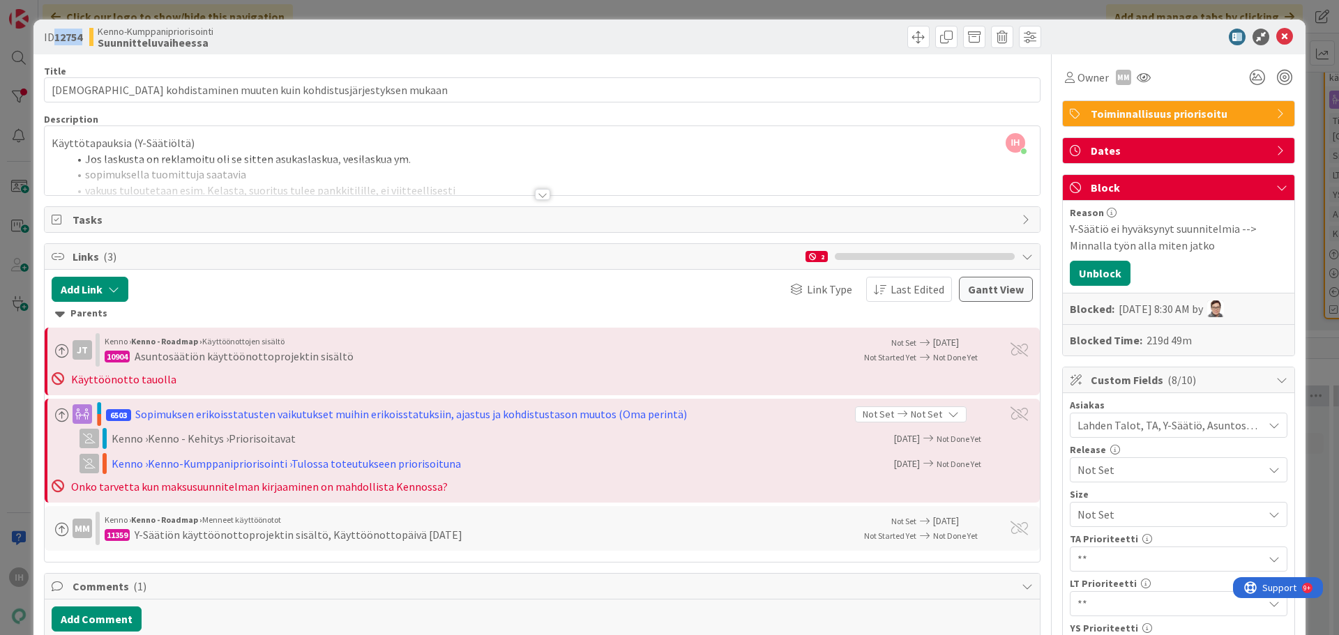
drag, startPoint x: 86, startPoint y: 38, endPoint x: 57, endPoint y: 40, distance: 29.3
click at [57, 40] on div "ID 12754 Kenno-Kumppanipriorisointi Suunnitteluvaiheessa" at bounding box center [291, 37] width 495 height 22
copy b "12754"
drag, startPoint x: 1267, startPoint y: 39, endPoint x: 1238, endPoint y: 48, distance: 30.7
click at [1010, 39] on icon at bounding box center [1284, 37] width 17 height 17
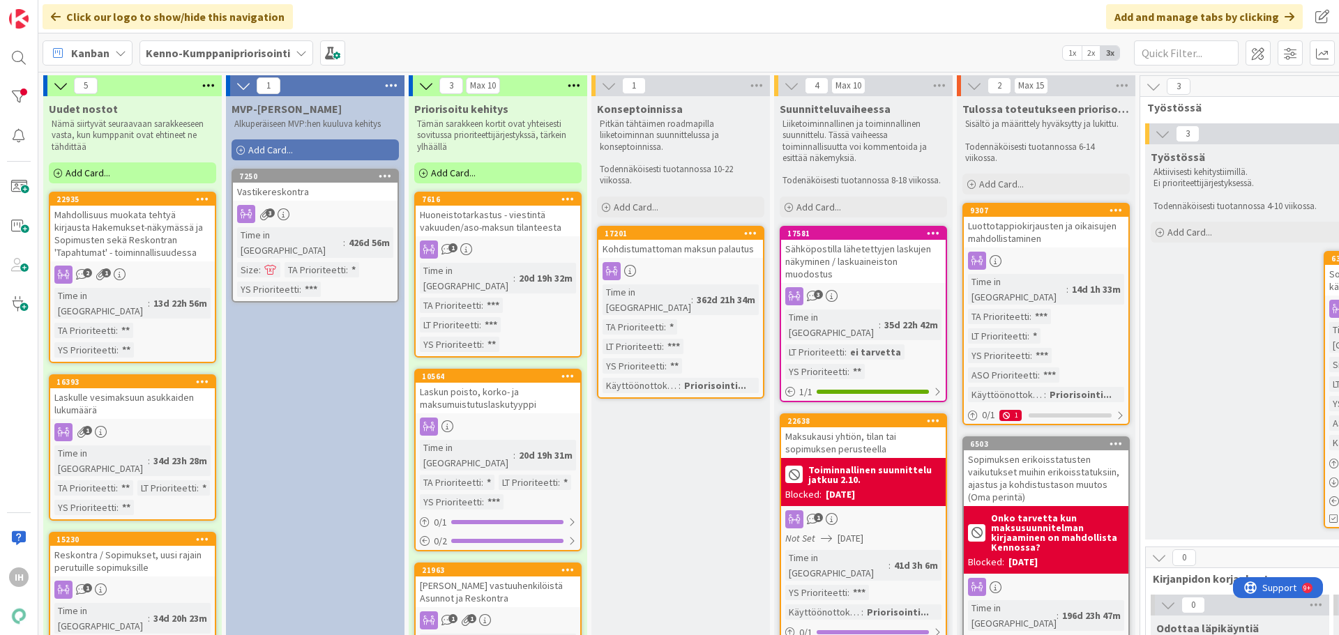
click at [545, 383] on div "Laskun poisto, korko- ja maksumuistutuslaskutyyppi" at bounding box center [498, 398] width 165 height 31
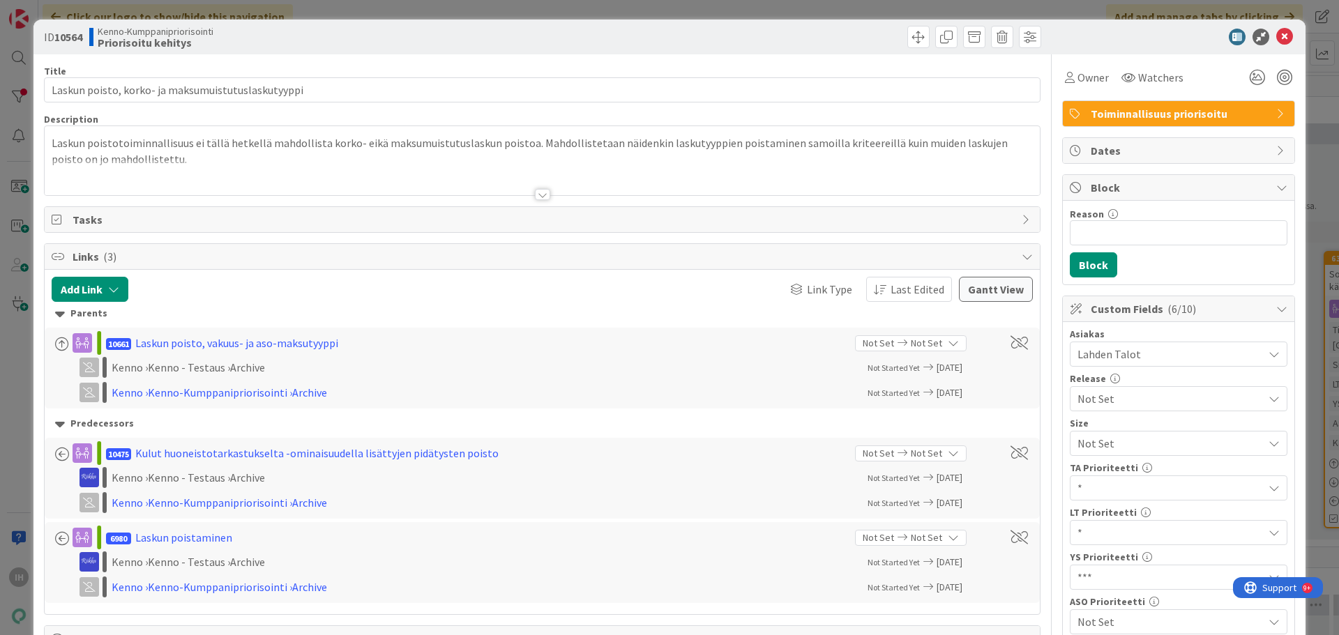
click at [540, 197] on div at bounding box center [542, 194] width 15 height 11
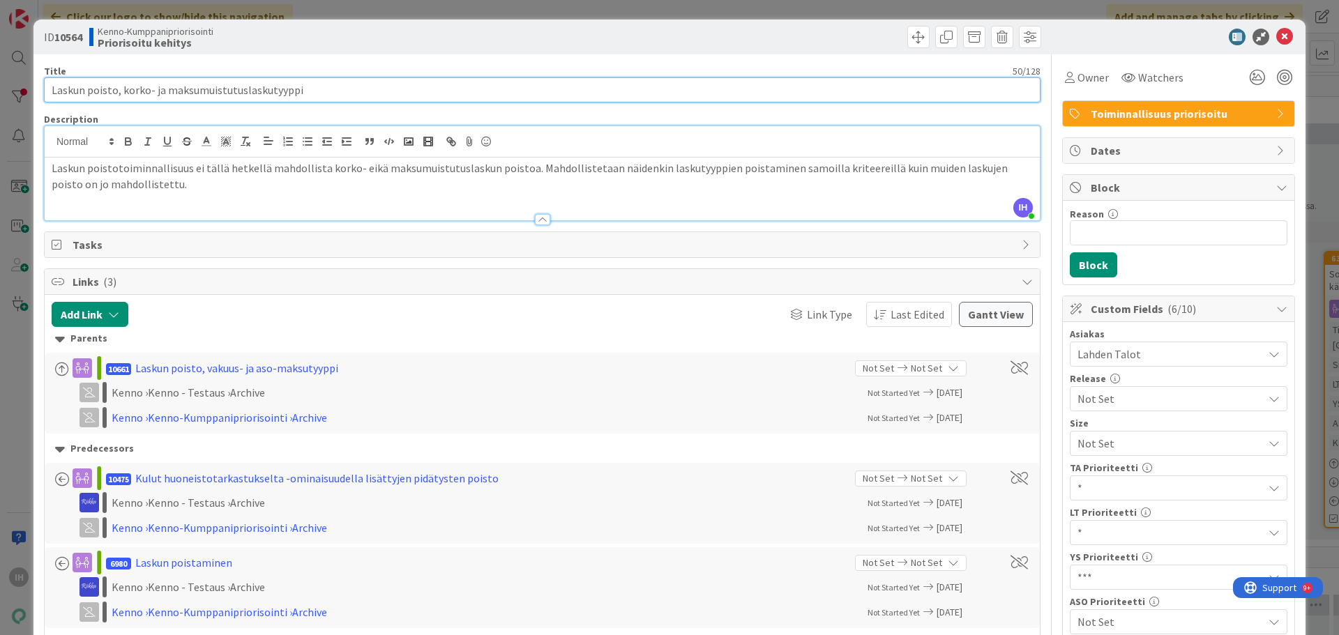
drag, startPoint x: 256, startPoint y: 89, endPoint x: 28, endPoint y: 84, distance: 228.1
click at [28, 84] on div "ID 10564 Kenno-Kumppanipriorisointi Priorisoitu kehitys Title 50 / 128 Laskun p…" at bounding box center [669, 317] width 1339 height 635
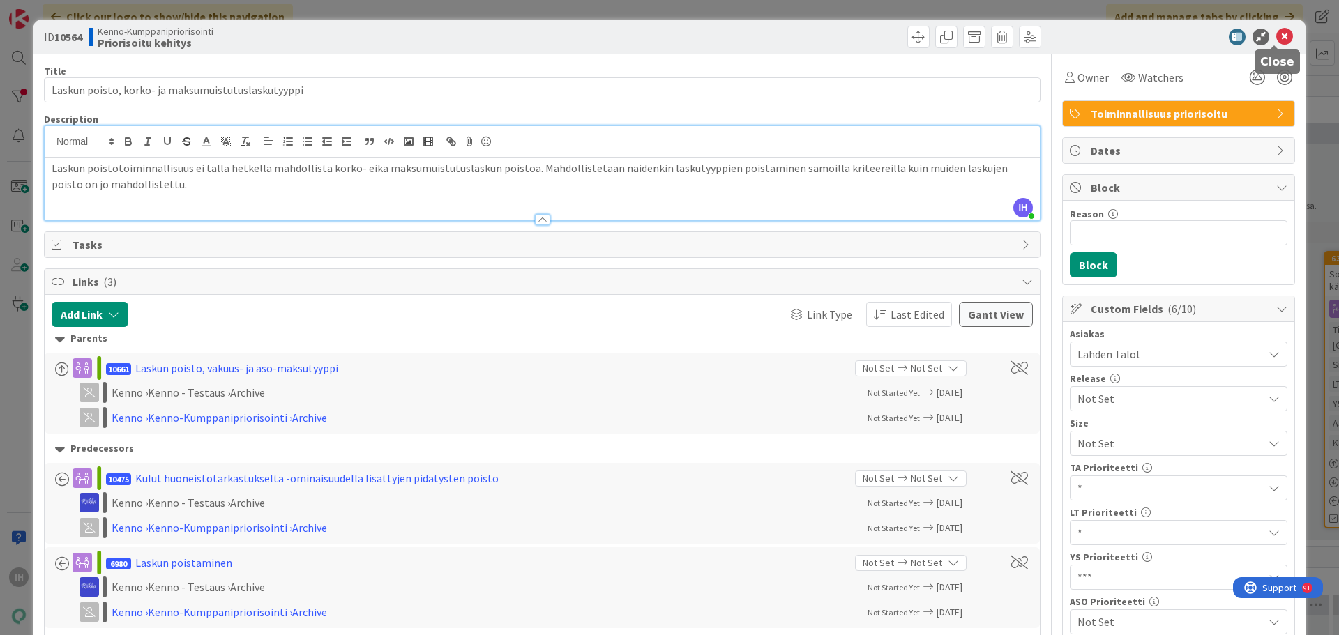
drag, startPoint x: 1276, startPoint y: 32, endPoint x: 903, endPoint y: 26, distance: 373.1
click at [1010, 32] on icon at bounding box center [1284, 37] width 17 height 17
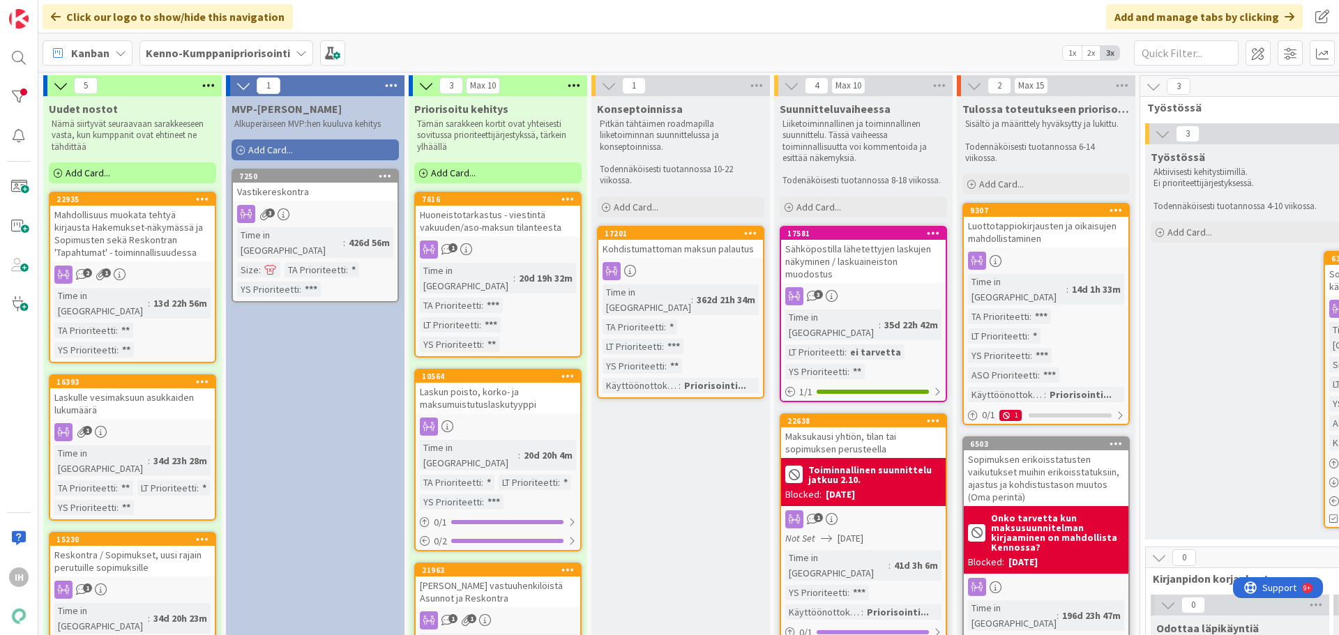
click at [520, 390] on div "Laskun poisto, korko- ja maksumuistutuslaskutyyppi" at bounding box center [498, 398] width 165 height 31
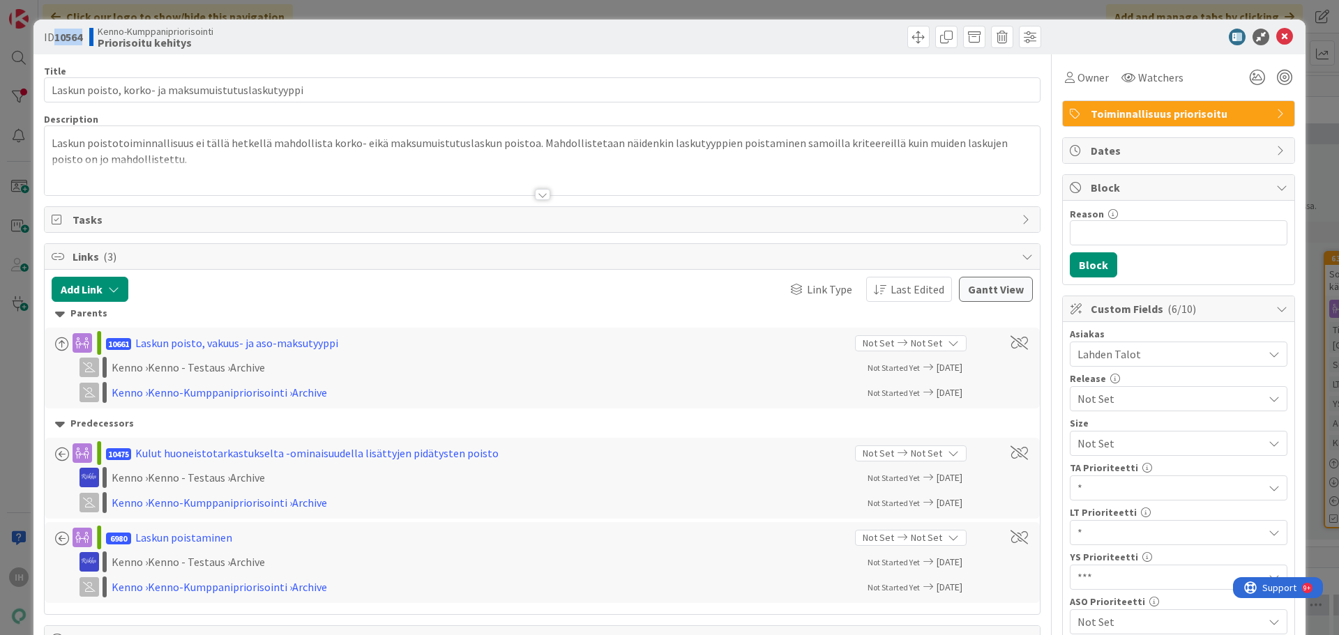
drag, startPoint x: 83, startPoint y: 36, endPoint x: 54, endPoint y: 38, distance: 29.4
click at [54, 38] on span "ID 10564" at bounding box center [63, 37] width 38 height 17
click at [66, 38] on b "10564" at bounding box center [68, 37] width 28 height 14
drag, startPoint x: 84, startPoint y: 37, endPoint x: 57, endPoint y: 37, distance: 27.2
click at [57, 37] on b "10564" at bounding box center [68, 37] width 28 height 14
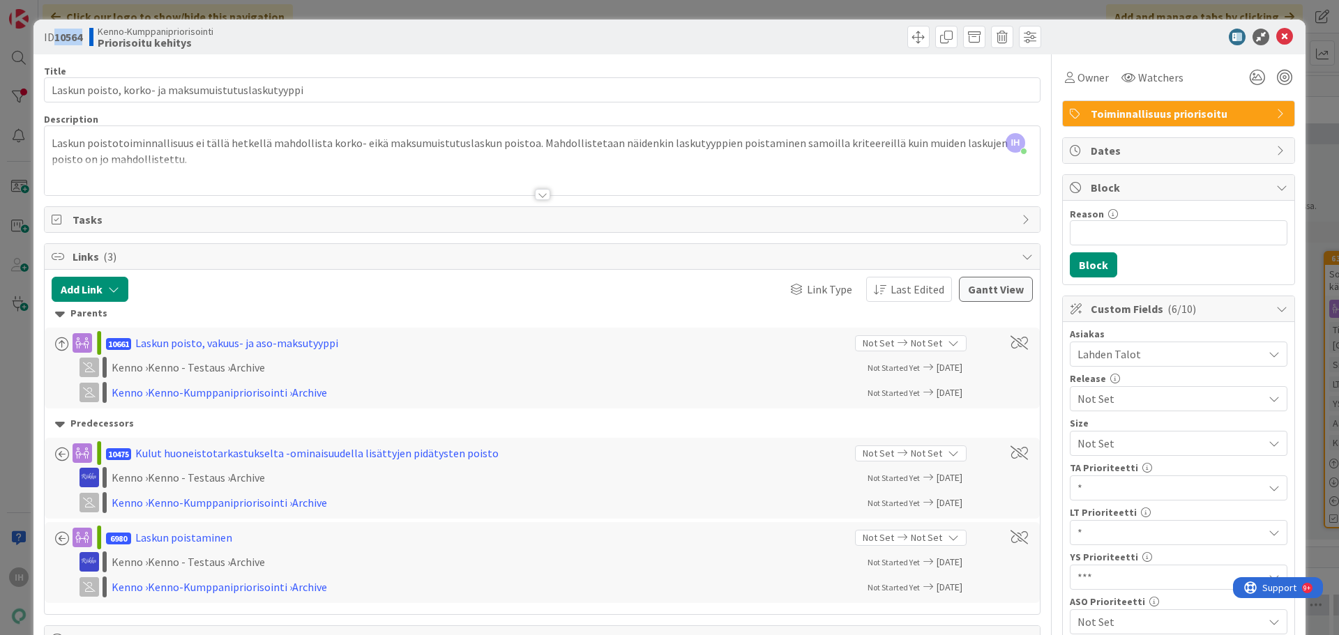
copy b "10564"
drag, startPoint x: 61, startPoint y: 38, endPoint x: 101, endPoint y: 47, distance: 40.9
click at [101, 47] on b "Priorisoitu kehitys" at bounding box center [156, 42] width 116 height 11
copy b "Priorisoitu kehitys"
click at [1010, 35] on icon at bounding box center [1284, 37] width 17 height 17
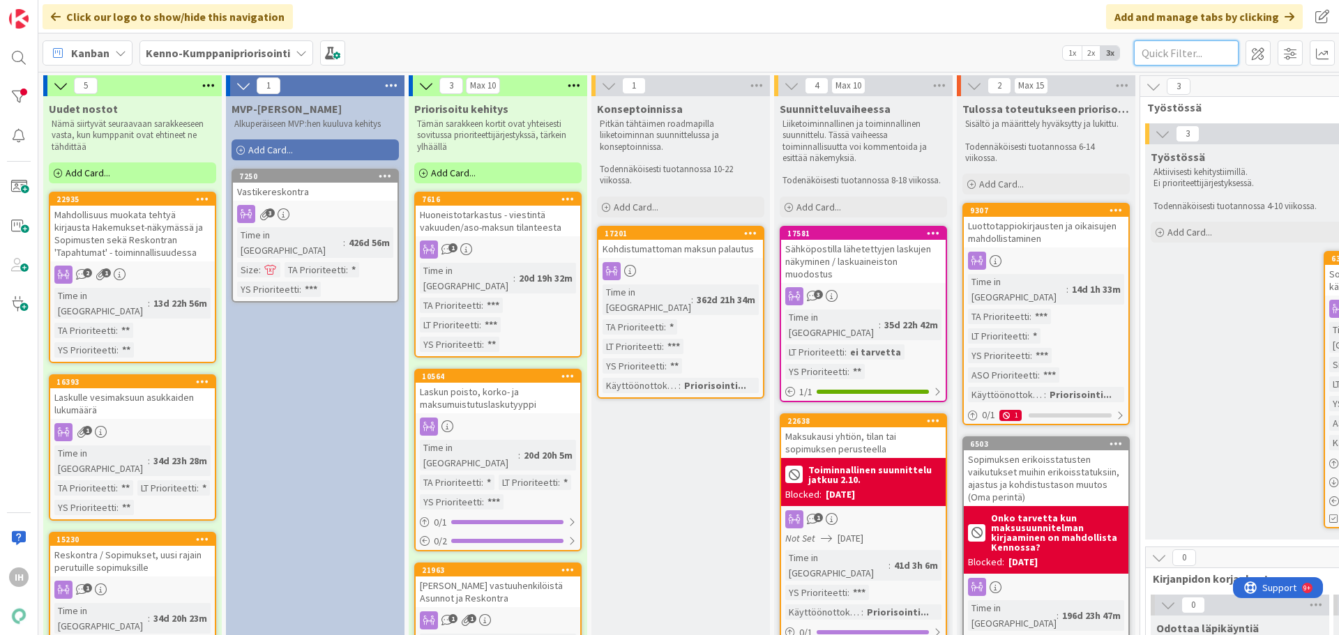
click at [1010, 54] on input "text" at bounding box center [1186, 52] width 105 height 25
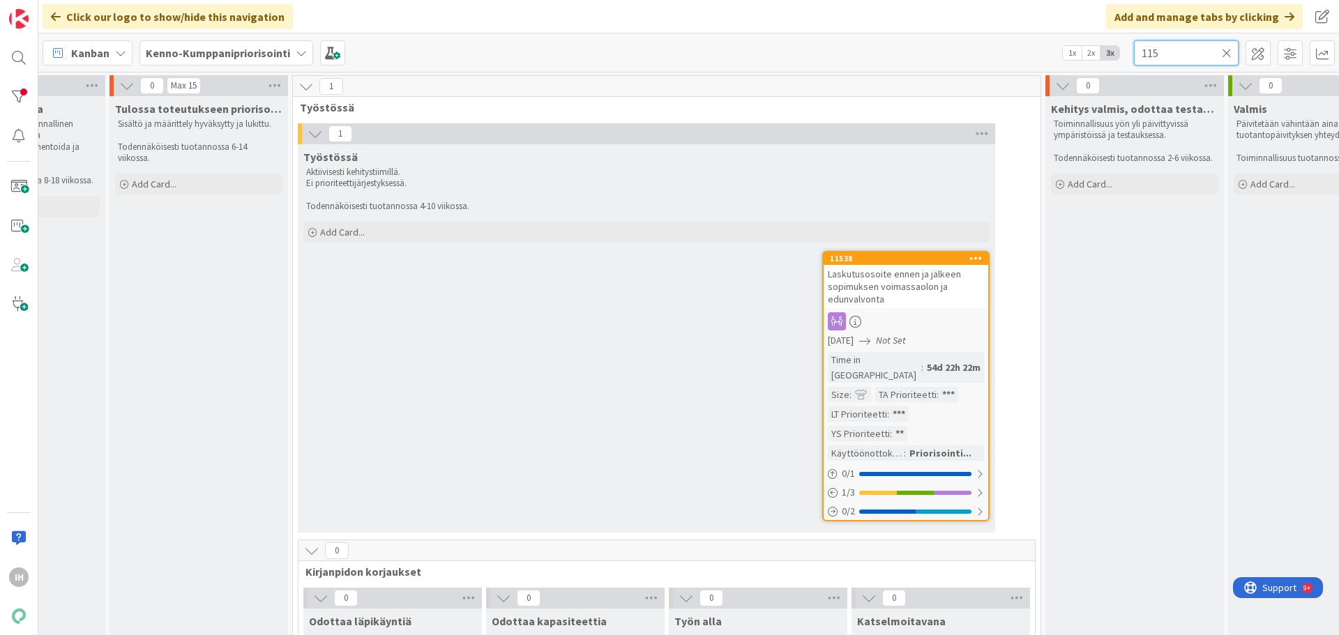
scroll to position [0, 861]
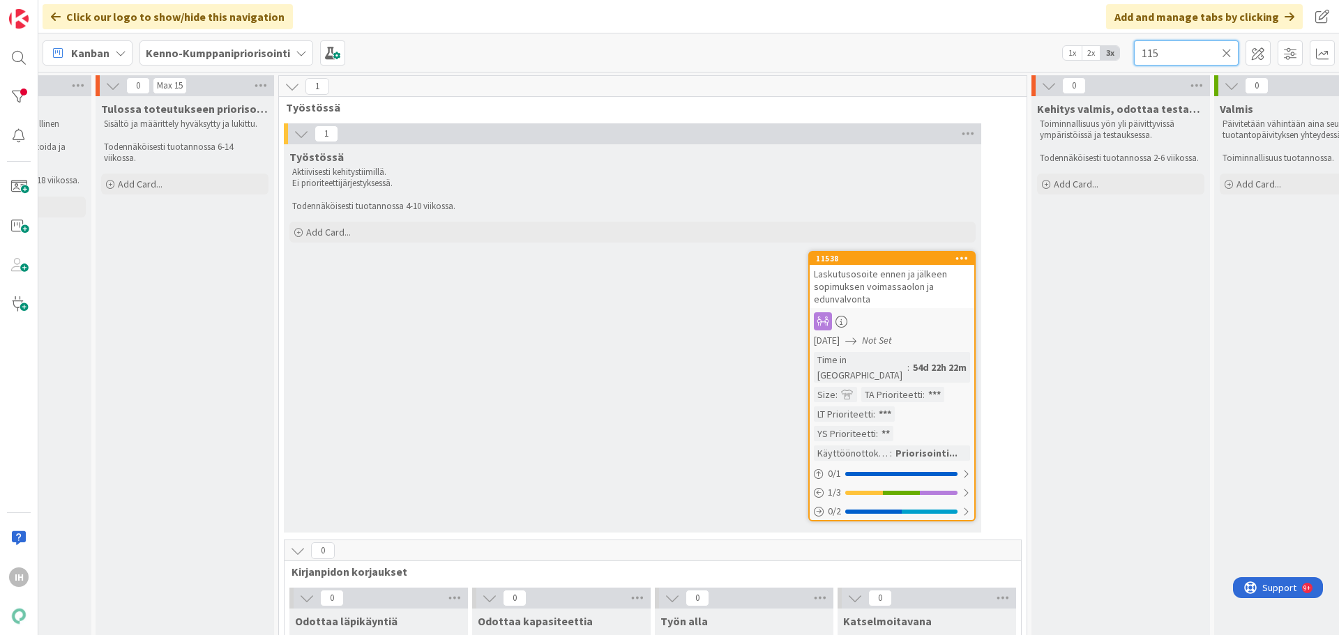
type input "115"
click at [908, 291] on span "Laskutusosoite ennen ja jälkeen sopimuksen voimassaolon ja edunvalvonta" at bounding box center [880, 287] width 133 height 38
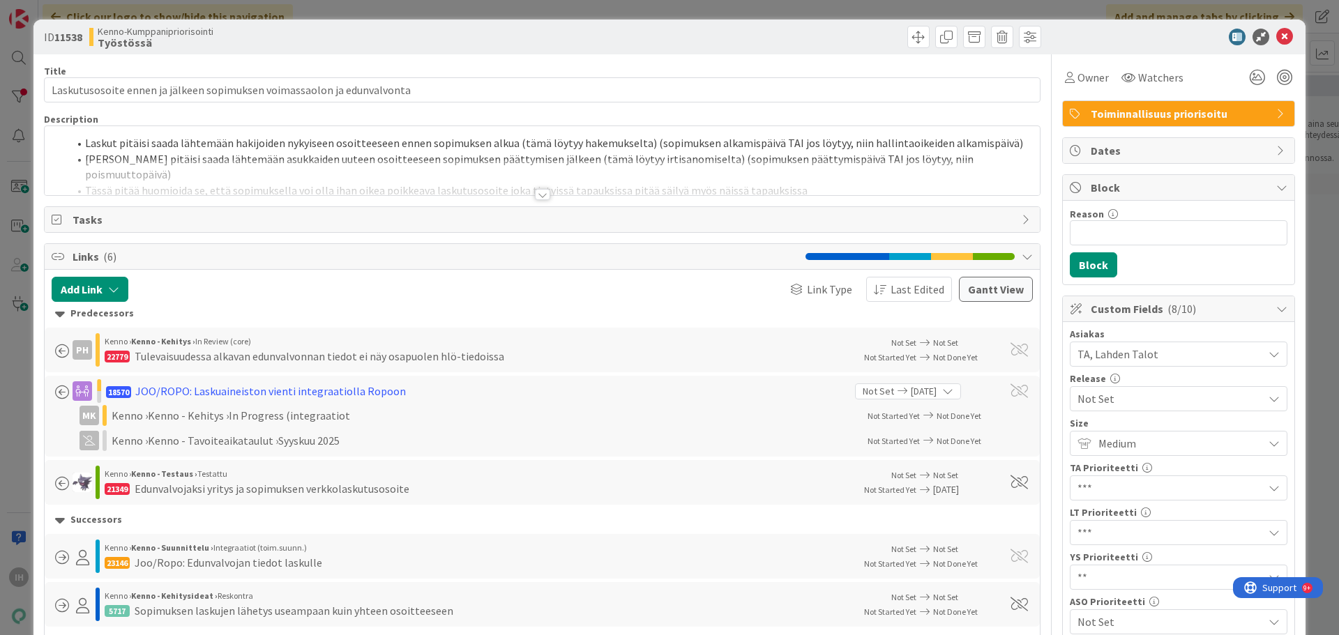
click at [535, 194] on div at bounding box center [542, 194] width 15 height 11
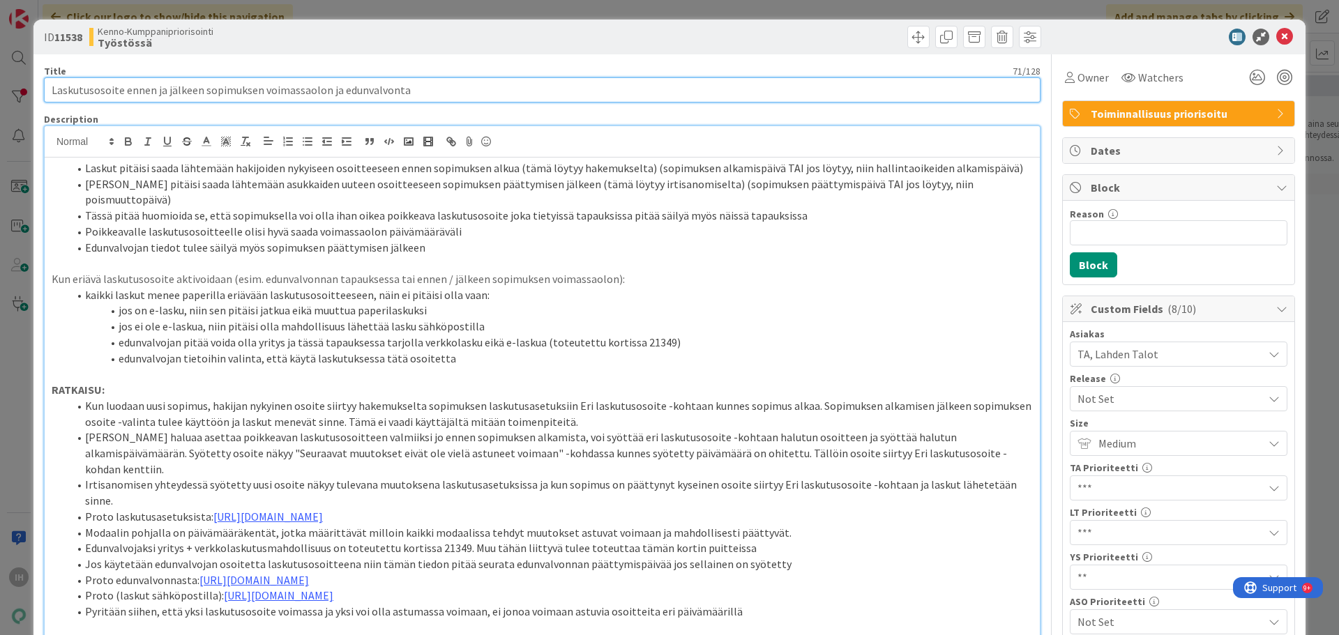
drag, startPoint x: 405, startPoint y: 92, endPoint x: 51, endPoint y: 92, distance: 354.2
click at [51, 92] on input "Laskutusosoite ennen ja jälkeen sopimuksen voimassaolon ja edunvalvonta" at bounding box center [542, 89] width 996 height 25
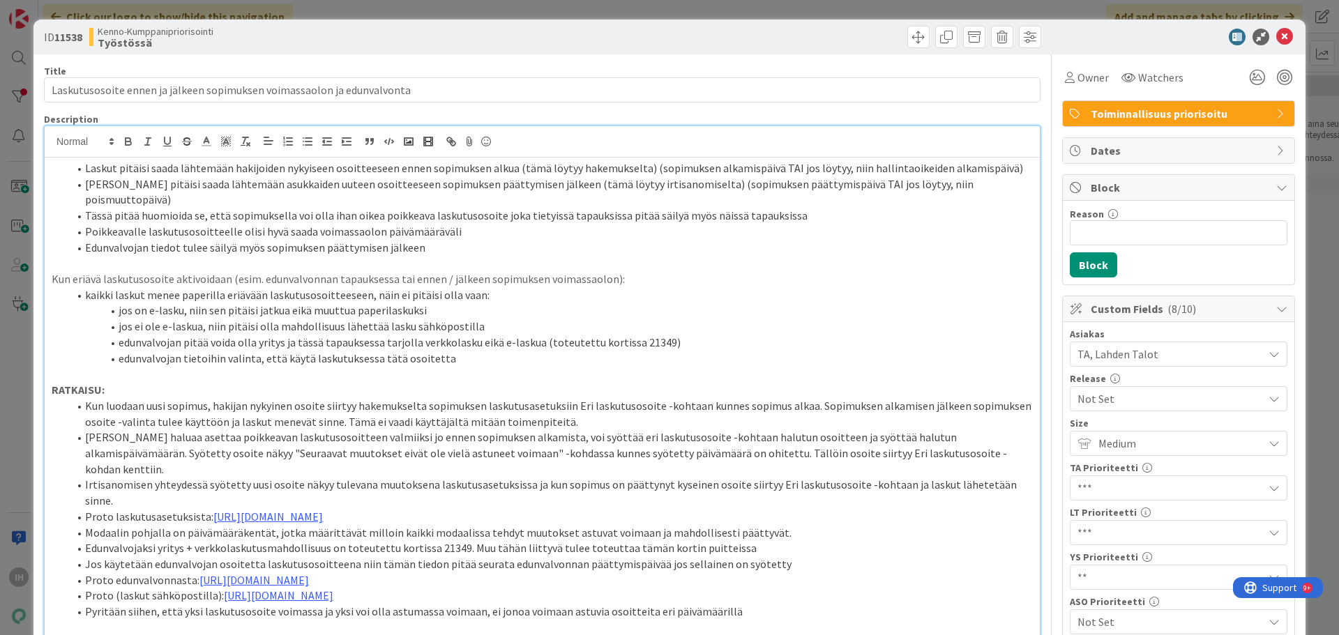
drag, startPoint x: 764, startPoint y: 287, endPoint x: 851, endPoint y: 220, distance: 109.5
click at [767, 287] on ol "kaikki laskut menee paperilla eriävään laskutusosoitteeseen, näin ei pitäisi ol…" at bounding box center [542, 326] width 981 height 79
click at [1010, 37] on icon at bounding box center [1284, 37] width 17 height 17
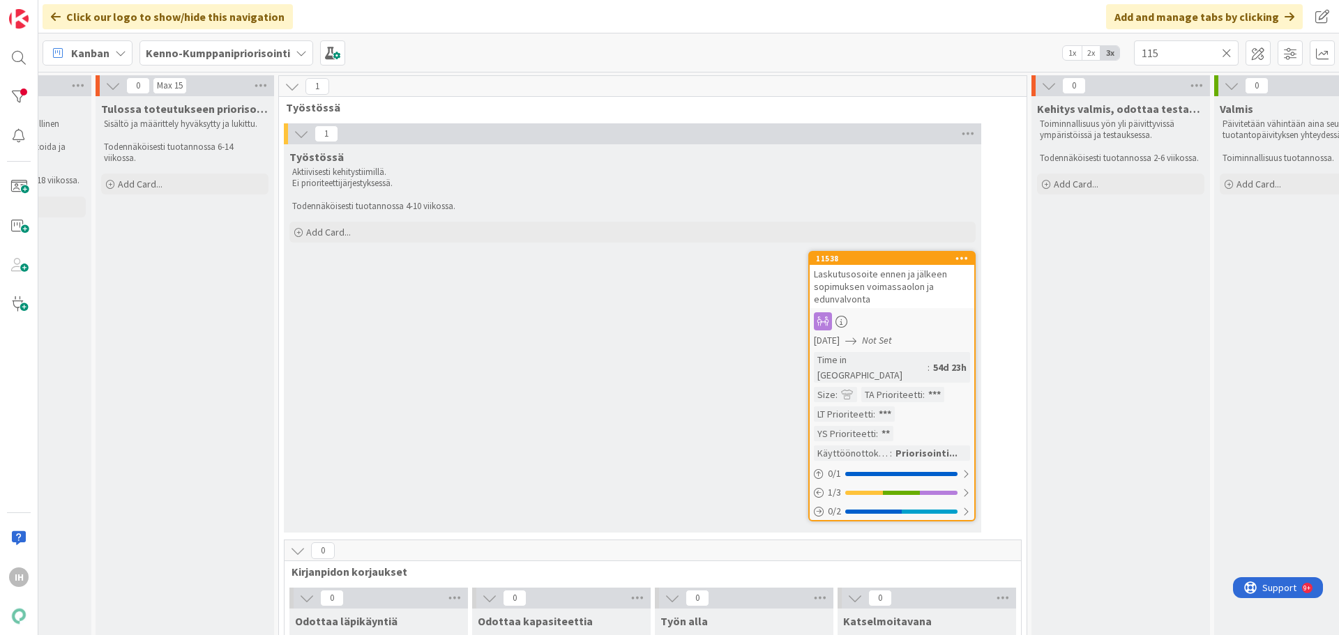
click at [1010, 56] on icon at bounding box center [1227, 53] width 10 height 13
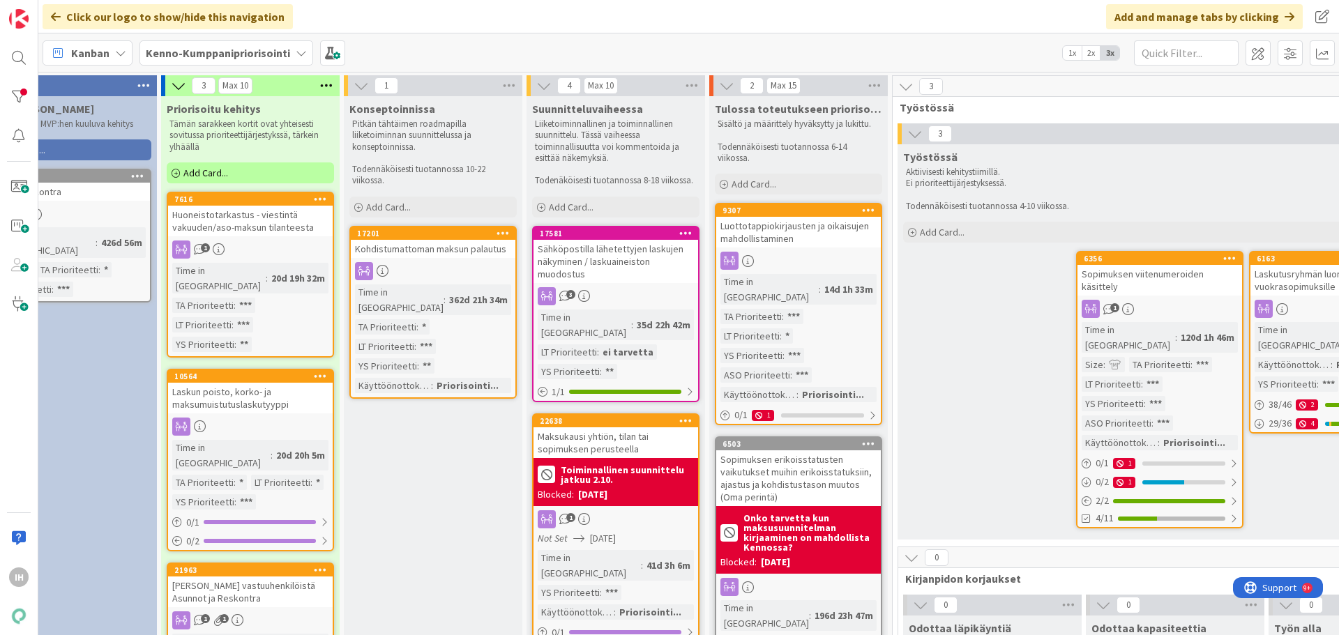
scroll to position [0, 206]
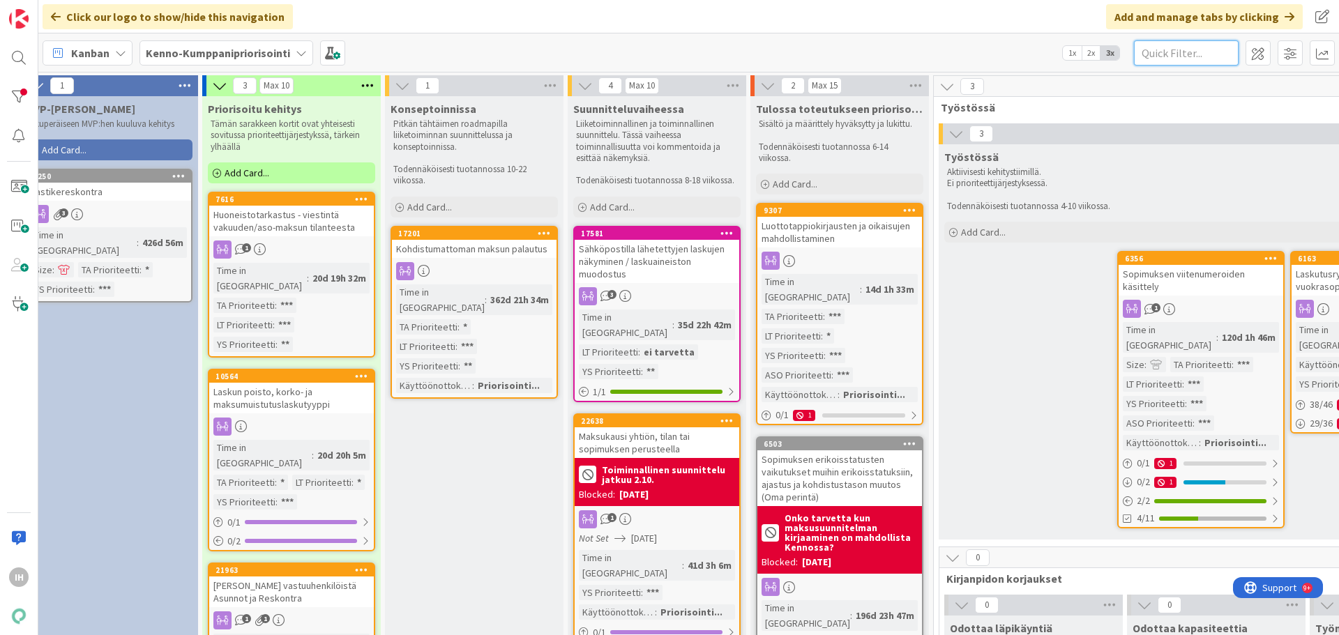
click at [1010, 58] on input "text" at bounding box center [1186, 52] width 105 height 25
paste input "18702"
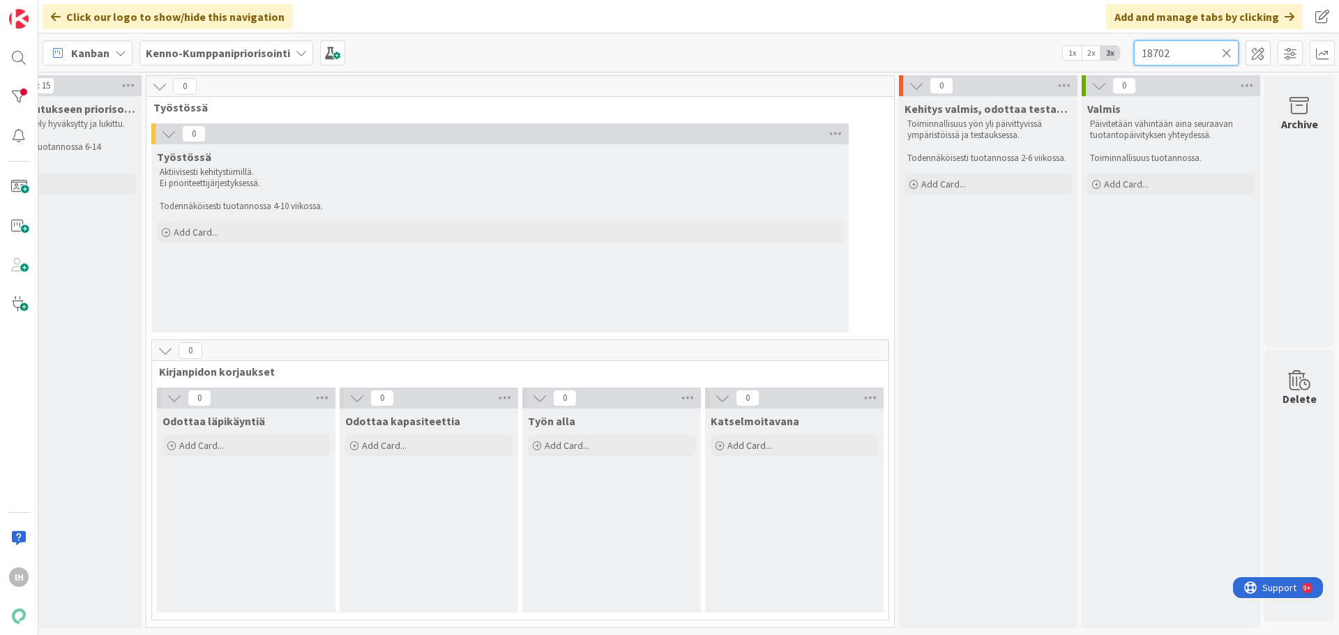
scroll to position [0, 1004]
type input "18702"
click at [20, 94] on div at bounding box center [19, 97] width 28 height 28
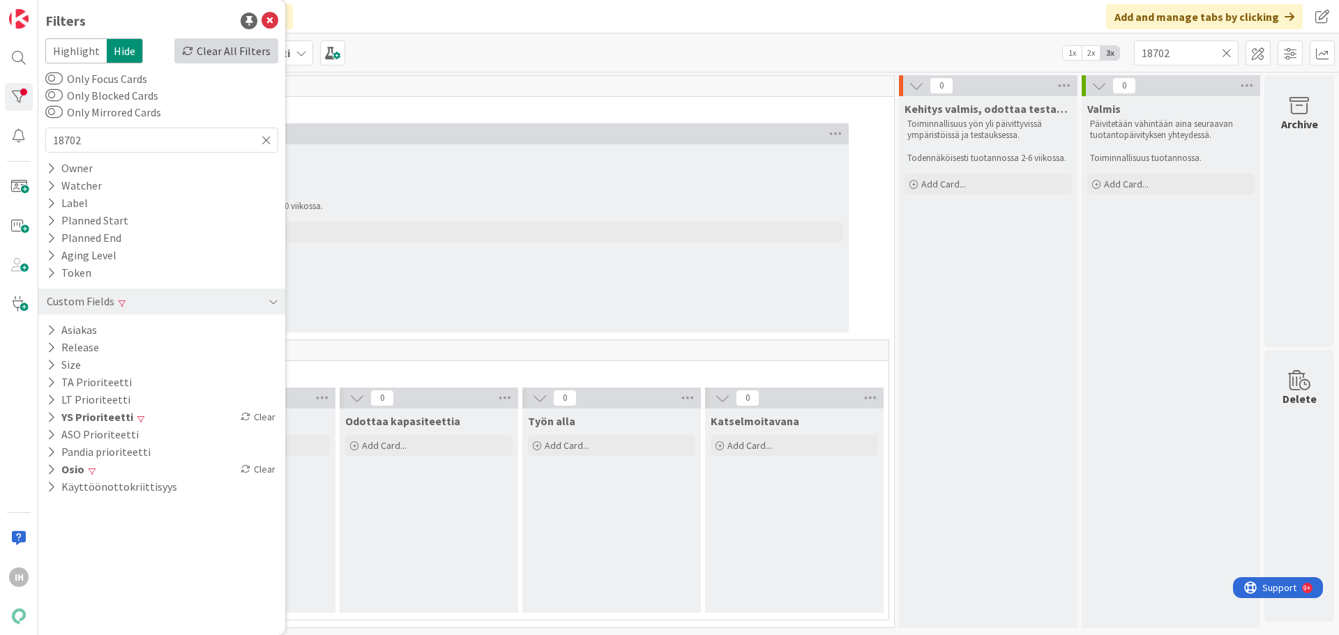
click at [243, 49] on div "Clear All Filters" at bounding box center [226, 50] width 104 height 25
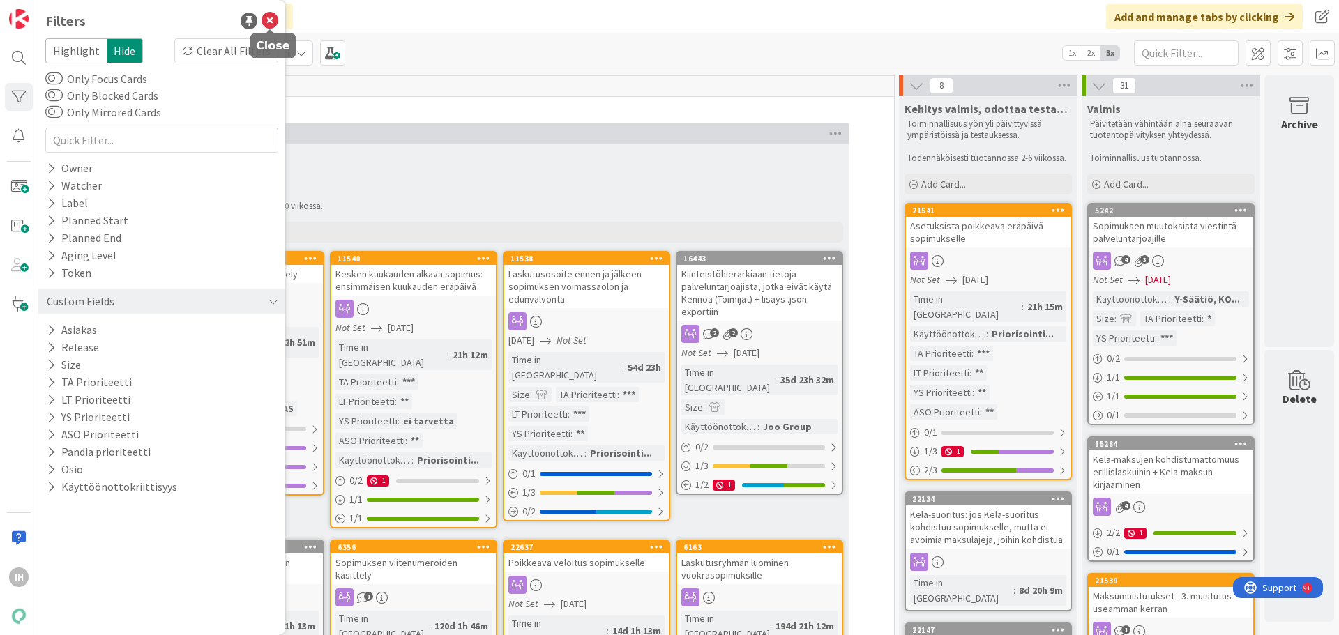
click at [264, 17] on icon at bounding box center [269, 21] width 17 height 17
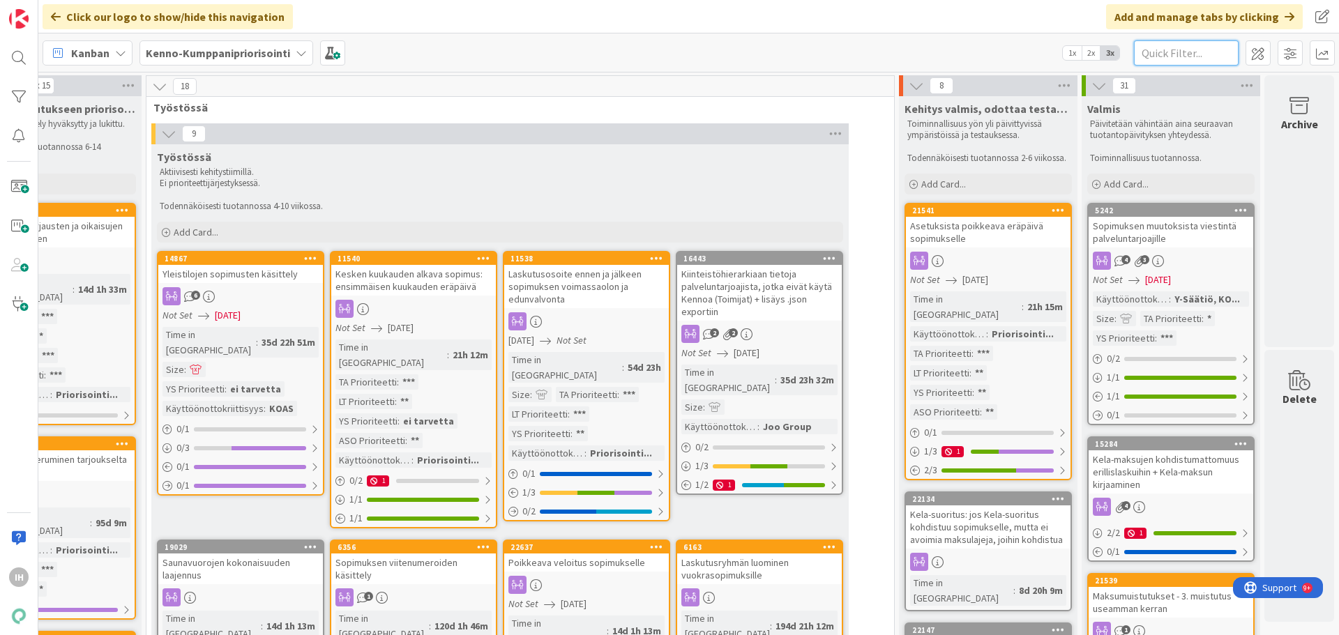
click at [1010, 54] on input "text" at bounding box center [1186, 52] width 105 height 25
paste input "18702"
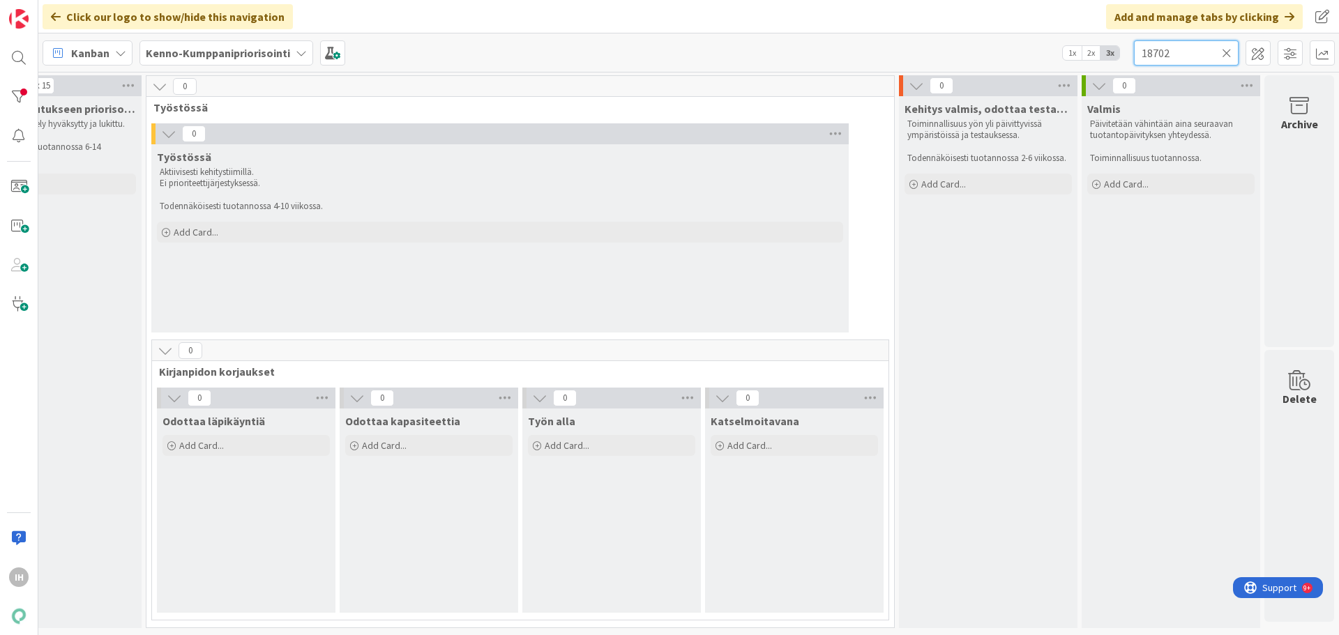
type input "18702"
click at [260, 54] on b "Kenno-Kumppanipriorisointi" at bounding box center [218, 53] width 144 height 14
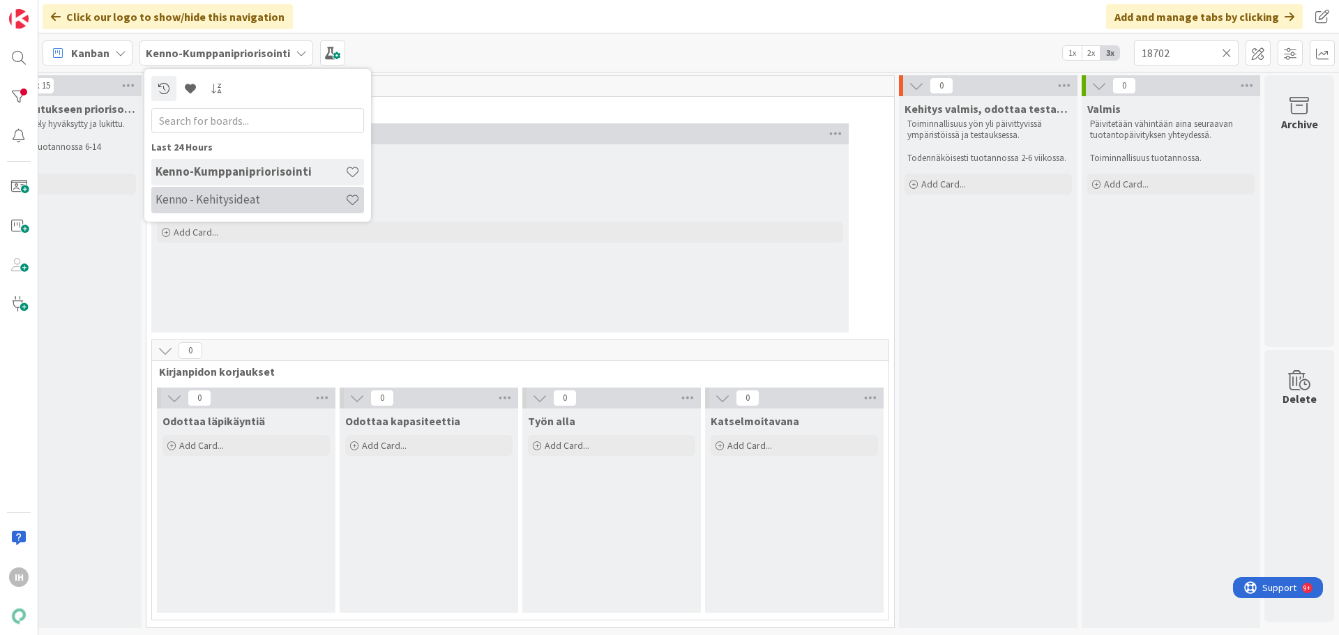
click at [203, 202] on h4 "Kenno - Kehitysideat" at bounding box center [250, 199] width 190 height 14
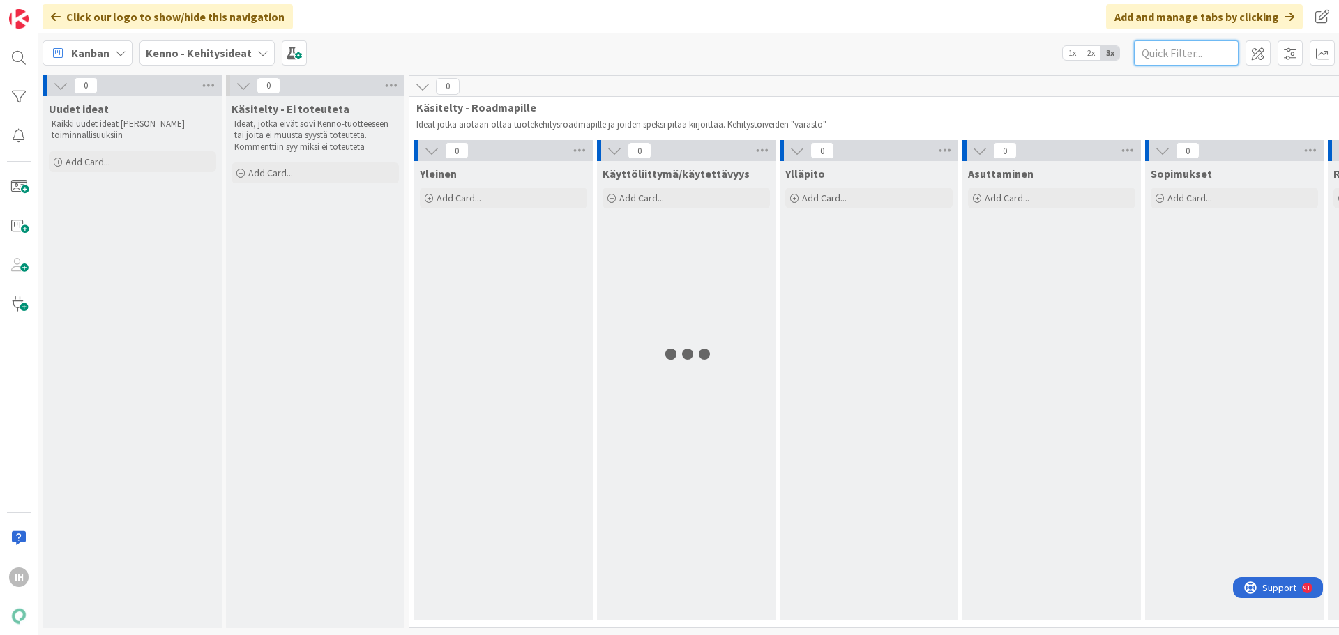
click at [1010, 52] on input "text" at bounding box center [1186, 52] width 105 height 25
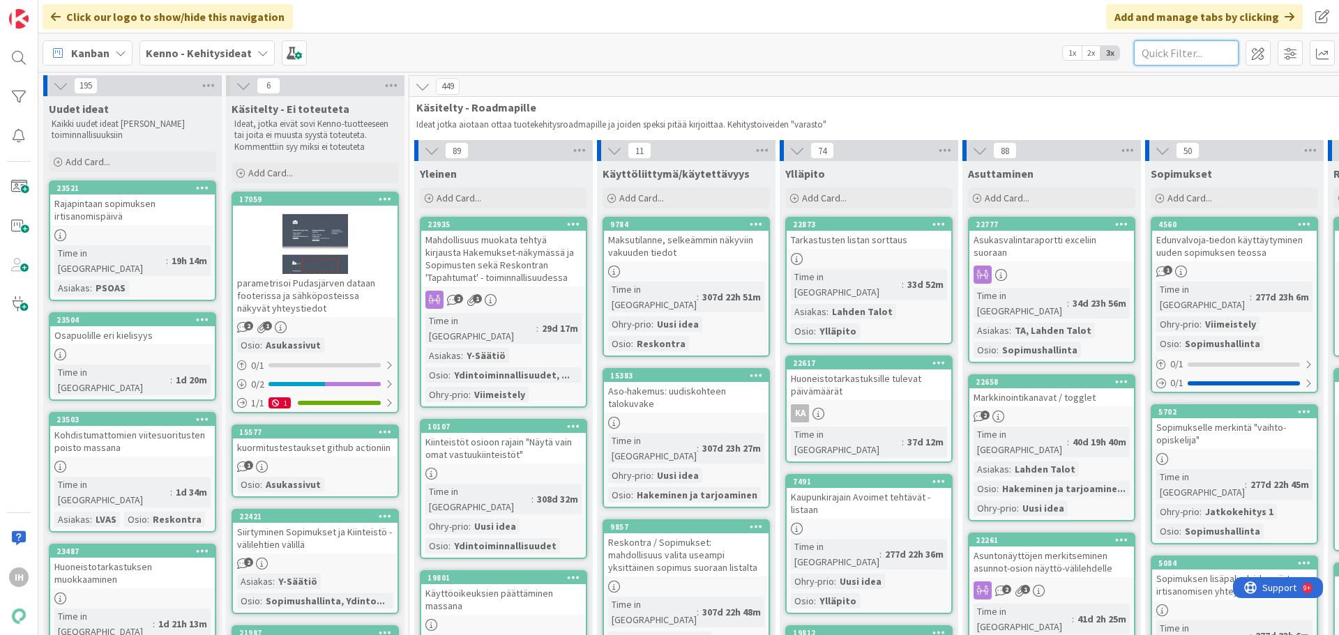
paste input "18702"
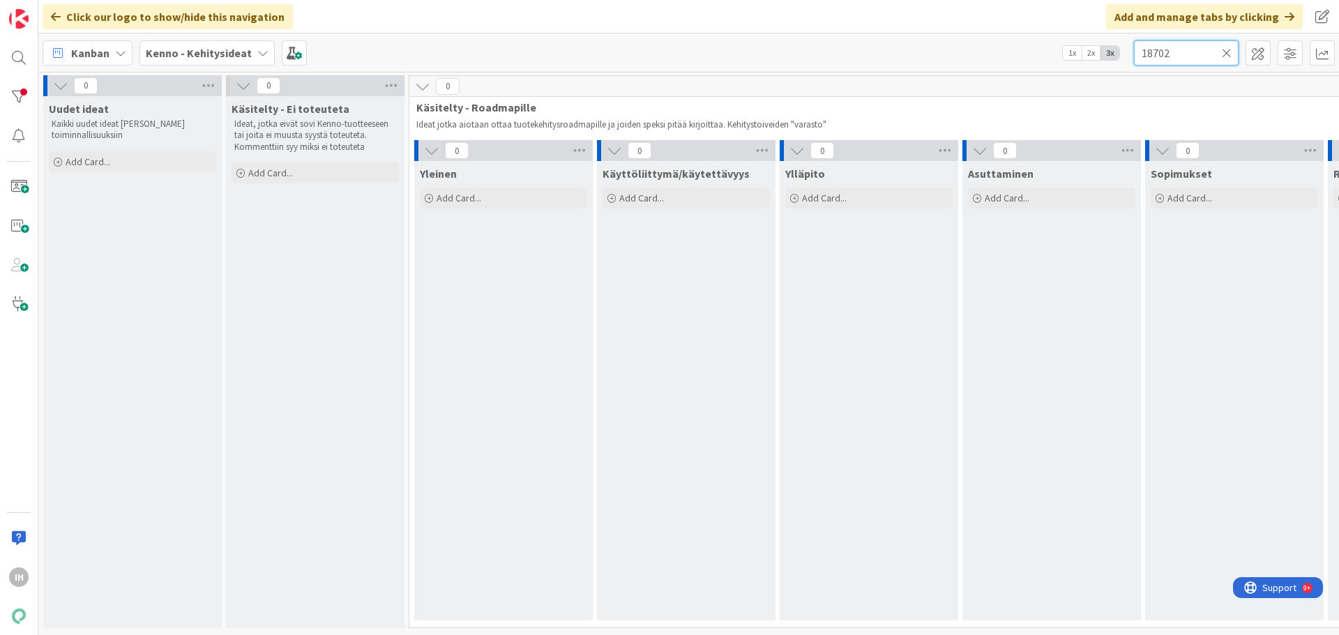
type input "18702"
click at [1010, 52] on icon at bounding box center [1227, 53] width 10 height 13
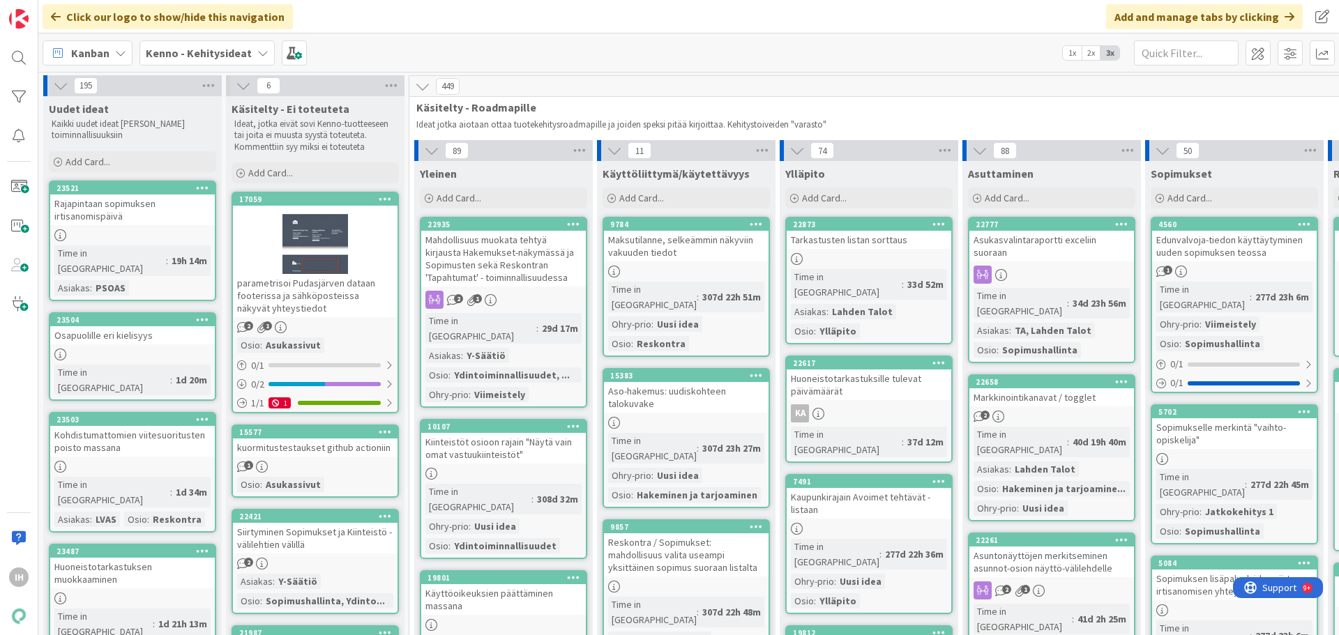
click at [172, 46] on b "Kenno - Kehitysideat" at bounding box center [199, 53] width 106 height 14
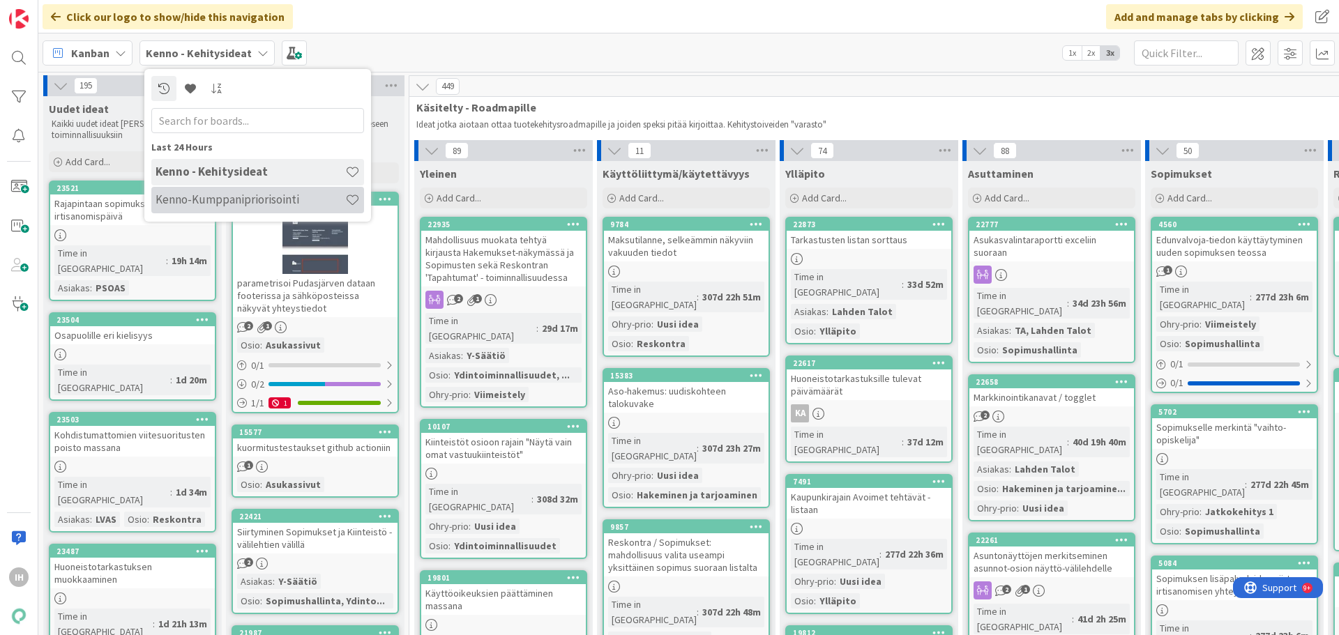
click at [229, 199] on h4 "Kenno-Kumppanipriorisointi" at bounding box center [250, 199] width 190 height 14
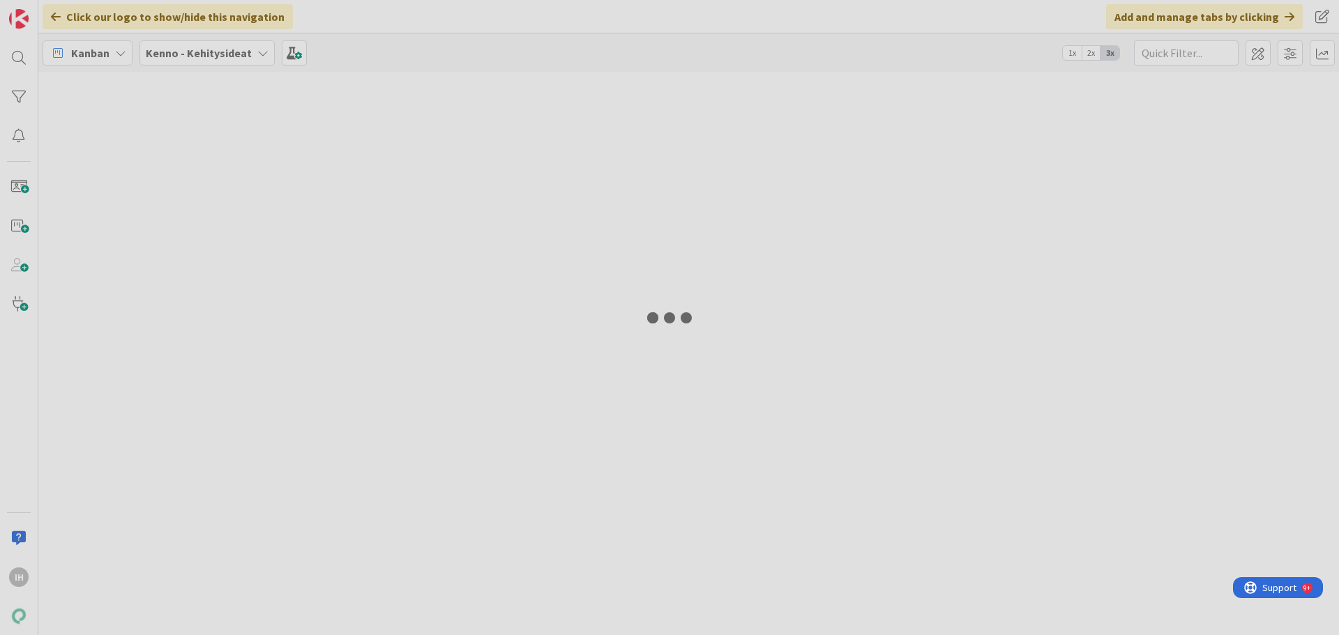
type input "18702"
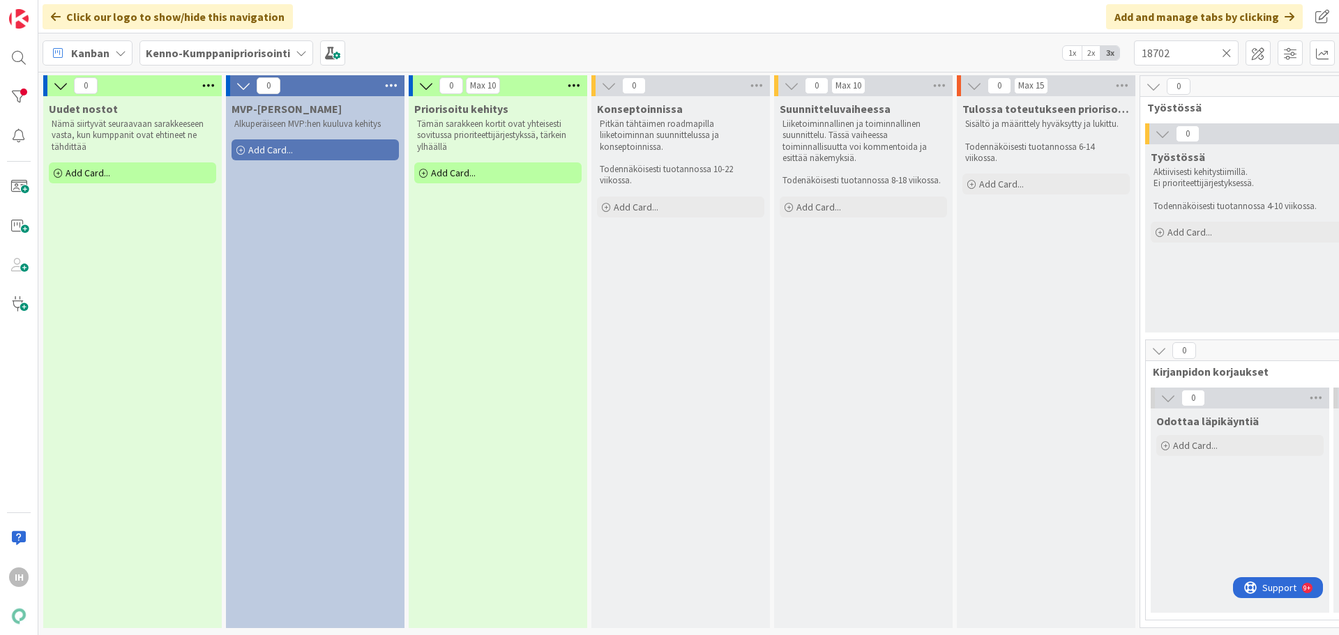
scroll to position [0, 1004]
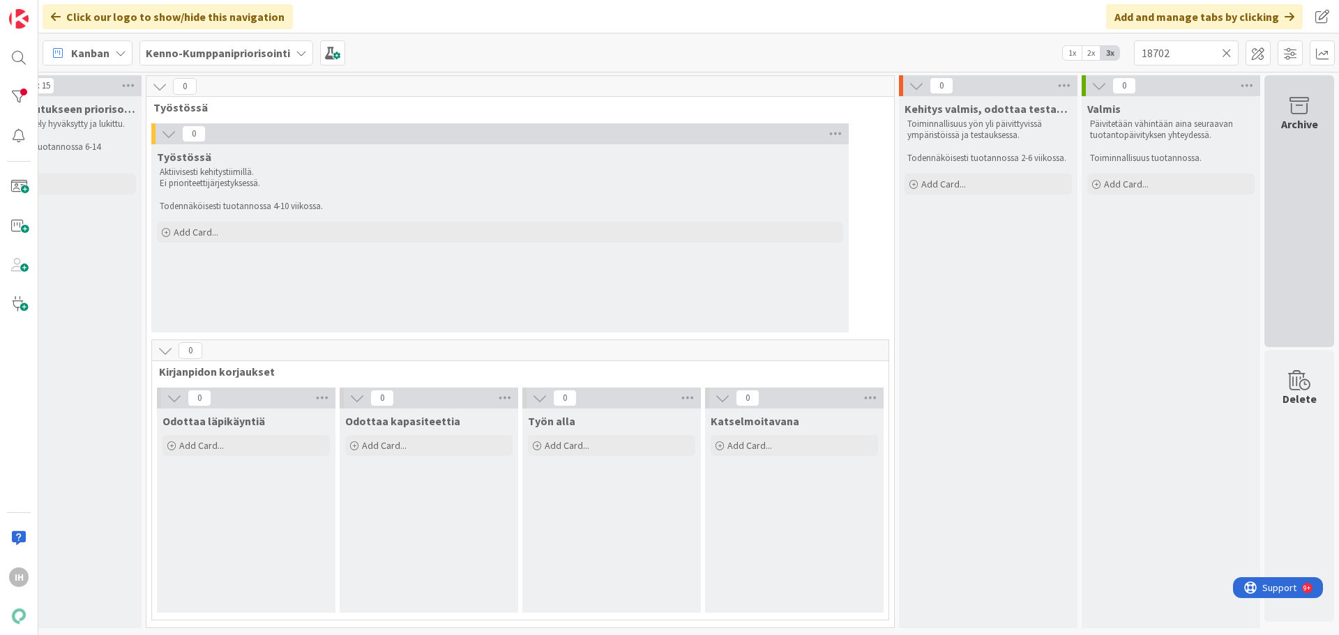
click at [1010, 152] on div "Archive" at bounding box center [1299, 211] width 70 height 272
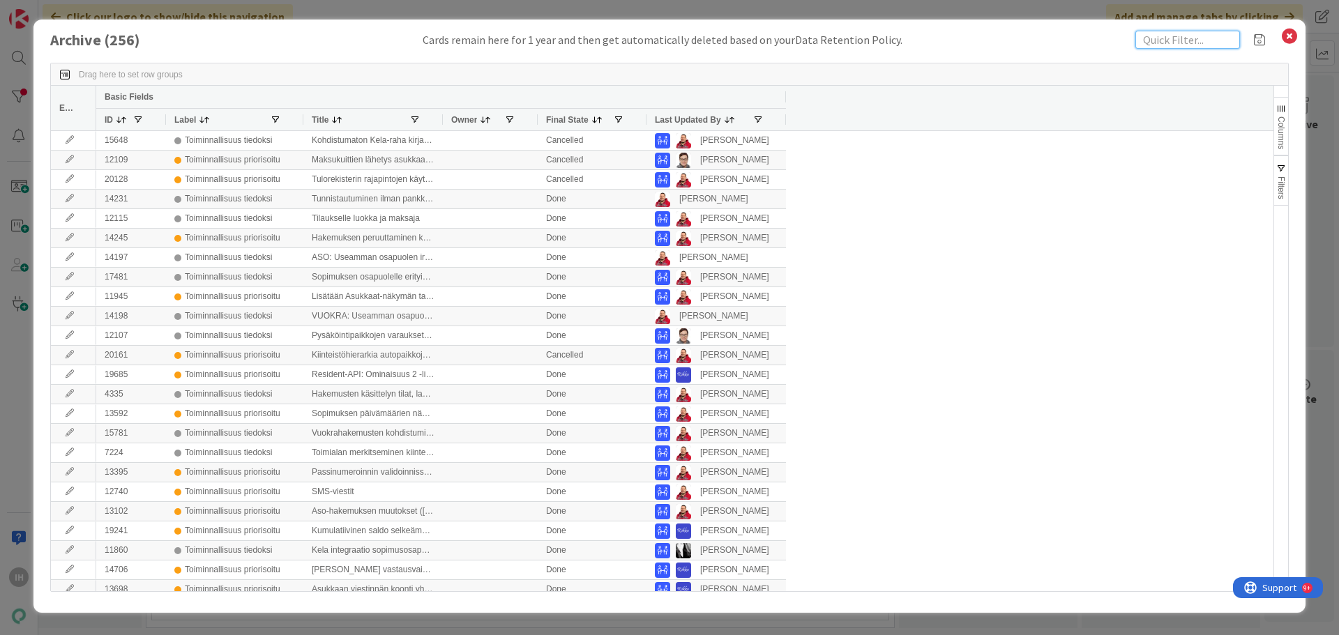
click at [1010, 43] on input "text" at bounding box center [1187, 40] width 105 height 18
paste input "18702"
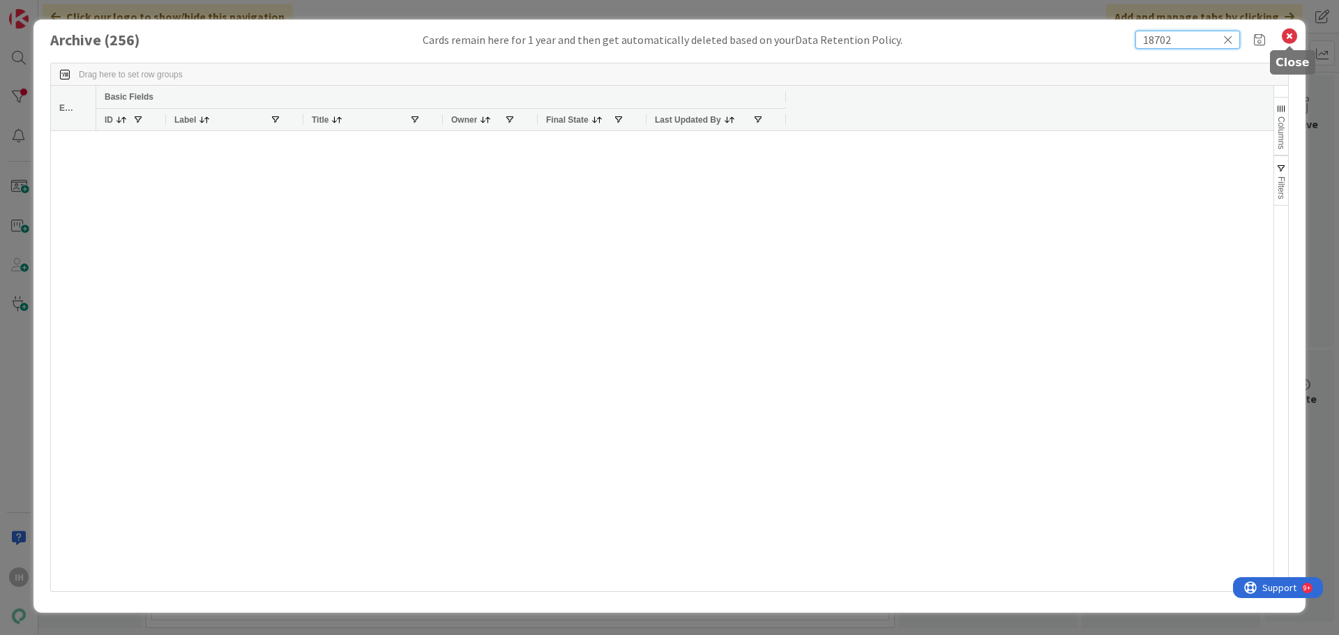
type input "18702"
click at [1010, 33] on icon at bounding box center [1289, 36] width 18 height 20
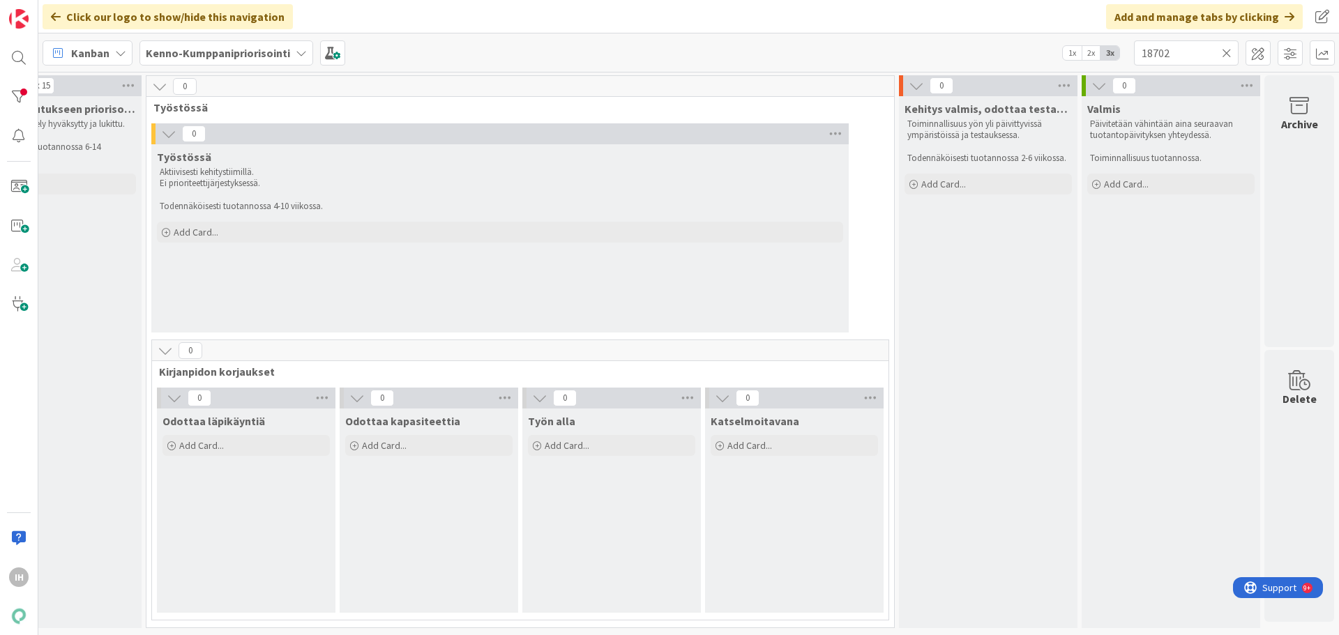
click at [1010, 54] on icon at bounding box center [1227, 53] width 10 height 13
click at [1010, 55] on input "text" at bounding box center [1186, 52] width 105 height 25
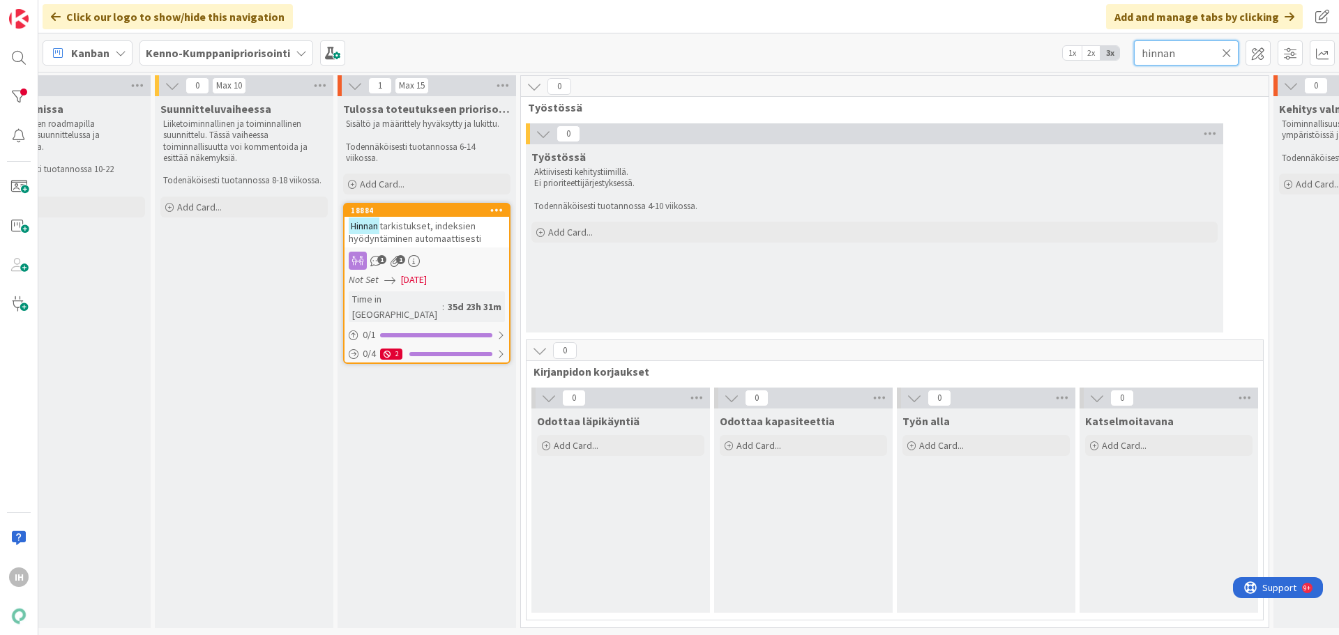
scroll to position [0, 611]
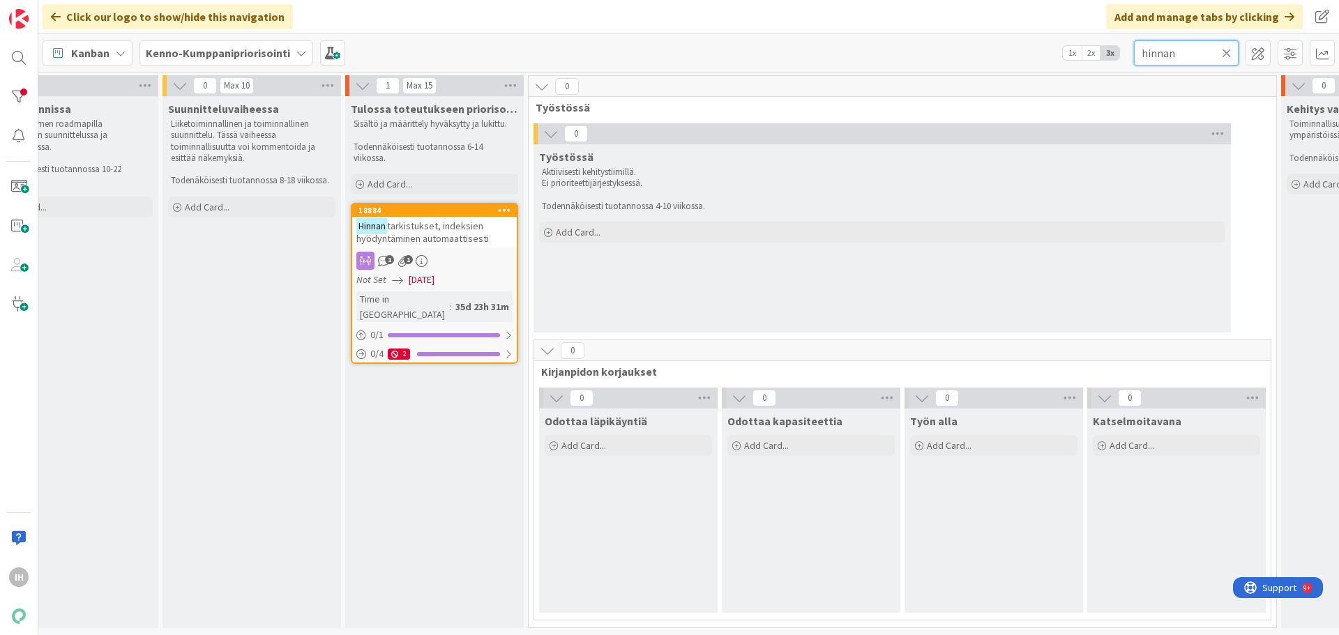
type input "hinnan"
click at [453, 225] on span "tarkistukset, indeksien hyödyntäminen automaattisesti" at bounding box center [422, 232] width 132 height 25
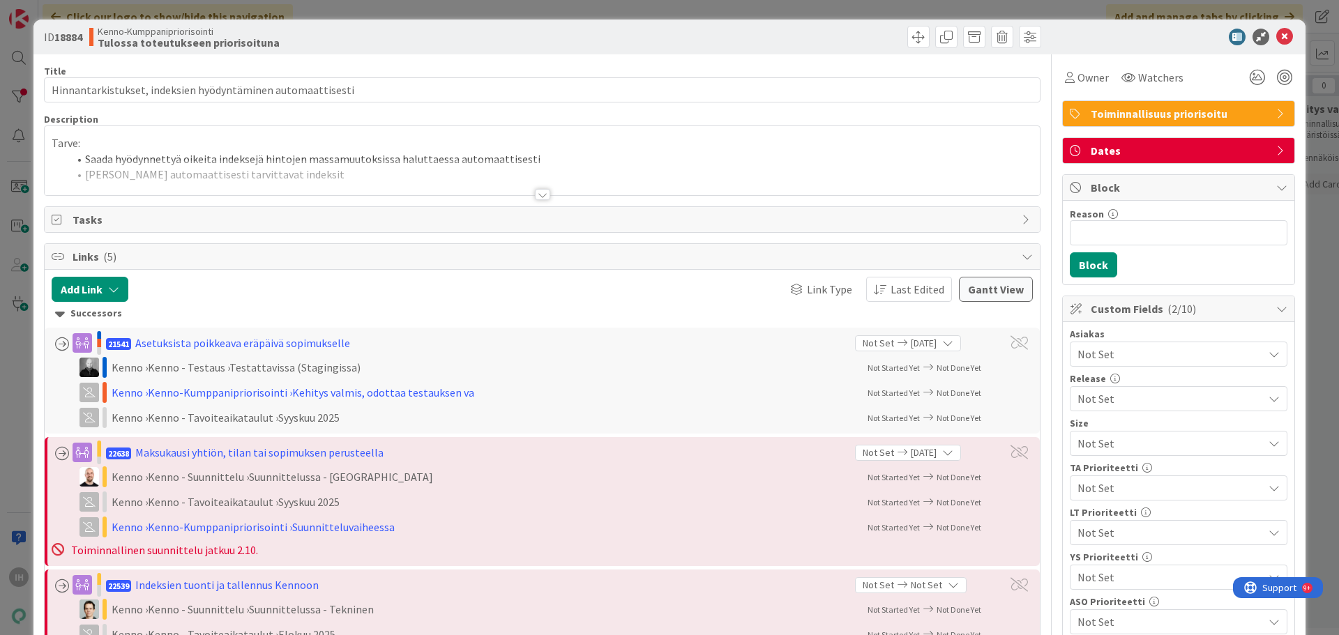
click at [535, 194] on div at bounding box center [542, 194] width 15 height 11
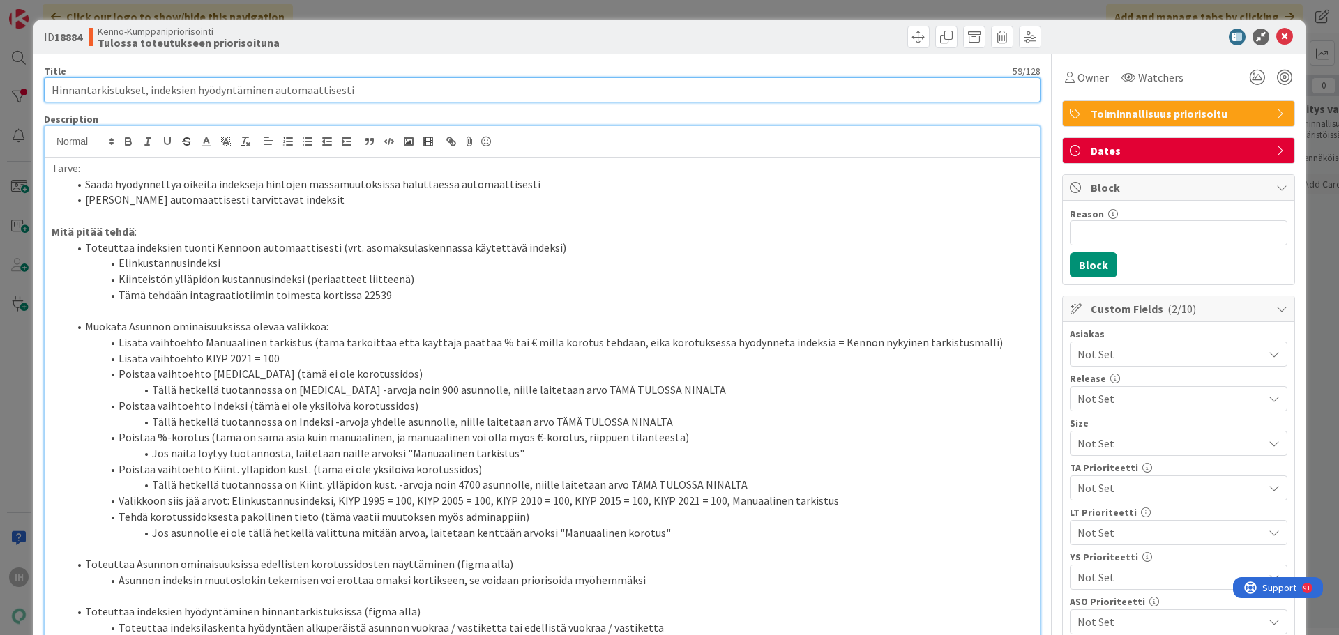
drag, startPoint x: 405, startPoint y: 87, endPoint x: 40, endPoint y: 82, distance: 364.7
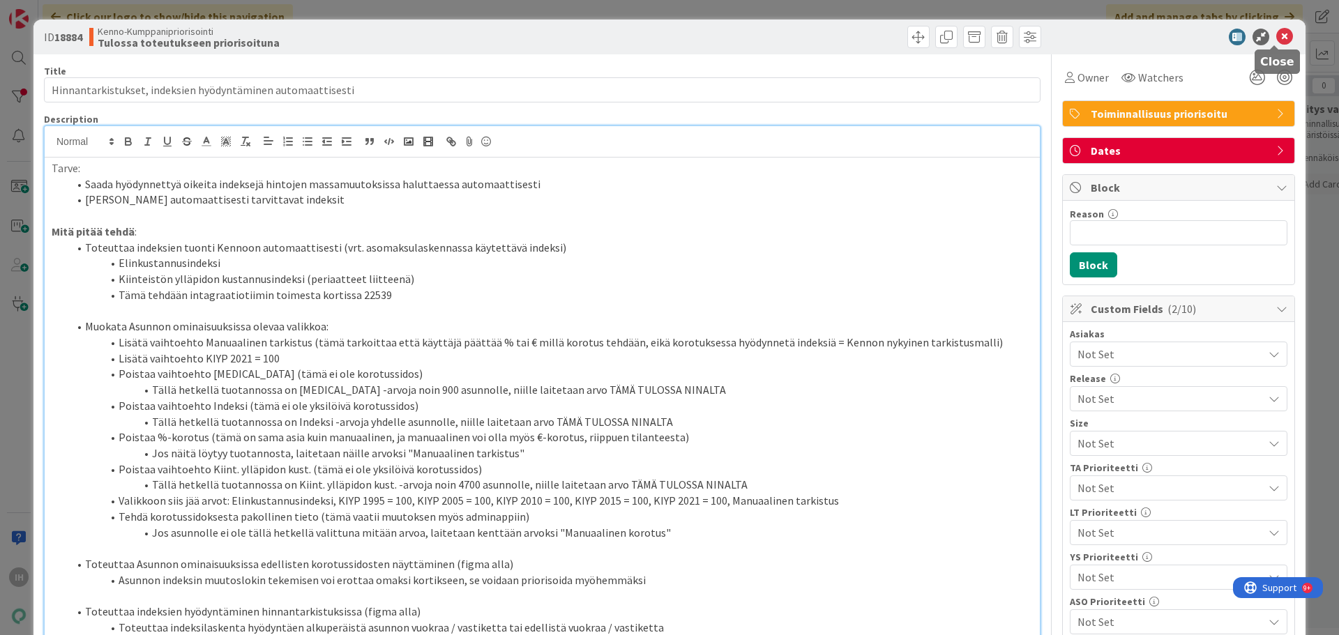
click at [1010, 39] on icon at bounding box center [1284, 37] width 17 height 17
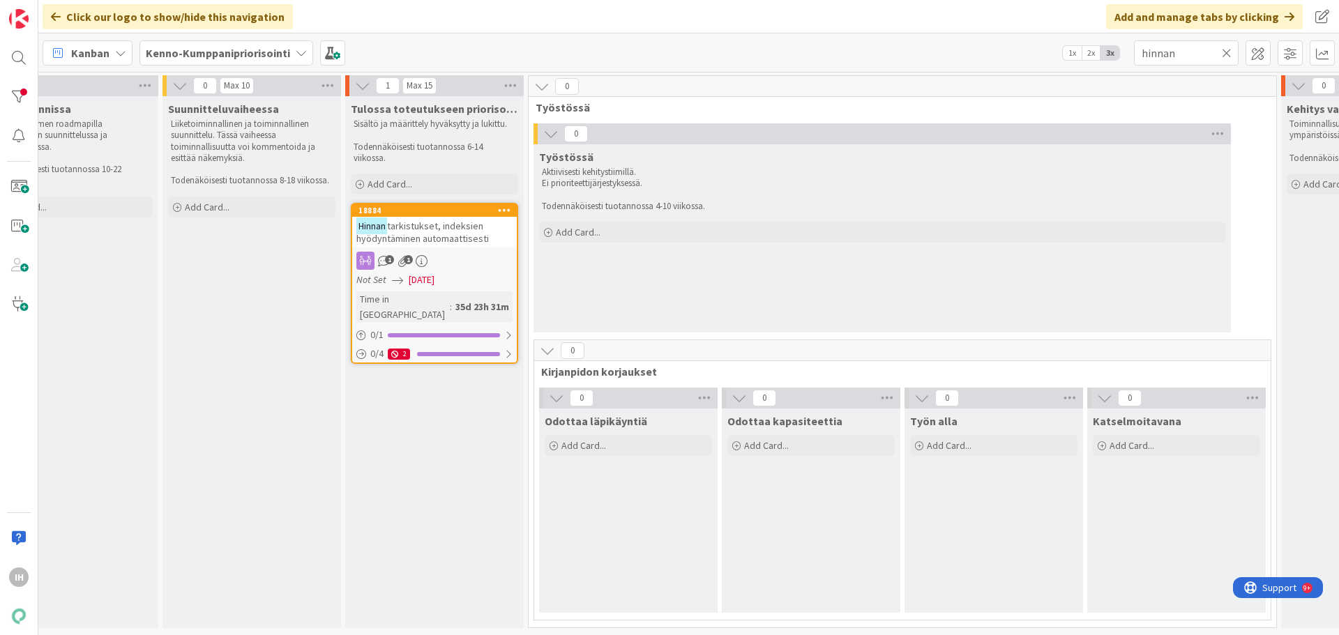
click at [446, 508] on div "Tulossa toteutukseen priorisoituna Sisältö ja määrittely hyväksytty ja lukittu.…" at bounding box center [434, 362] width 178 height 532
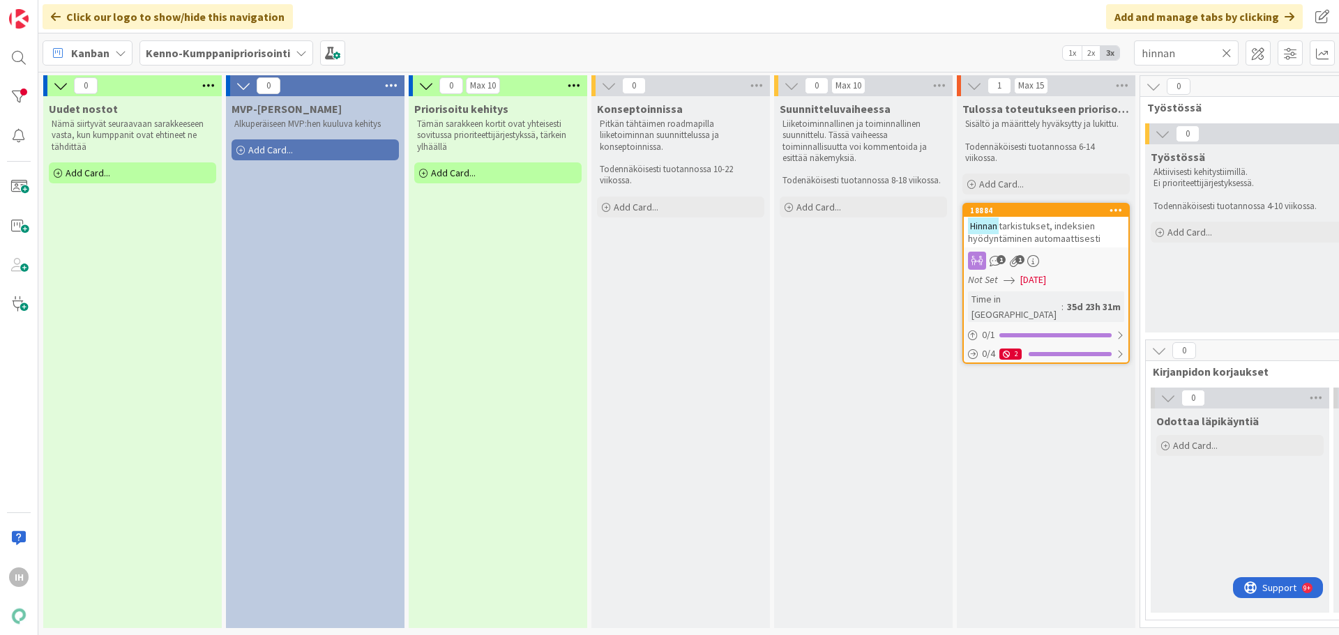
click at [1010, 53] on icon at bounding box center [1227, 53] width 10 height 13
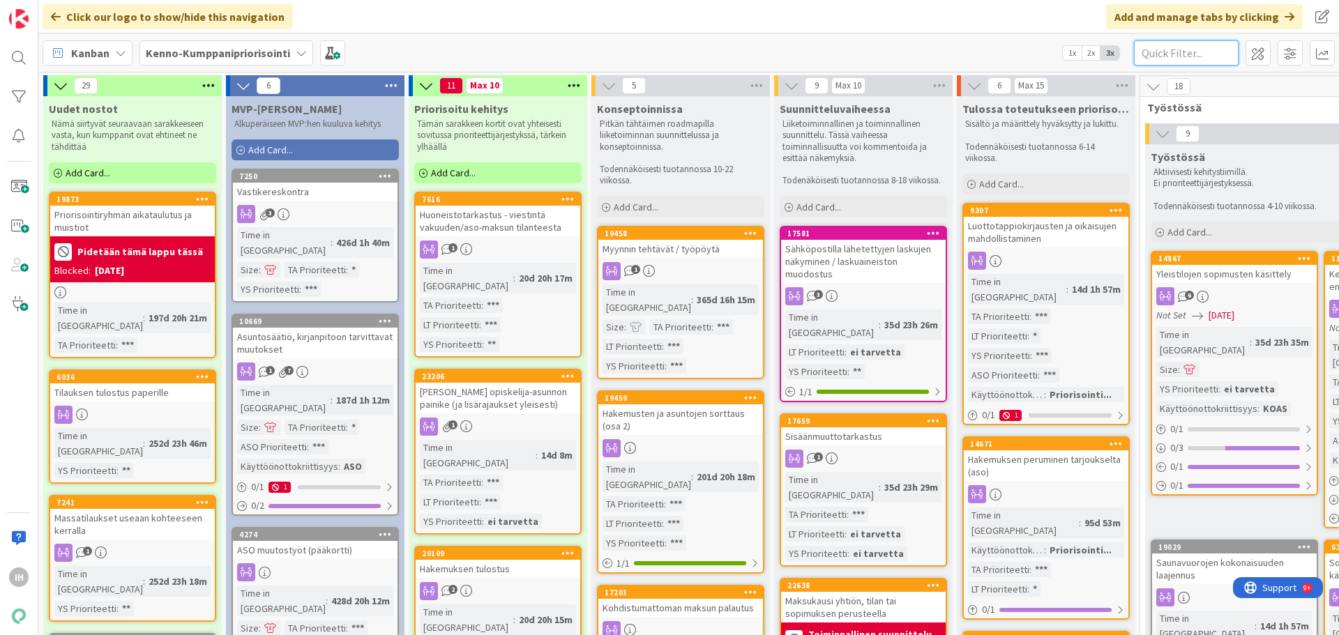
click at [1010, 63] on input "text" at bounding box center [1186, 52] width 105 height 25
paste input "21539"
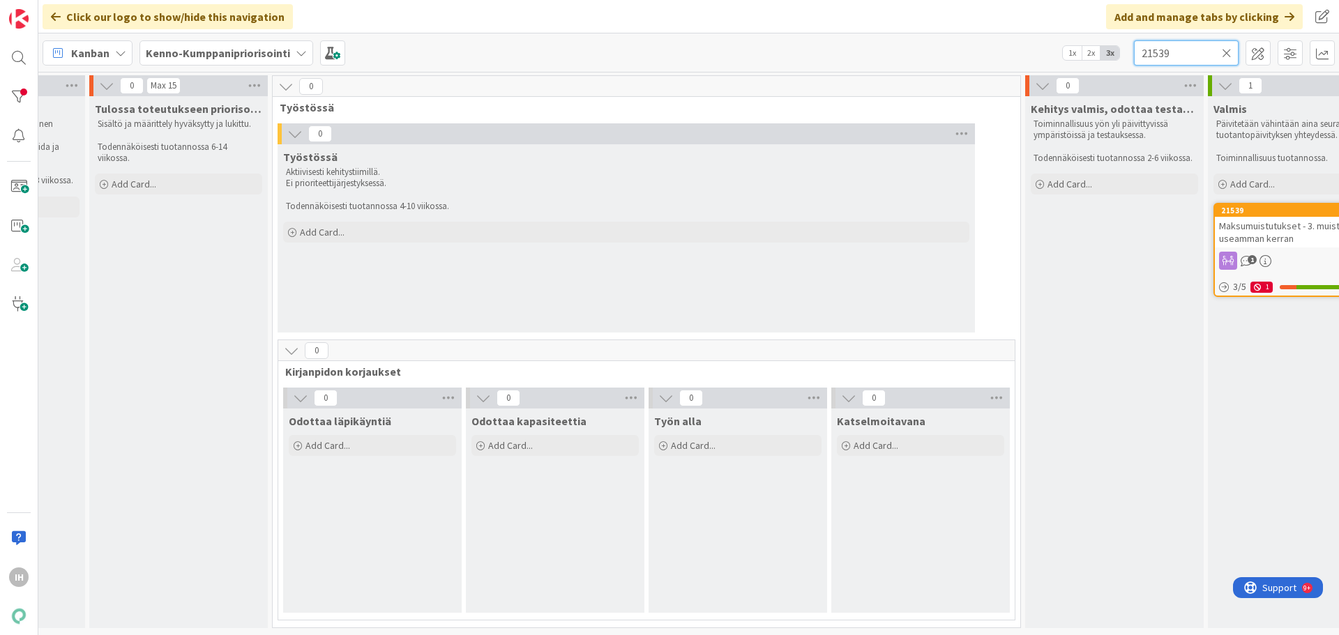
scroll to position [0, 1004]
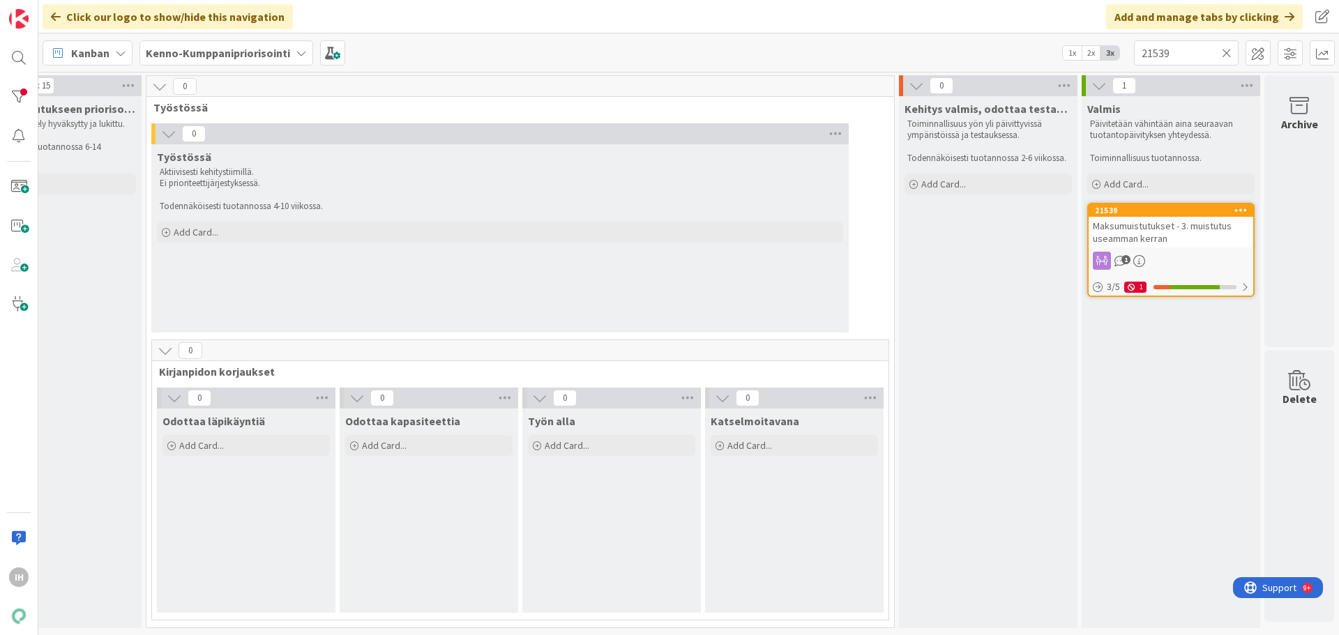
click at [1010, 229] on span "Maksumuistutukset - 3. muistutus useamman kerran" at bounding box center [1162, 232] width 139 height 25
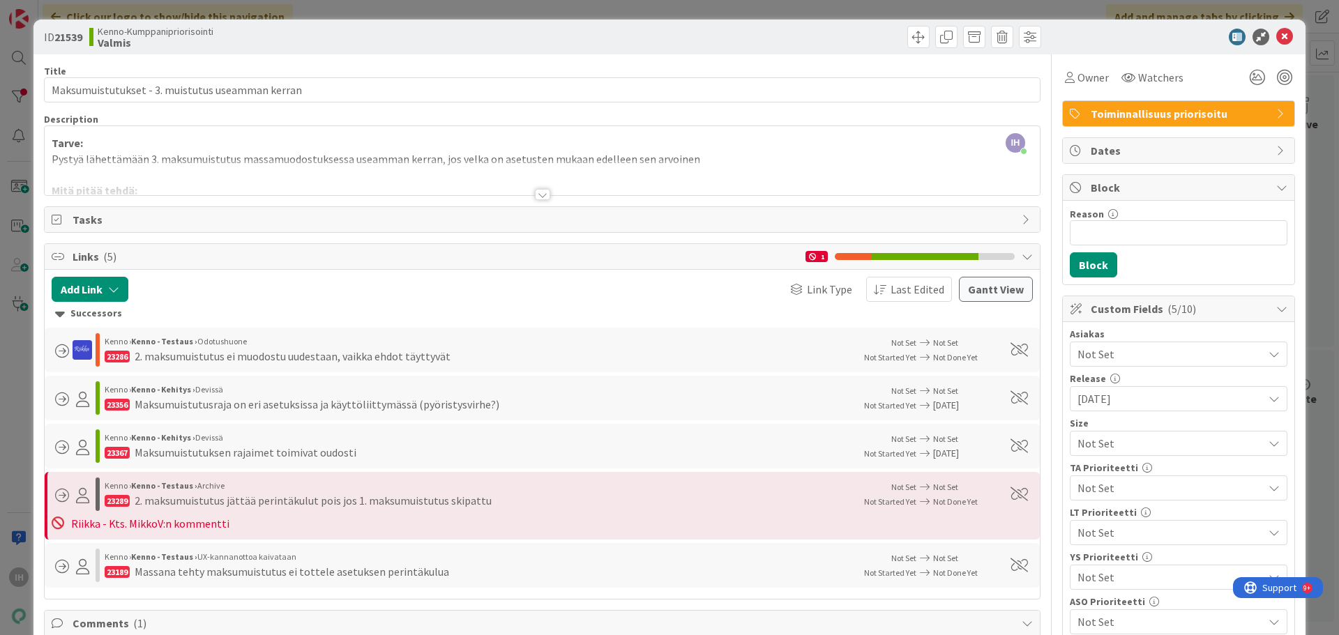
click at [535, 194] on div at bounding box center [542, 194] width 15 height 11
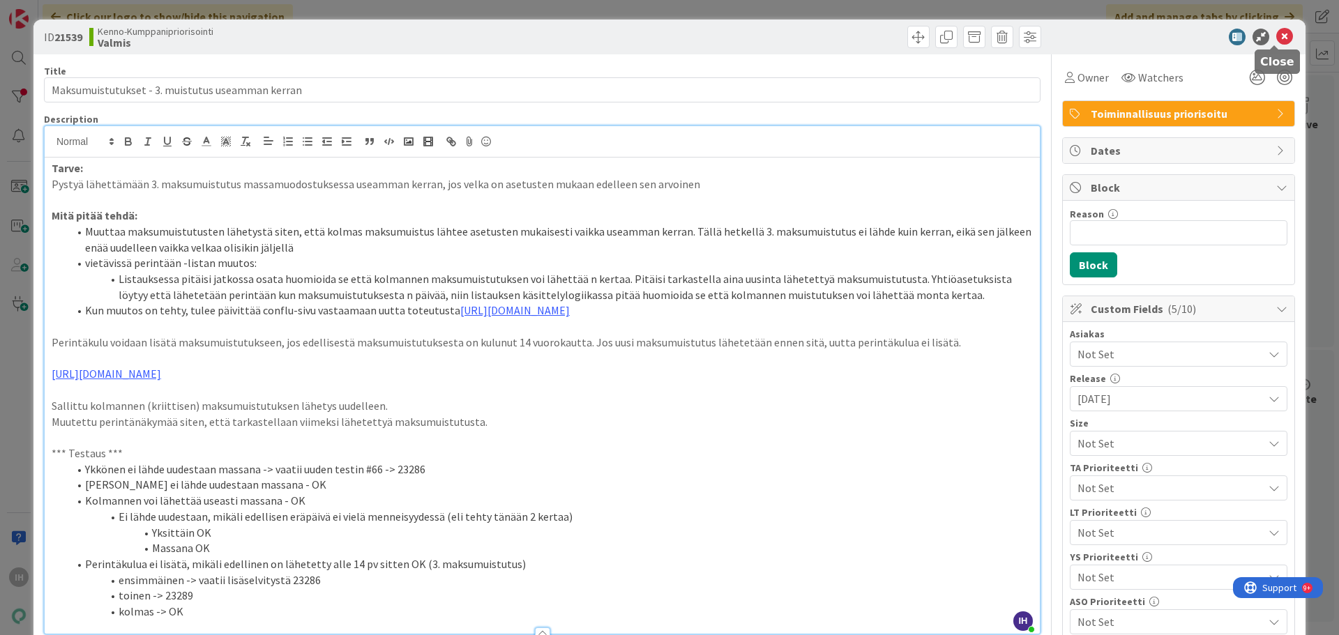
click at [1010, 37] on icon at bounding box center [1284, 37] width 17 height 17
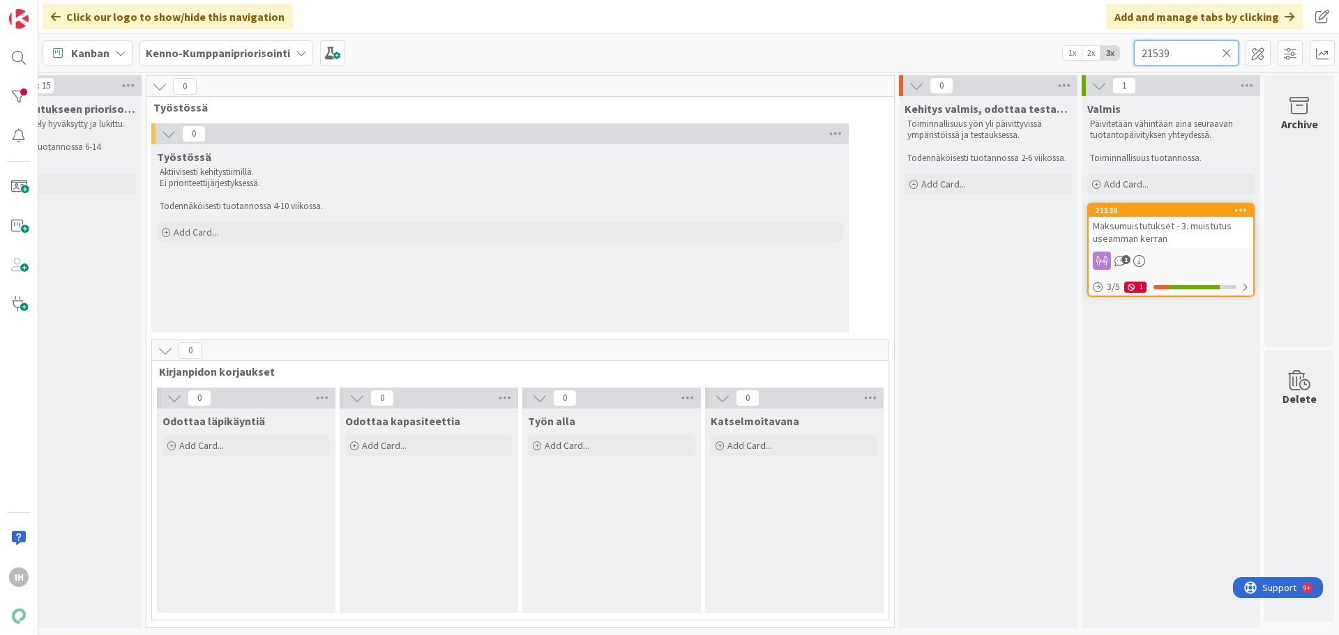
click at [1010, 55] on input "21539" at bounding box center [1186, 52] width 105 height 25
paste input "12801"
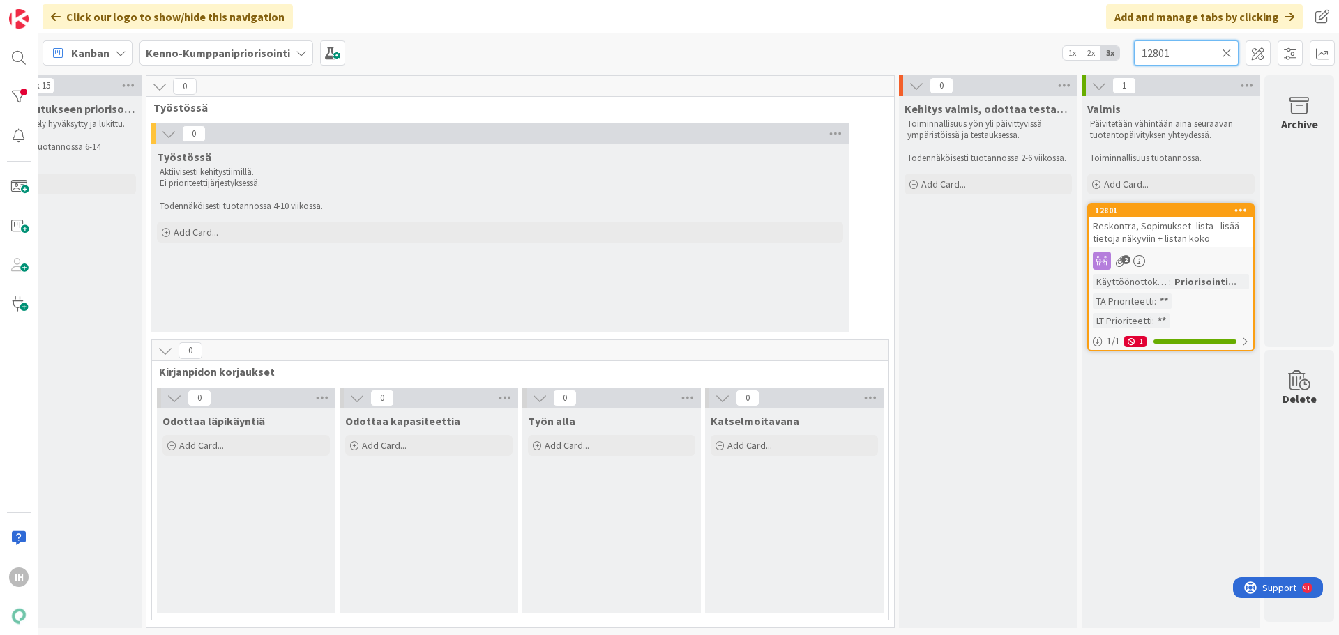
type input "12801"
click at [1010, 225] on span "Reskontra, Sopimukset -lista - lisää tietoja näkyviin + listan koko" at bounding box center [1166, 232] width 146 height 25
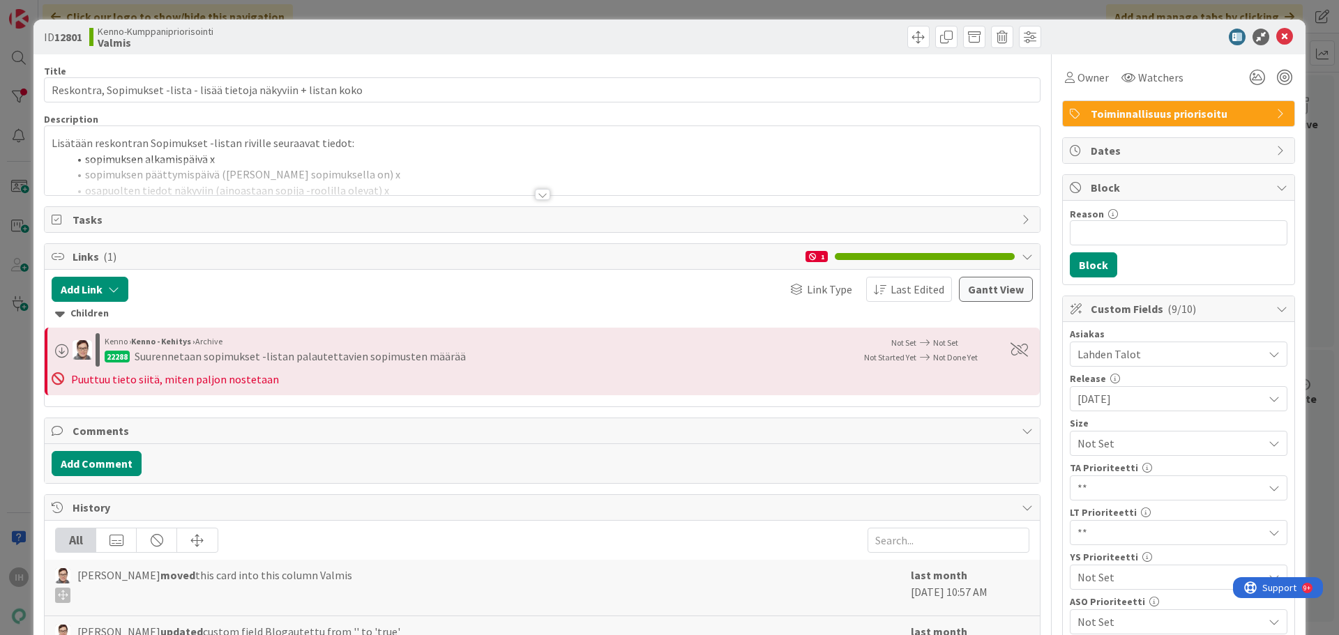
click at [535, 195] on div at bounding box center [542, 194] width 15 height 11
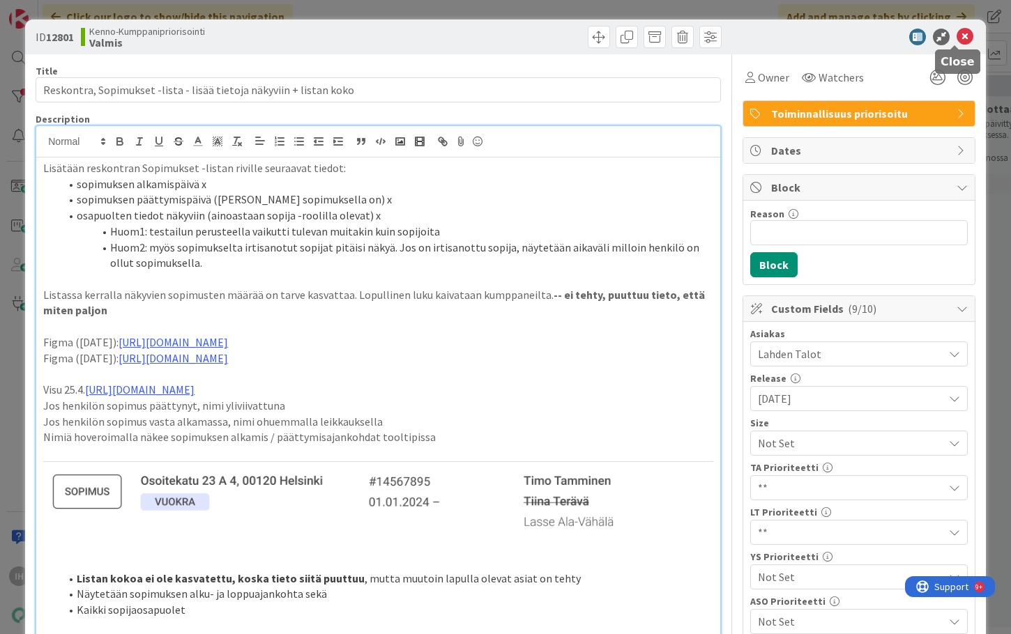
click at [957, 41] on icon at bounding box center [965, 37] width 17 height 17
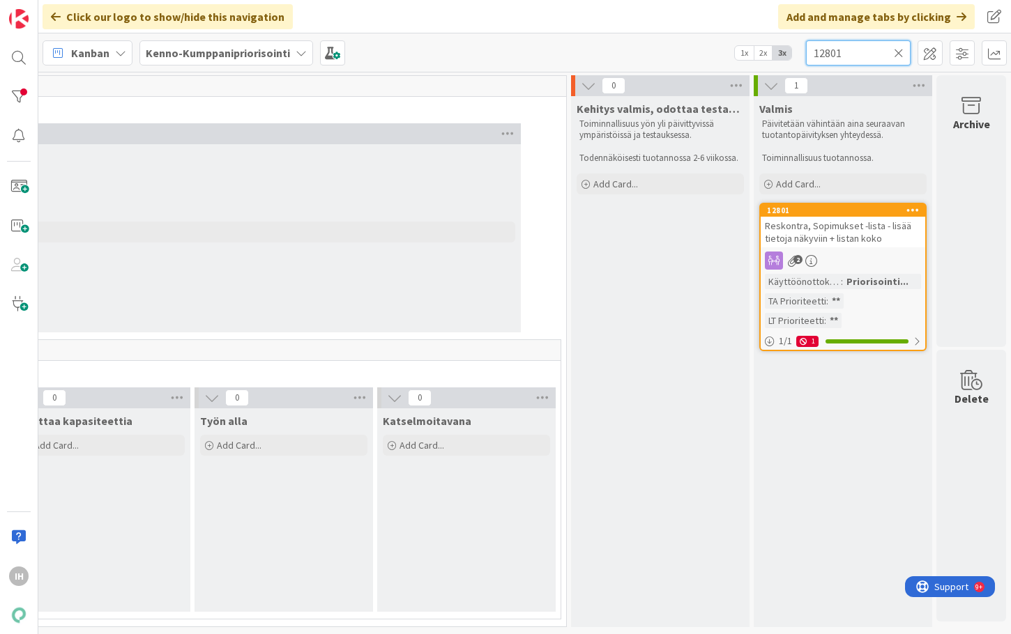
click at [881, 52] on input "12801" at bounding box center [858, 52] width 105 height 25
drag, startPoint x: 901, startPoint y: 58, endPoint x: 893, endPoint y: 50, distance: 10.8
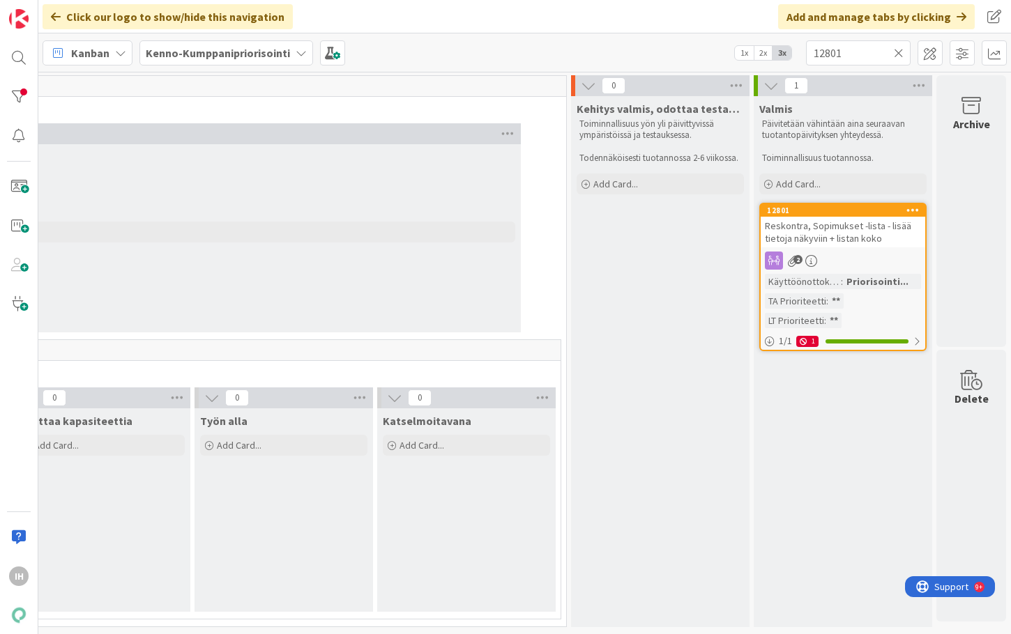
click at [900, 55] on icon at bounding box center [899, 53] width 10 height 13
click at [855, 50] on input "text" at bounding box center [858, 52] width 105 height 25
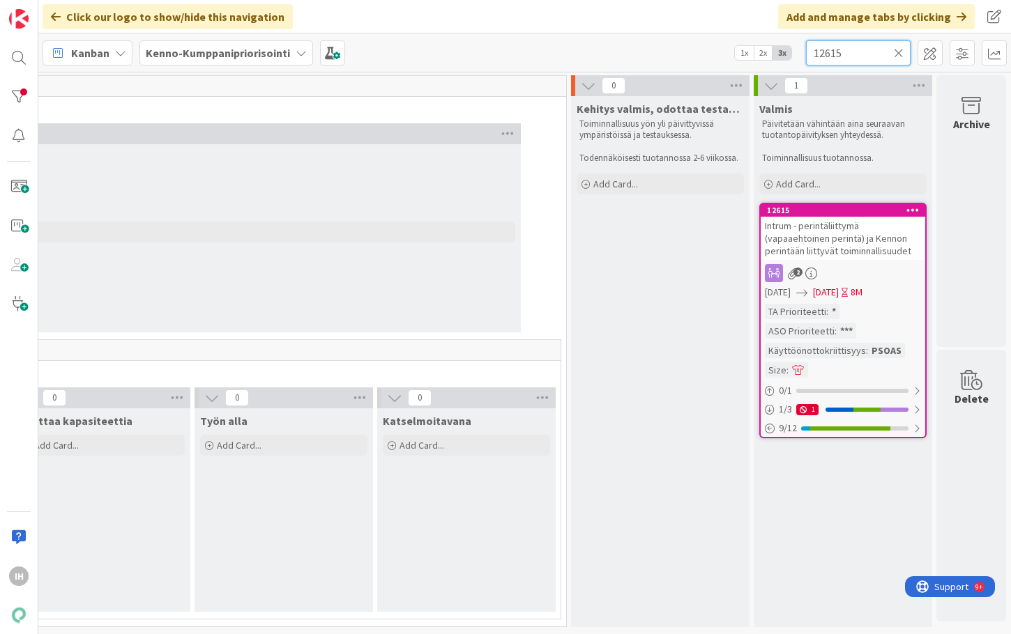
type input "12615"
click at [835, 238] on span "Intrum - perintäliittymä (vapaaehtoinen perintä) ja Kennon perintään liittyvät …" at bounding box center [838, 239] width 146 height 38
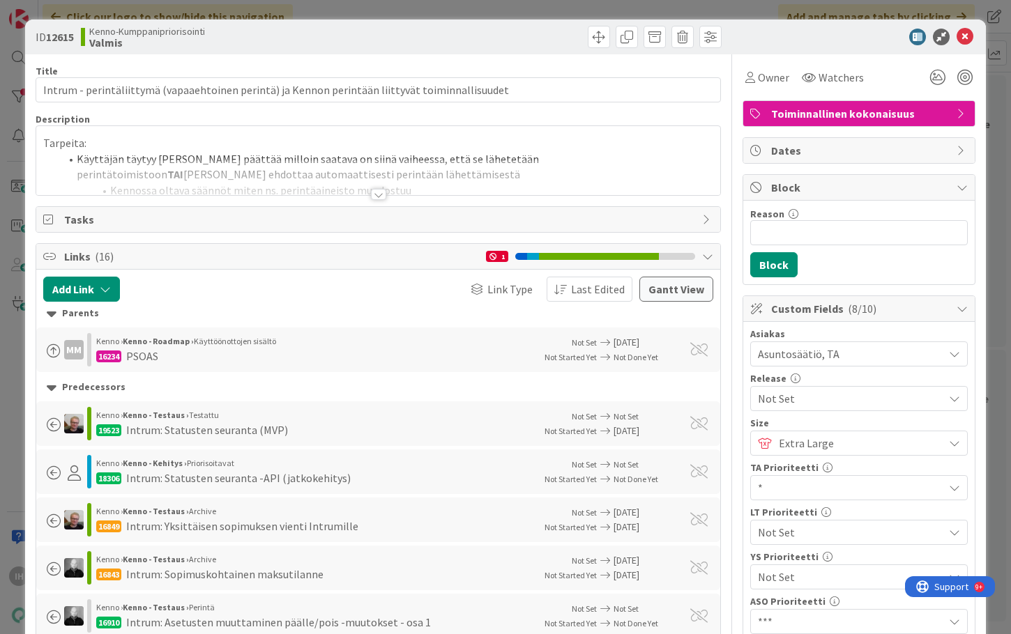
click at [372, 195] on div at bounding box center [378, 194] width 15 height 11
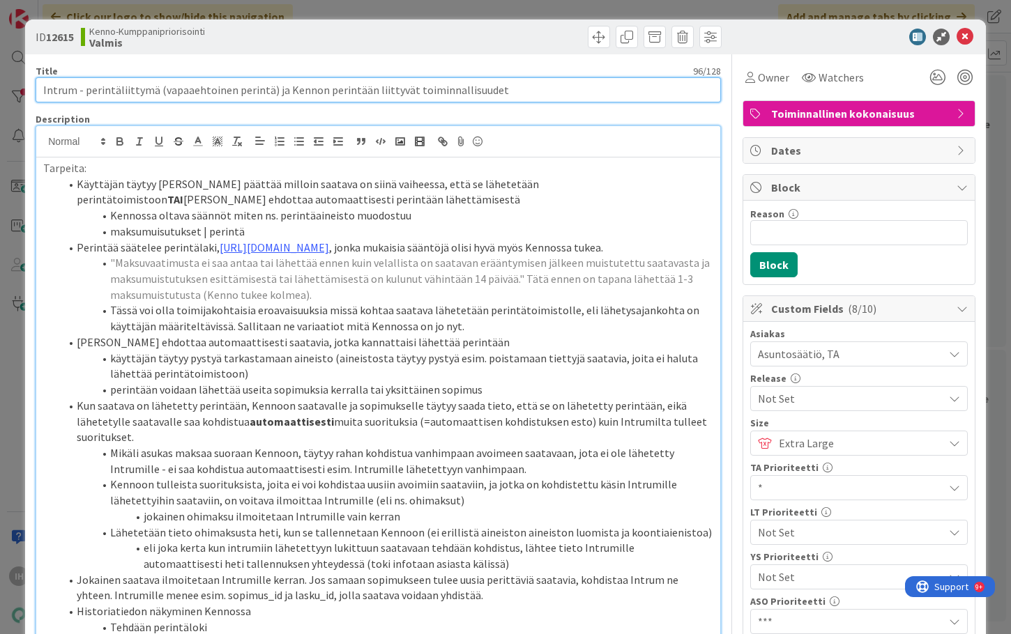
drag, startPoint x: 313, startPoint y: 87, endPoint x: 43, endPoint y: 76, distance: 270.8
click at [43, 76] on div "Title 96 / 128 Intrum - perintäliittymä (vapaaehtoinen perintä) ja Kennon perin…" at bounding box center [378, 84] width 685 height 38
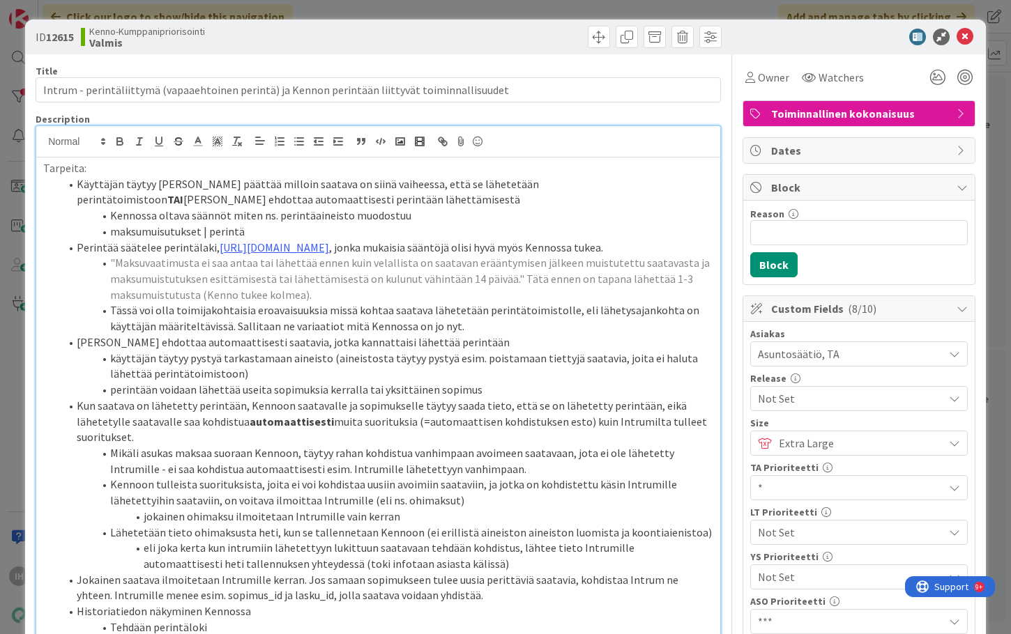
drag, startPoint x: 132, startPoint y: 50, endPoint x: 85, endPoint y: 37, distance: 49.2
click at [132, 50] on div "ID 12615 Kenno-Kumppanipriorisointi Valmis" at bounding box center [505, 37] width 961 height 35
drag, startPoint x: 79, startPoint y: 35, endPoint x: 49, endPoint y: 38, distance: 30.1
click at [49, 38] on div "ID 12615 Kenno-Kumppanipriorisointi Valmis" at bounding box center [206, 37] width 340 height 22
copy b "12615"
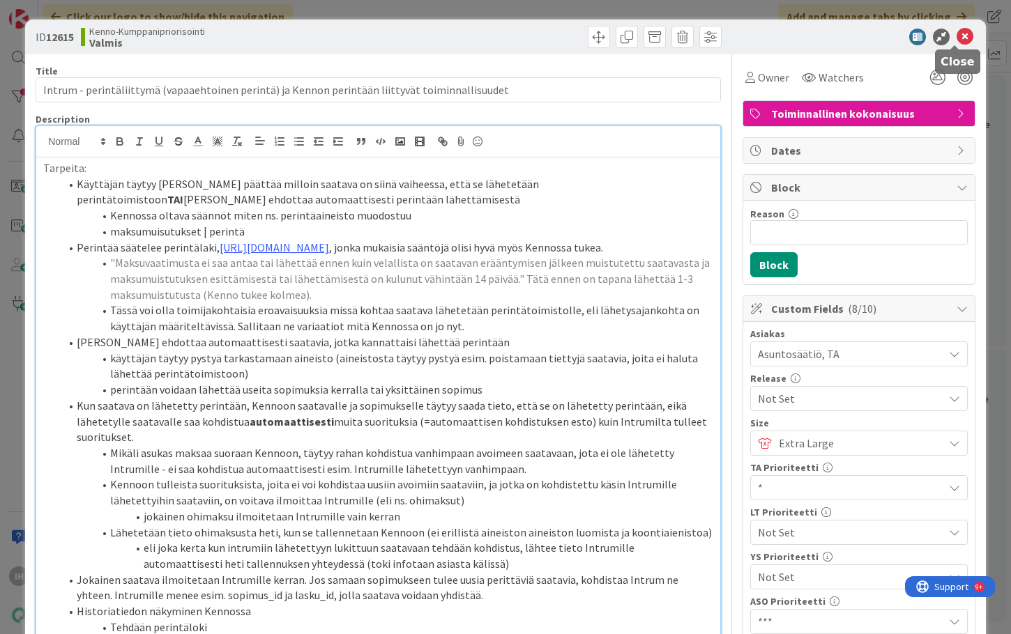
click at [957, 34] on icon at bounding box center [965, 37] width 17 height 17
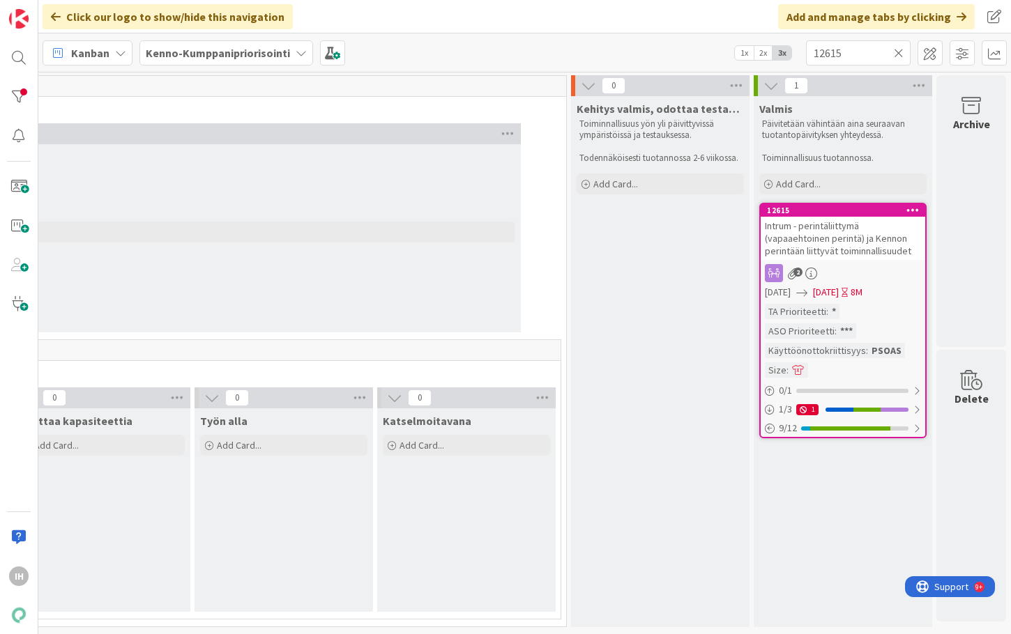
click at [897, 58] on icon at bounding box center [899, 53] width 10 height 13
click at [851, 58] on input "text" at bounding box center [858, 52] width 105 height 25
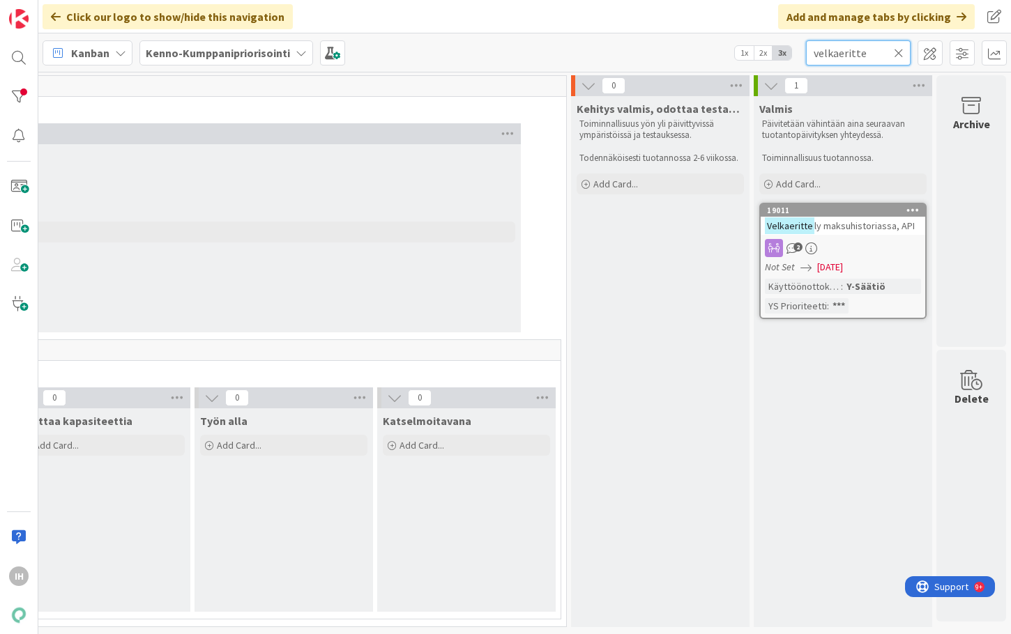
type input "velkaeritte"
click at [865, 225] on span "ly maksuhistoriassa, API" at bounding box center [864, 226] width 100 height 13
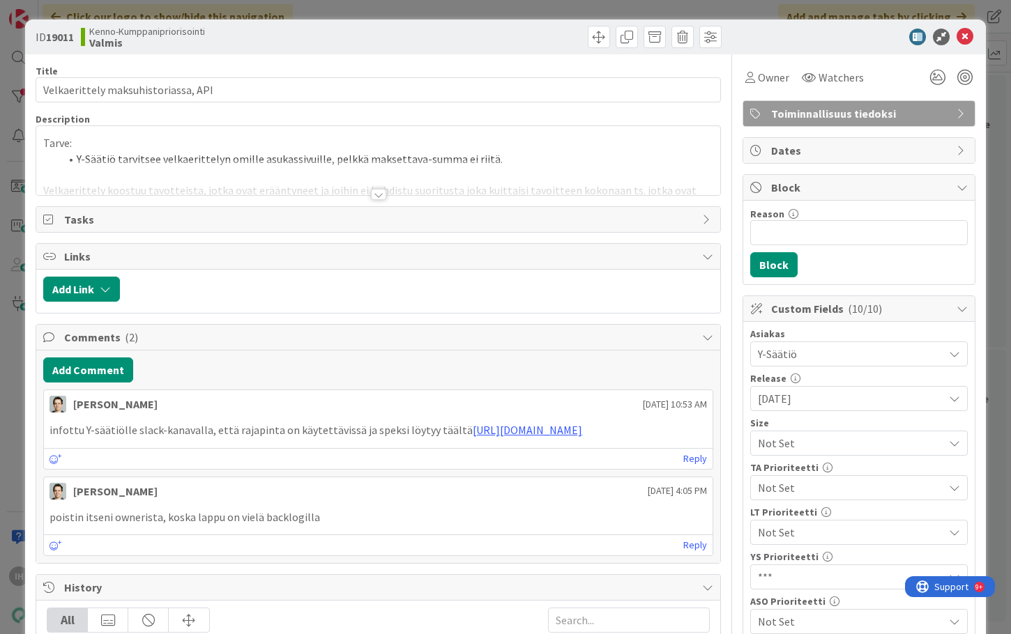
click at [371, 195] on div at bounding box center [378, 194] width 15 height 11
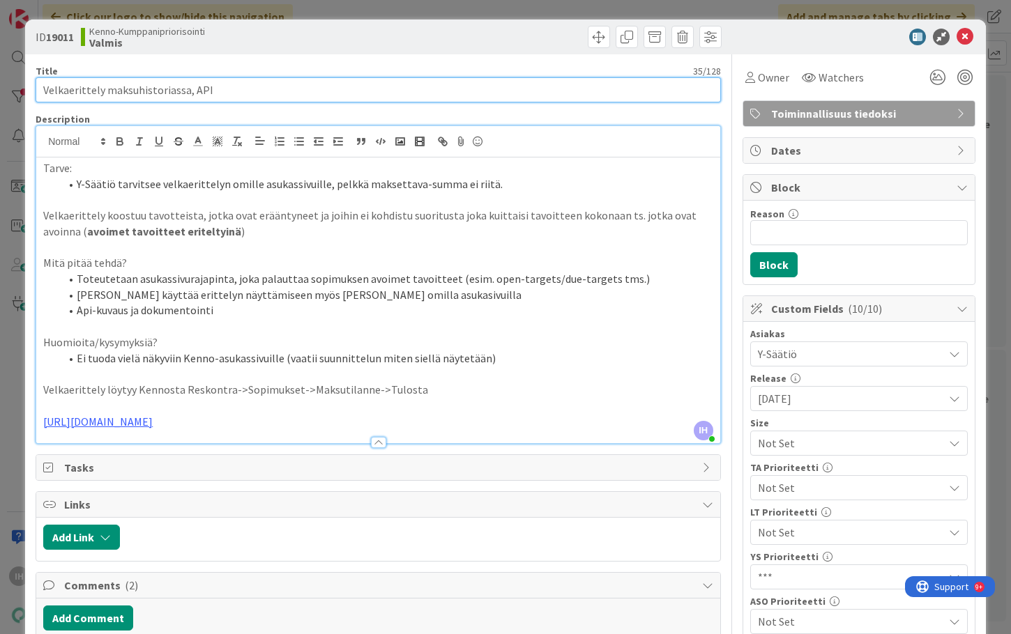
drag, startPoint x: 215, startPoint y: 92, endPoint x: 43, endPoint y: 83, distance: 173.2
click at [43, 83] on input "Velkaerittely maksuhistoriassa, API" at bounding box center [378, 89] width 685 height 25
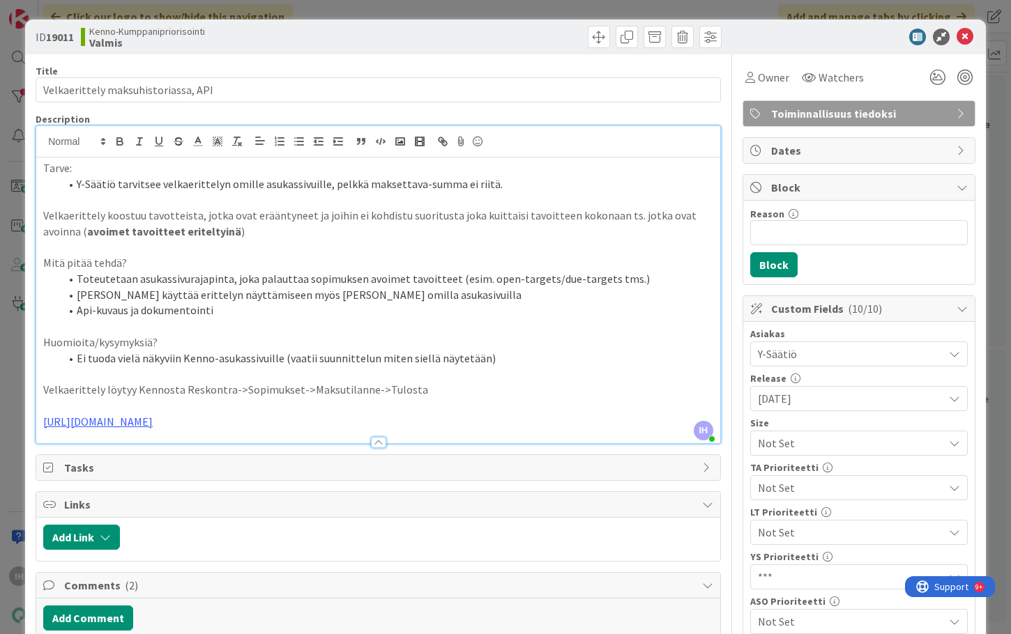
click at [316, 201] on p at bounding box center [378, 200] width 670 height 16
click at [959, 37] on icon at bounding box center [965, 37] width 17 height 17
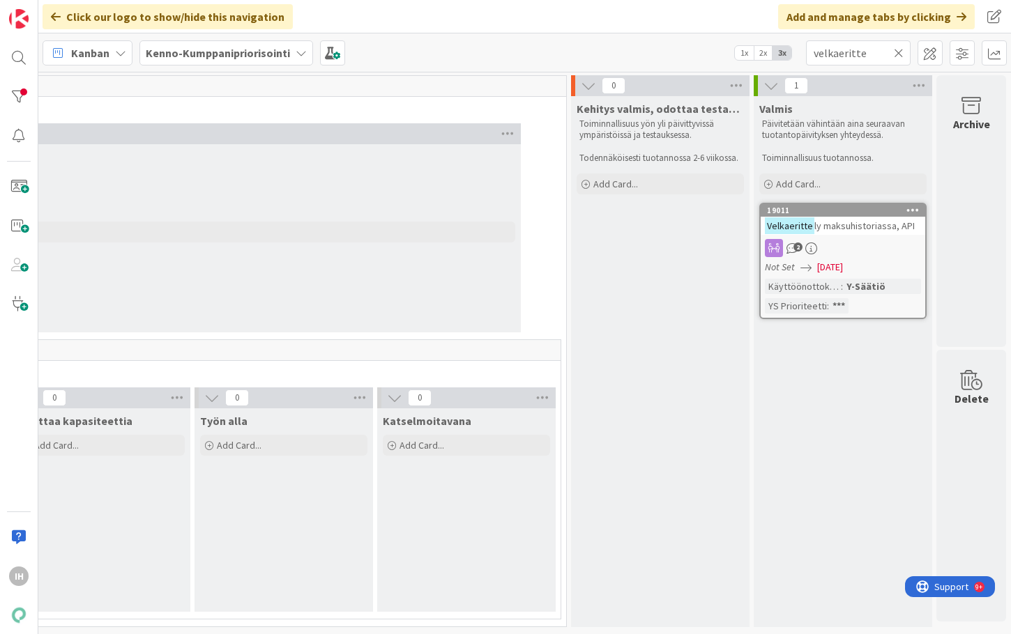
drag, startPoint x: 79, startPoint y: 364, endPoint x: 91, endPoint y: 365, distance: 11.9
click at [80, 364] on div "0 Kirjanpidon korjaukset" at bounding box center [192, 360] width 736 height 40
click at [899, 54] on icon at bounding box center [899, 53] width 10 height 13
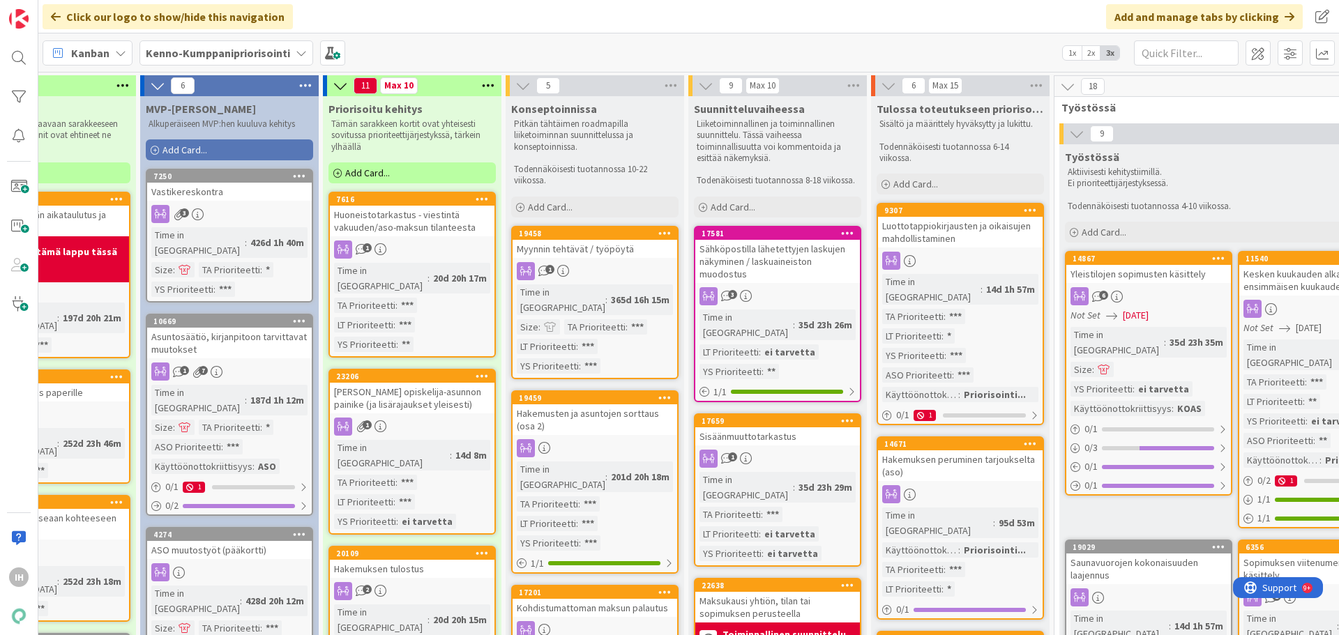
scroll to position [0, 82]
